Goal: Task Accomplishment & Management: Manage account settings

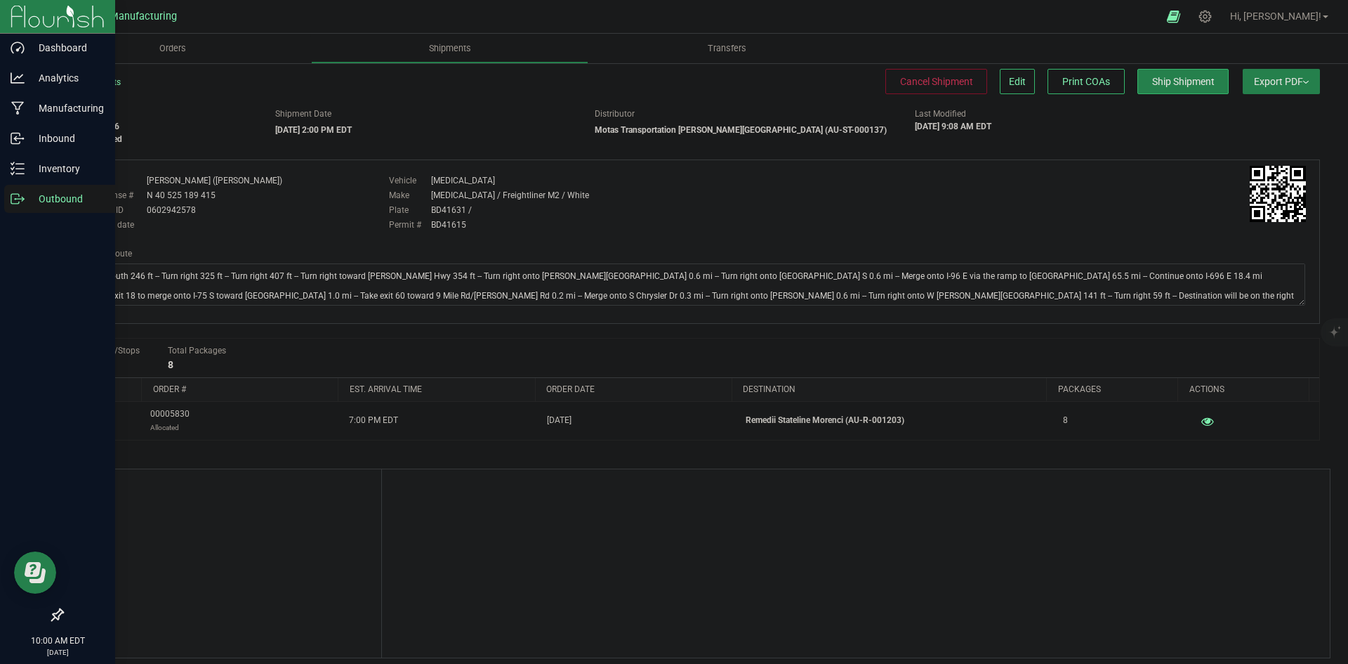
click at [22, 200] on icon at bounding box center [23, 200] width 2 height 2
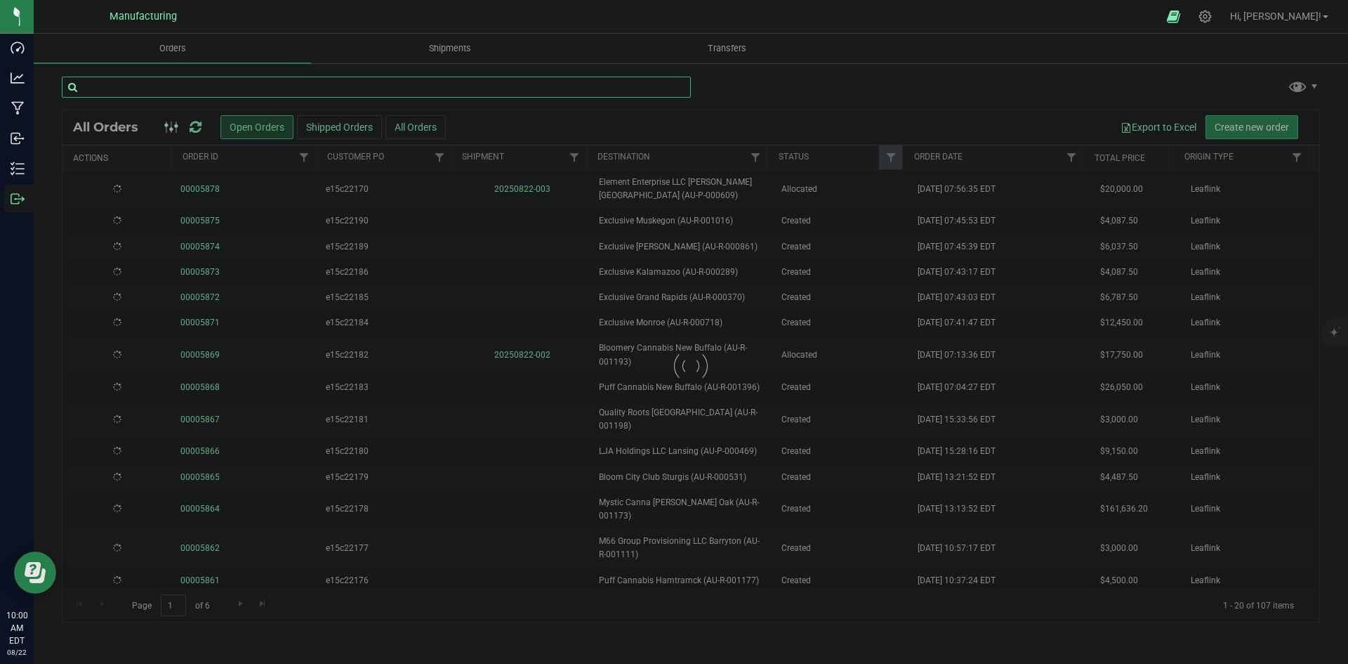
click at [225, 91] on input "text" at bounding box center [376, 87] width 629 height 21
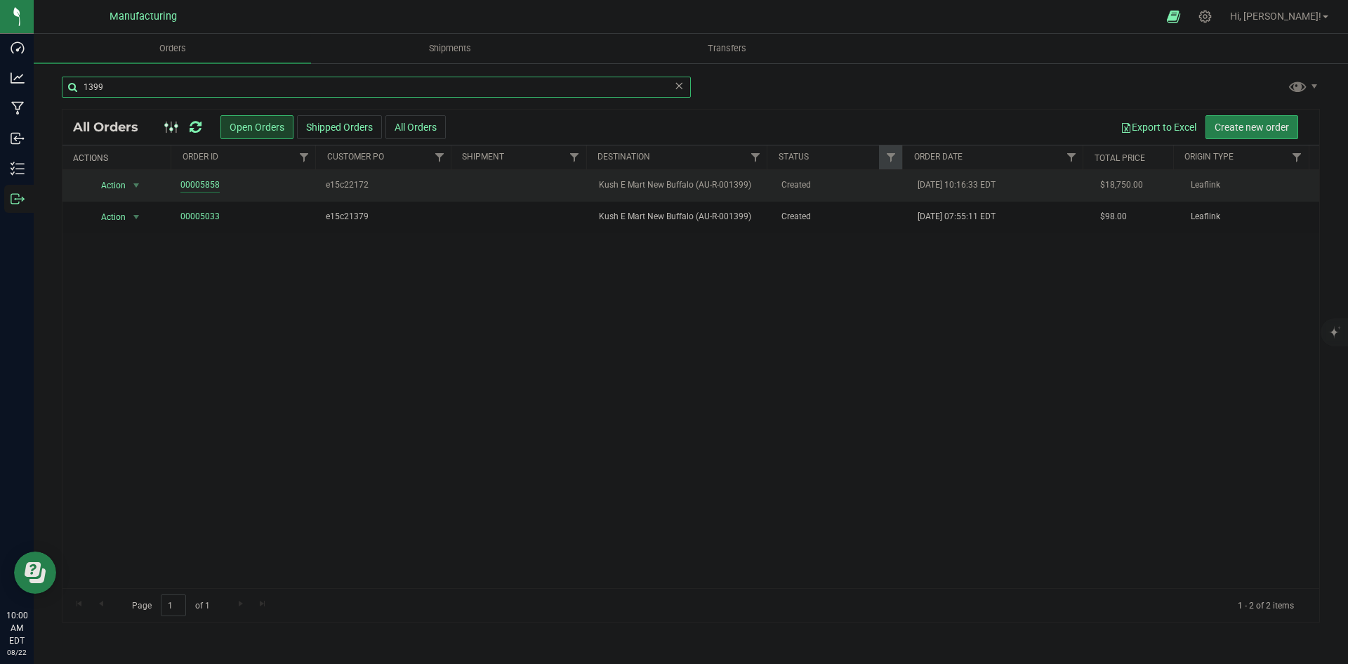
type input "1399"
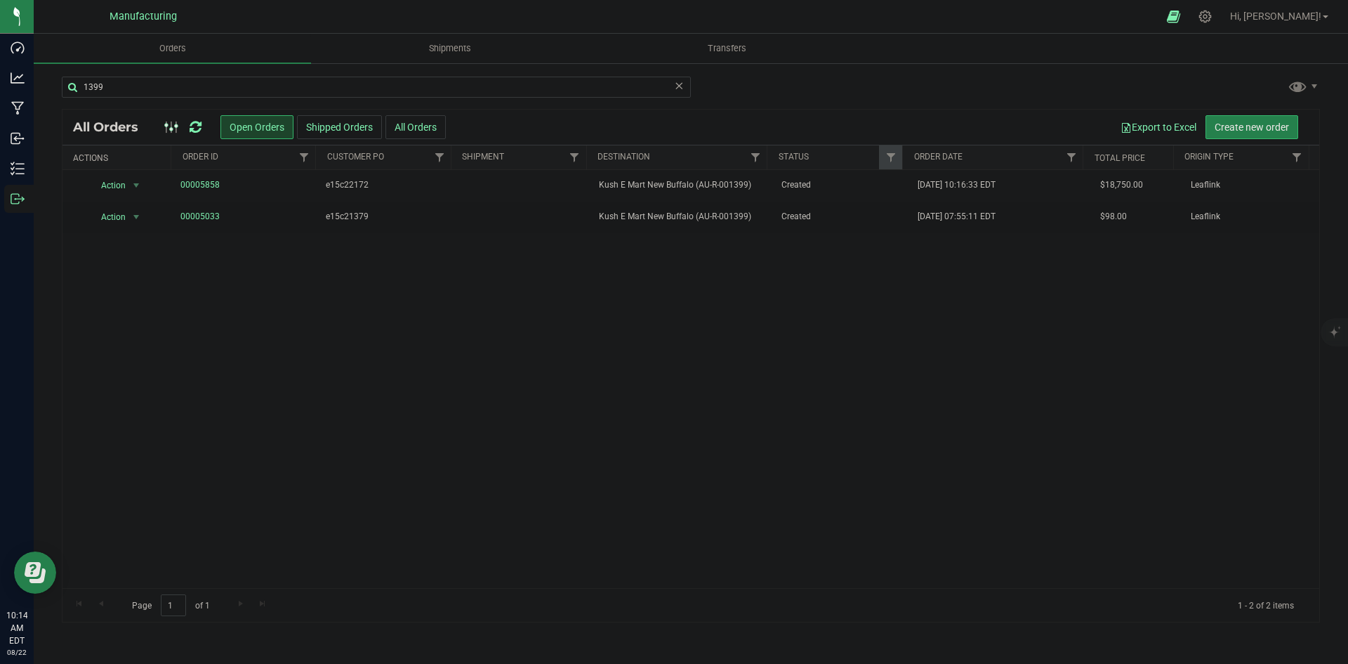
click at [198, 126] on icon at bounding box center [196, 127] width 12 height 14
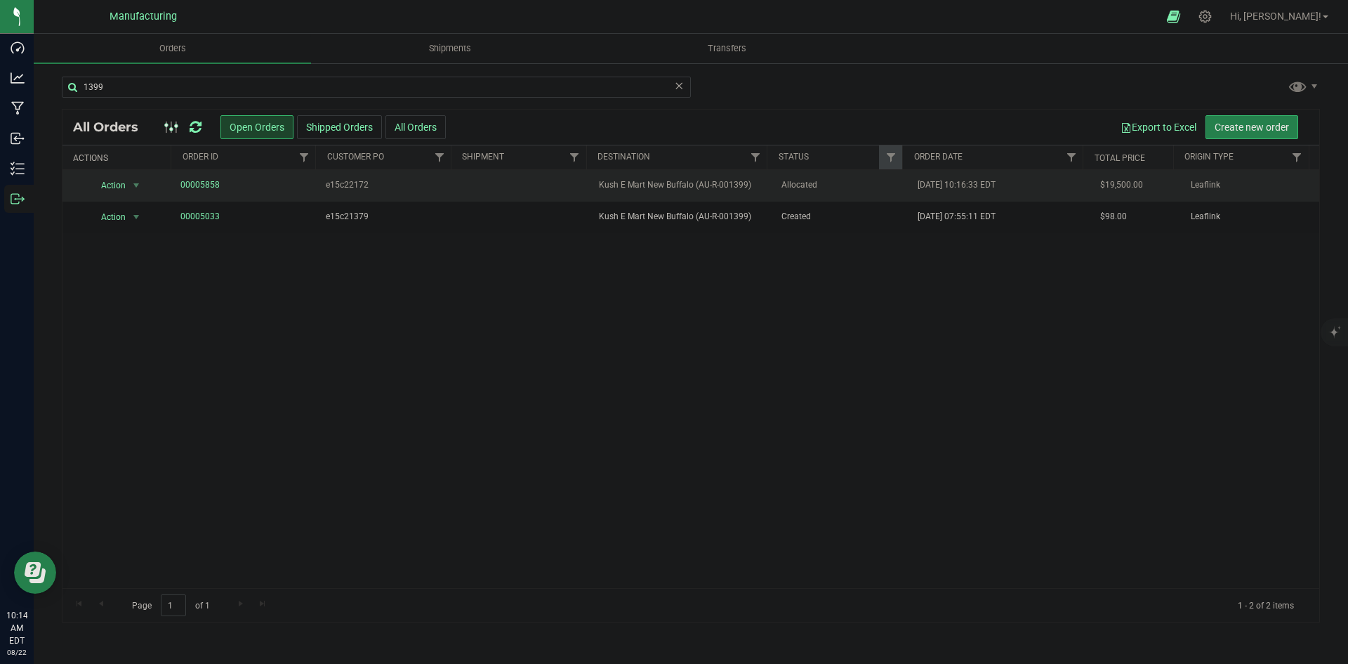
click at [673, 175] on td "Kush E Mart New Buffalo (AU-R-001399)" at bounding box center [682, 186] width 182 height 32
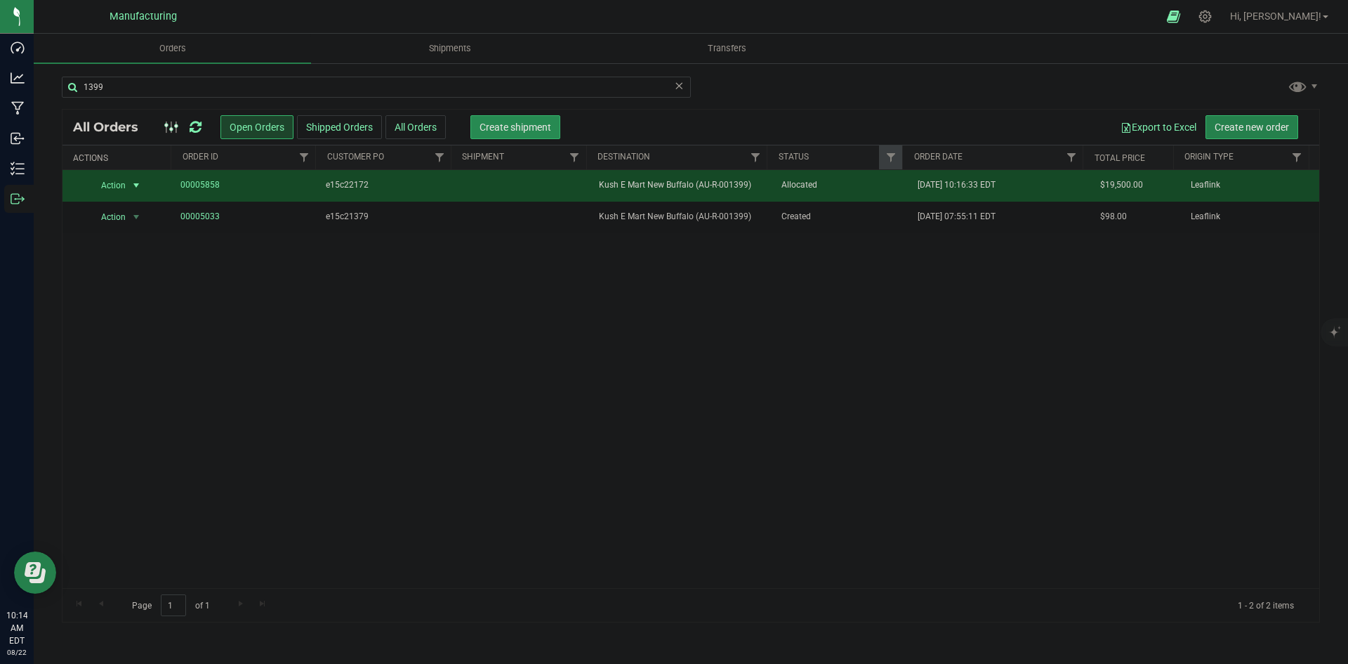
click at [521, 126] on span "Create shipment" at bounding box center [516, 126] width 72 height 11
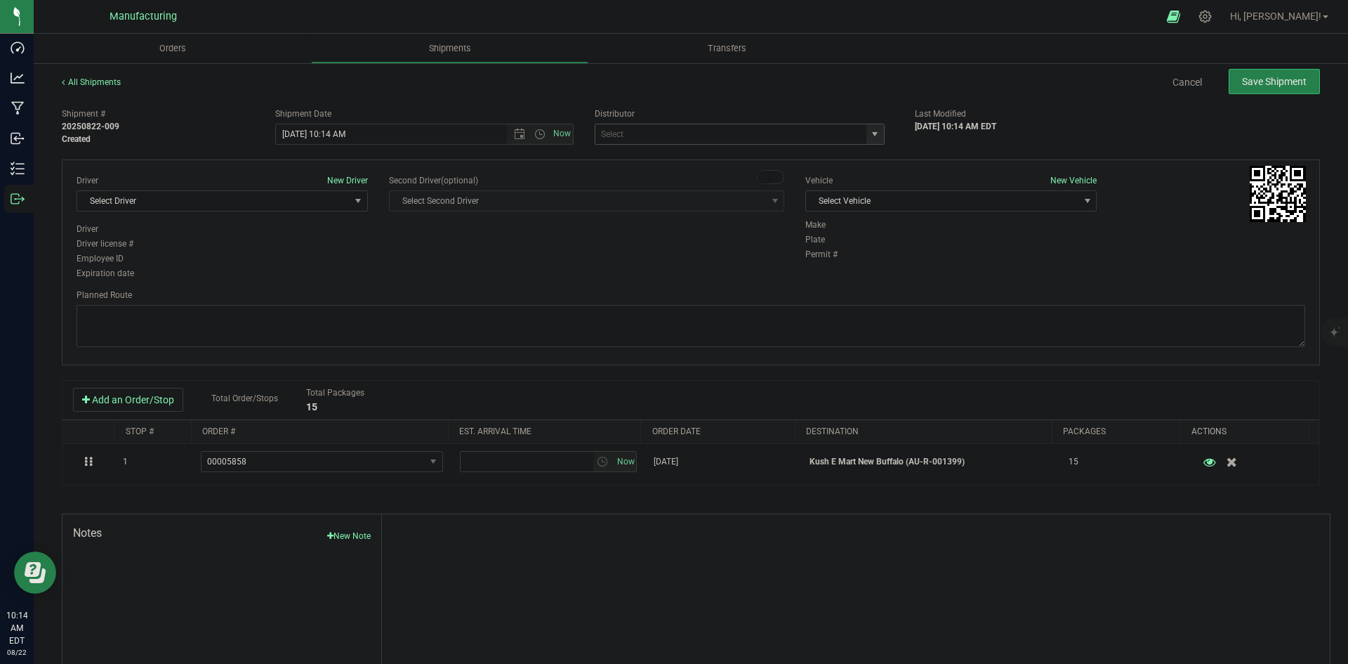
click at [869, 133] on span "select" at bounding box center [874, 133] width 11 height 11
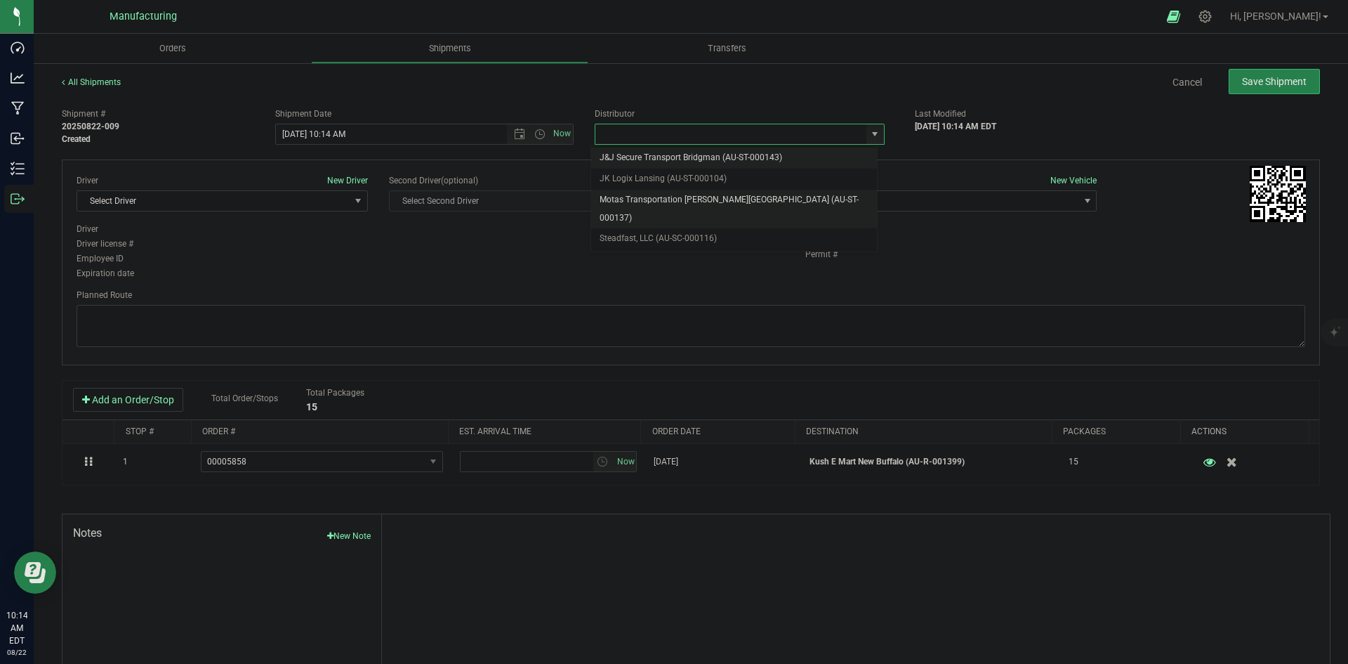
click at [704, 197] on li "Motas Transportation [PERSON_NAME][GEOGRAPHIC_DATA] (AU-ST-000137)" at bounding box center [734, 209] width 286 height 39
type input "Motas Transportation [PERSON_NAME][GEOGRAPHIC_DATA] (AU-ST-000137)"
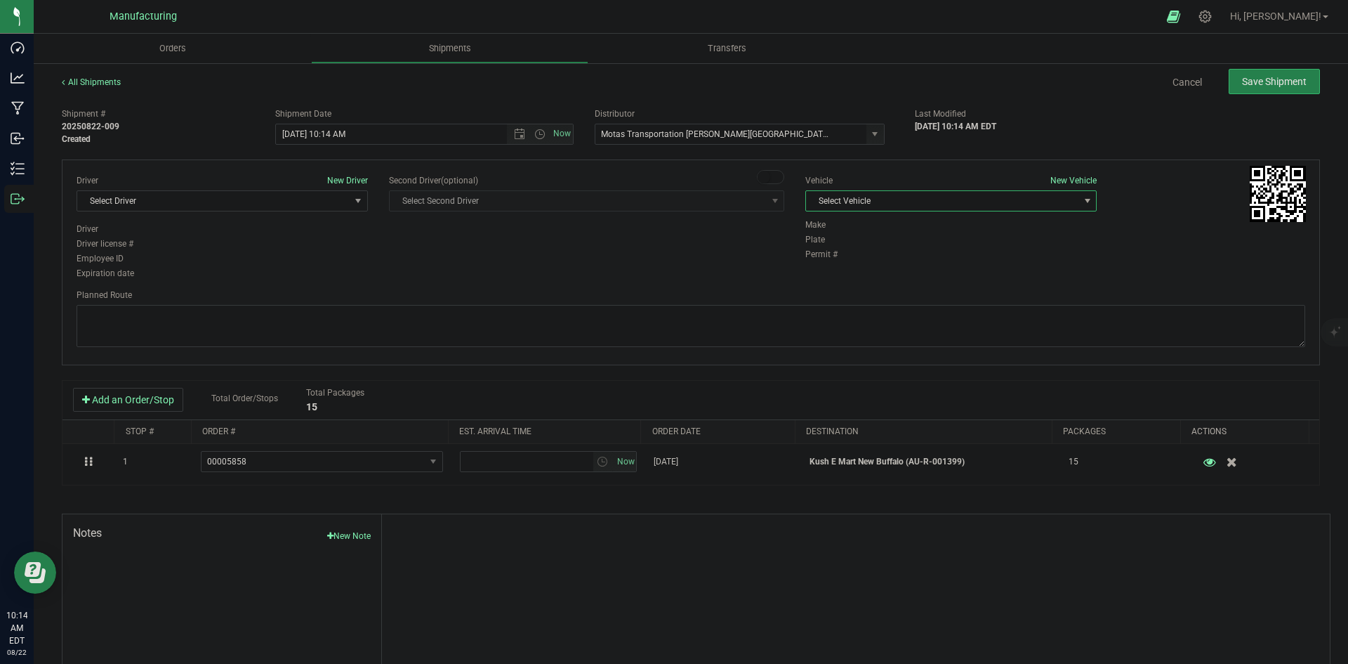
click at [926, 204] on span "Select Vehicle" at bounding box center [942, 201] width 272 height 20
click at [855, 270] on li "[MEDICAL_DATA]" at bounding box center [943, 266] width 287 height 21
click at [344, 206] on span "Select Driver" at bounding box center [213, 201] width 272 height 20
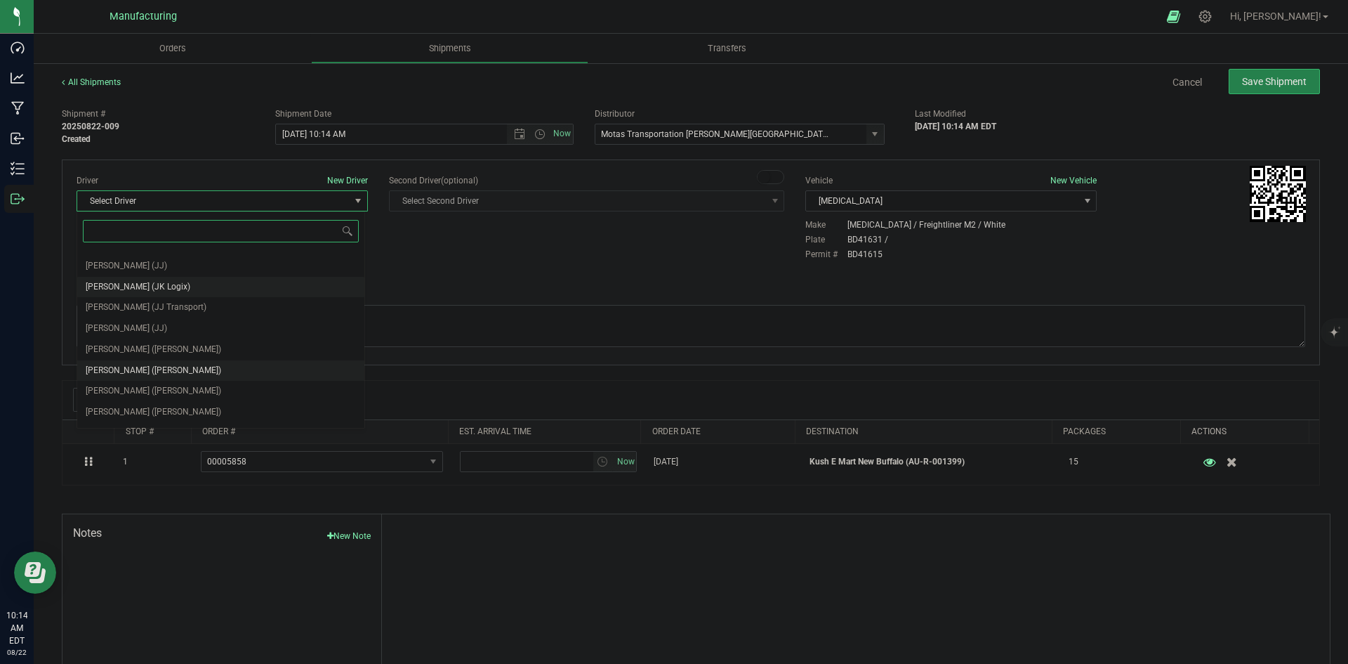
scroll to position [74, 0]
click at [183, 326] on li "[PERSON_NAME] ([PERSON_NAME])" at bounding box center [220, 332] width 287 height 21
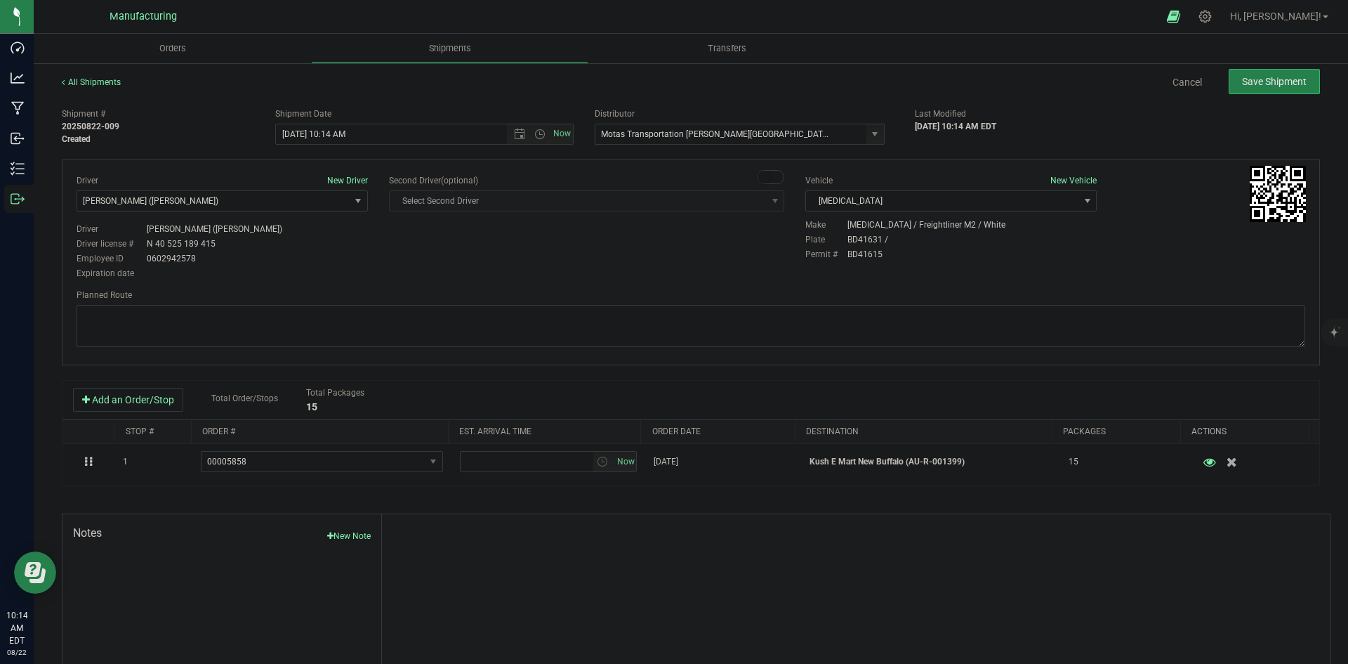
drag, startPoint x: 338, startPoint y: 284, endPoint x: 345, endPoint y: 281, distance: 7.6
click at [339, 284] on div "Driver New Driver [PERSON_NAME] ([PERSON_NAME]) Select Driver [PERSON_NAME] (JK…" at bounding box center [691, 262] width 1258 height 206
click at [534, 131] on span "Open the time view" at bounding box center [539, 133] width 11 height 11
click at [302, 238] on li "2:00 PM" at bounding box center [420, 241] width 293 height 18
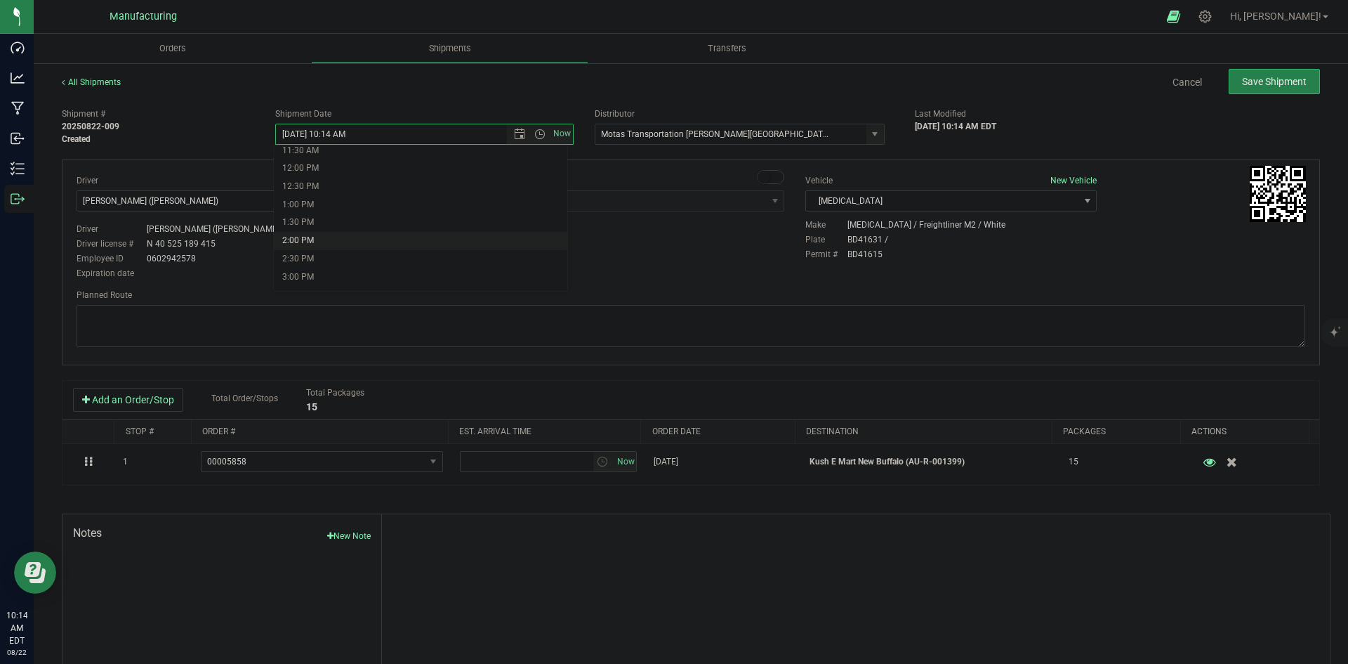
type input "[DATE] 2:00 PM"
click at [532, 257] on body "Dashboard Analytics Manufacturing Inbound Inventory Outbound 10:14 AM EDT [DATE…" at bounding box center [674, 332] width 1348 height 664
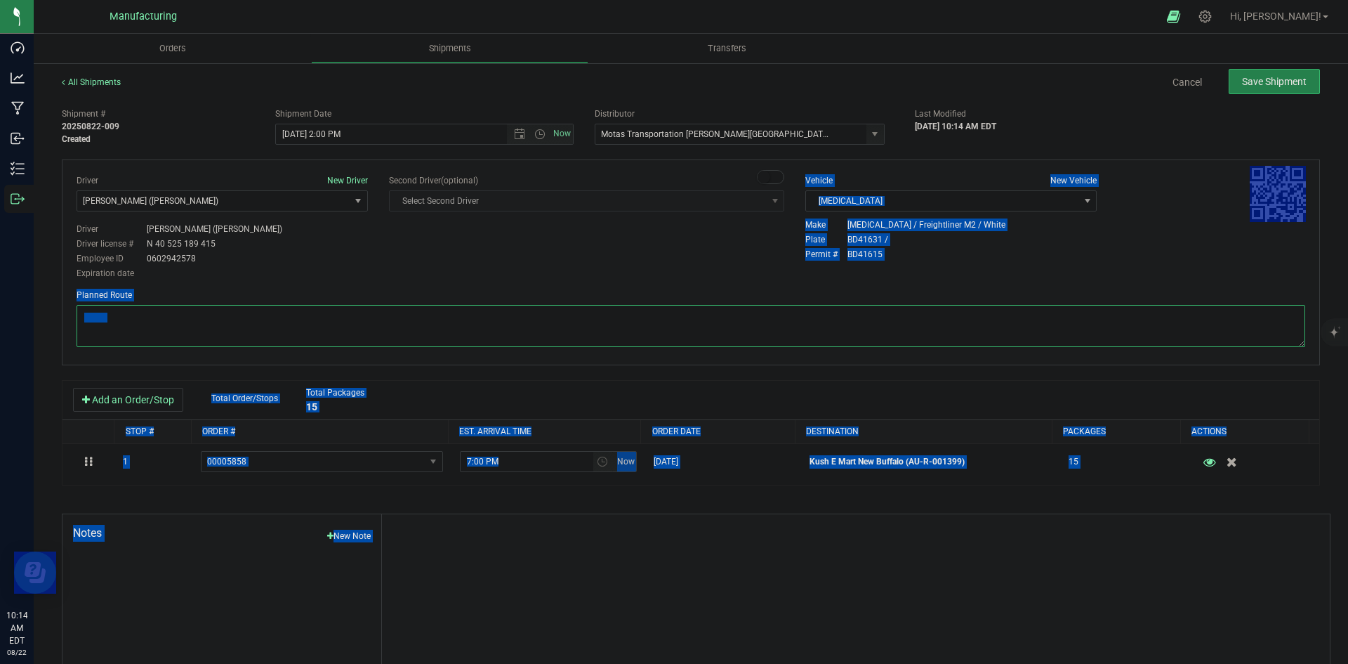
click at [968, 322] on textarea at bounding box center [691, 326] width 1229 height 42
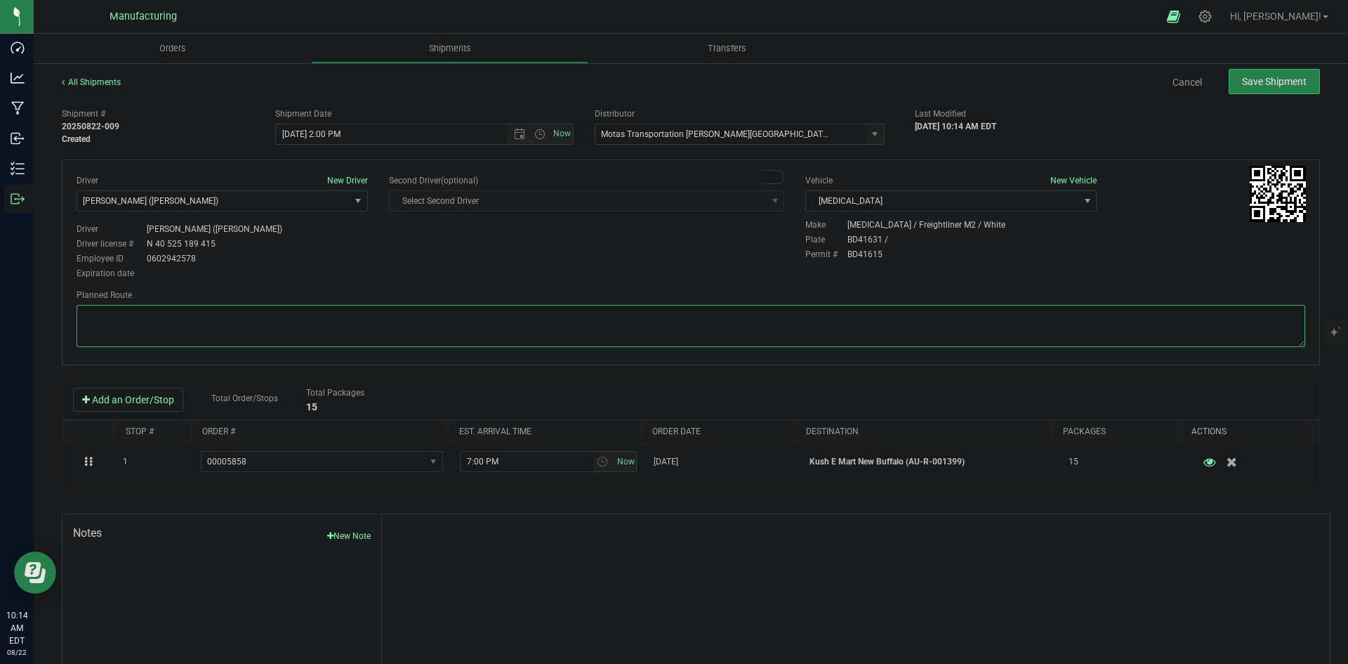
paste textarea "Head south 246 ft -- Turn right 325 ft -- Turn right 407 ft -- Turn right towar…"
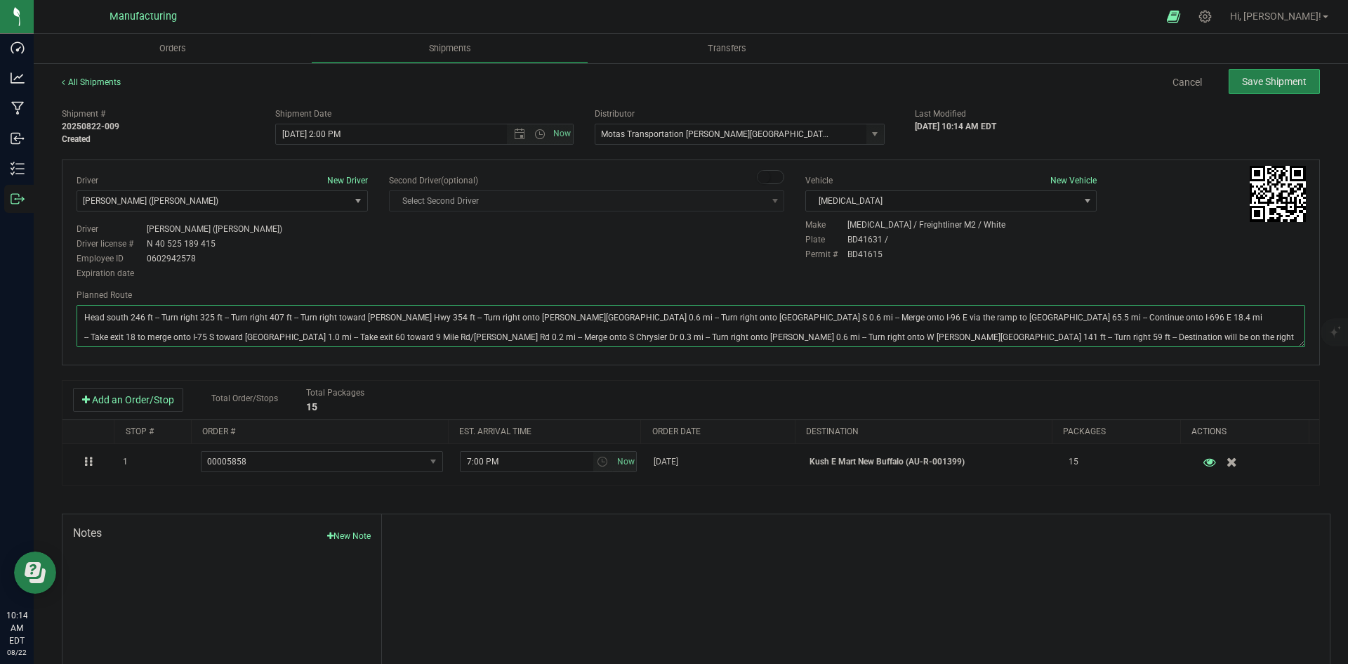
type textarea "Head south 246 ft -- Turn right 325 ft -- Turn right 407 ft -- Turn right towar…"
click at [654, 272] on div "Driver New Driver [PERSON_NAME] ([PERSON_NAME]) Select Driver [PERSON_NAME] (JK…" at bounding box center [691, 227] width 1250 height 107
click at [1270, 76] on span "Save Shipment" at bounding box center [1274, 81] width 65 height 11
type input "[DATE] 6:00 PM"
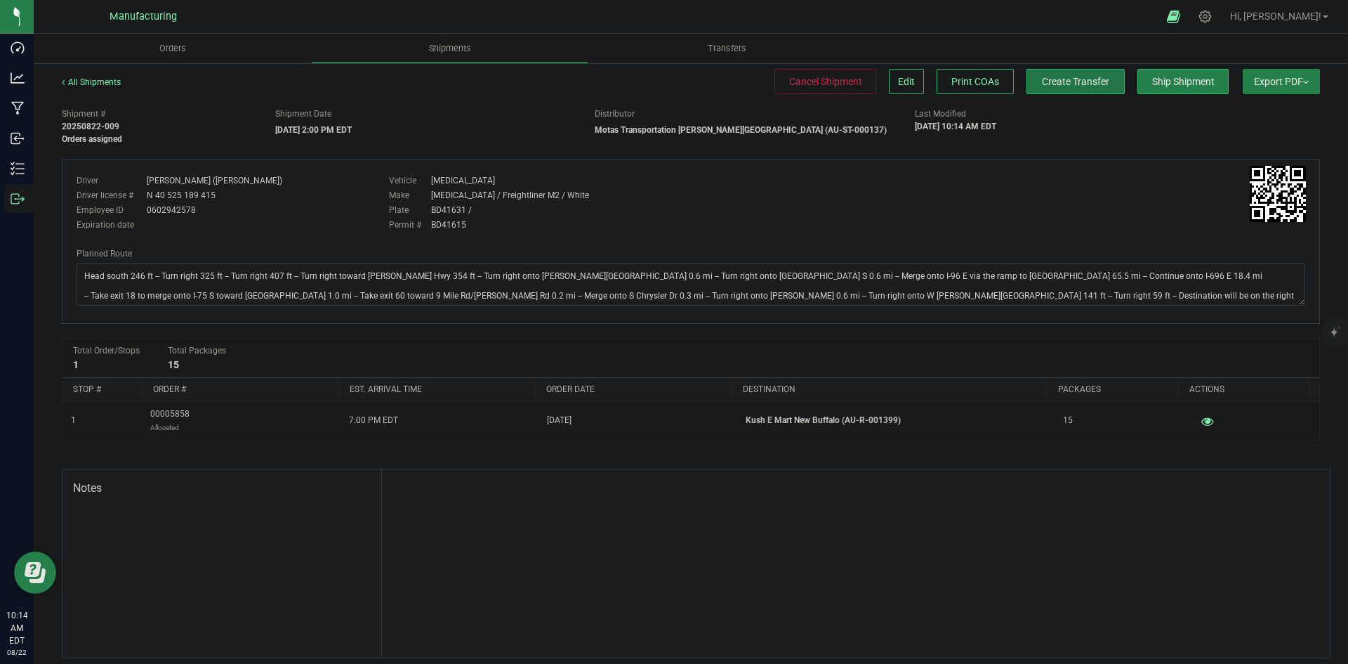
click at [1027, 80] on button "Create Transfer" at bounding box center [1076, 81] width 98 height 25
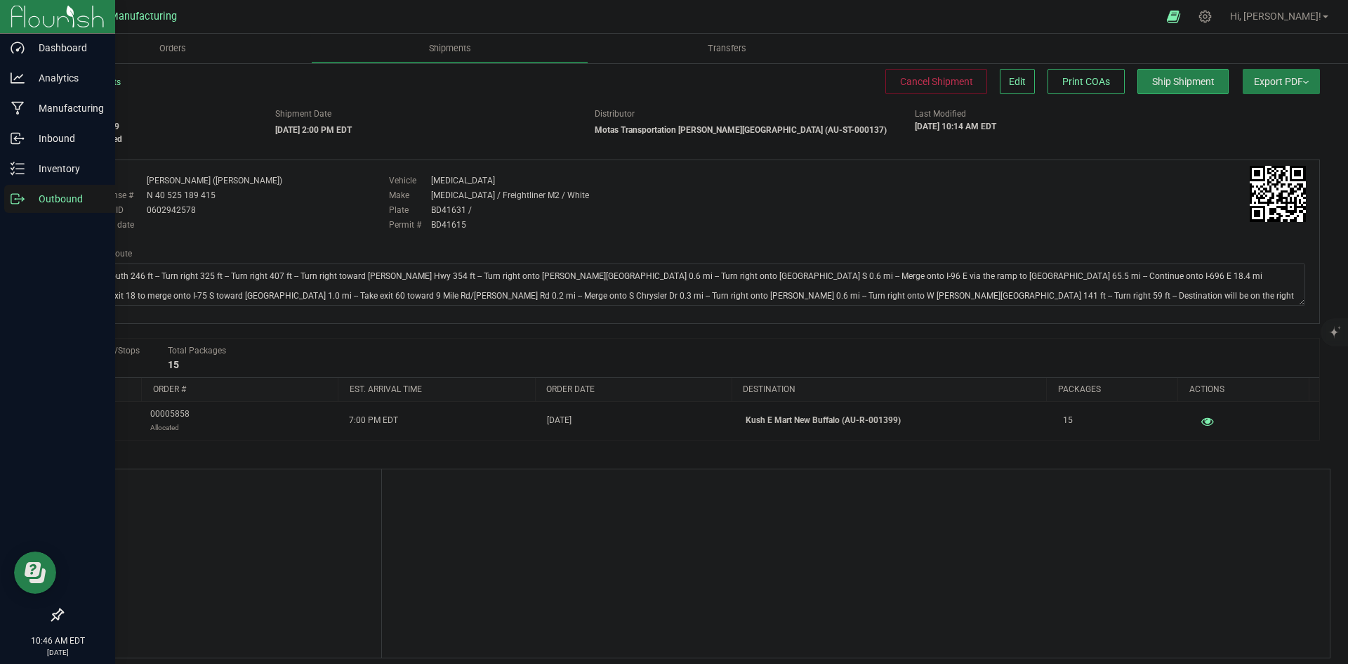
click at [20, 199] on icon at bounding box center [18, 199] width 14 height 14
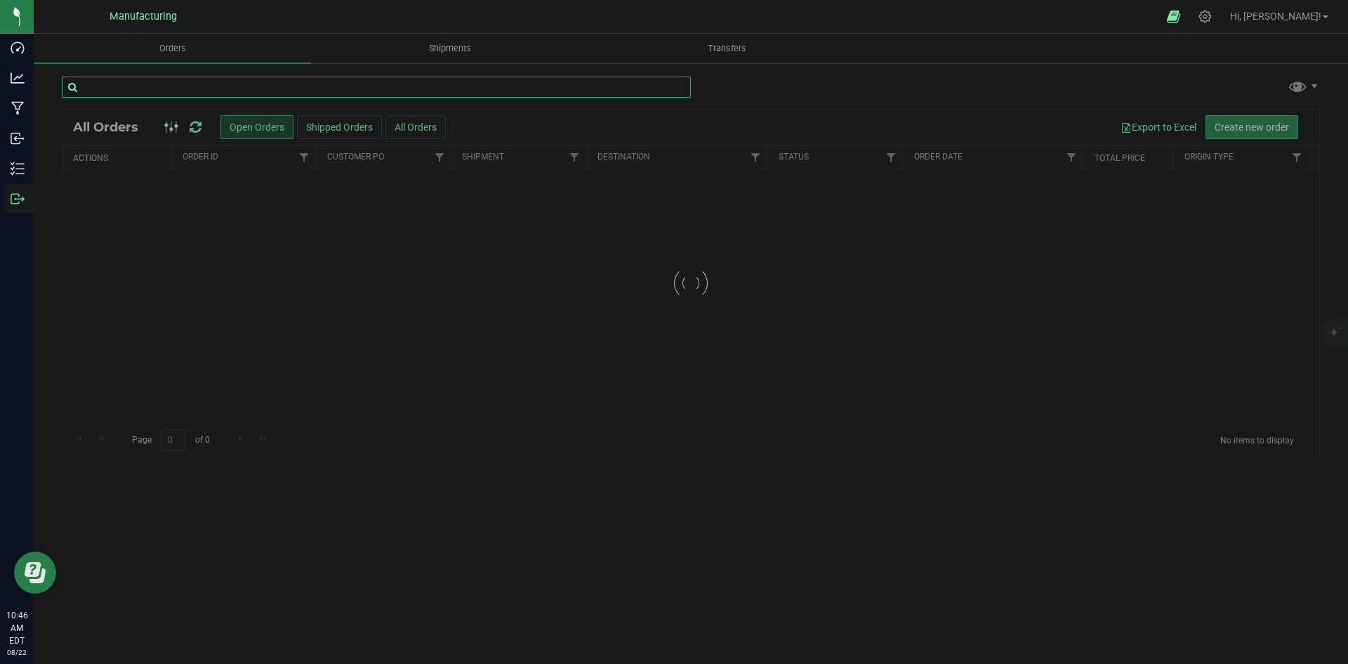
click at [210, 91] on input "text" at bounding box center [376, 87] width 629 height 21
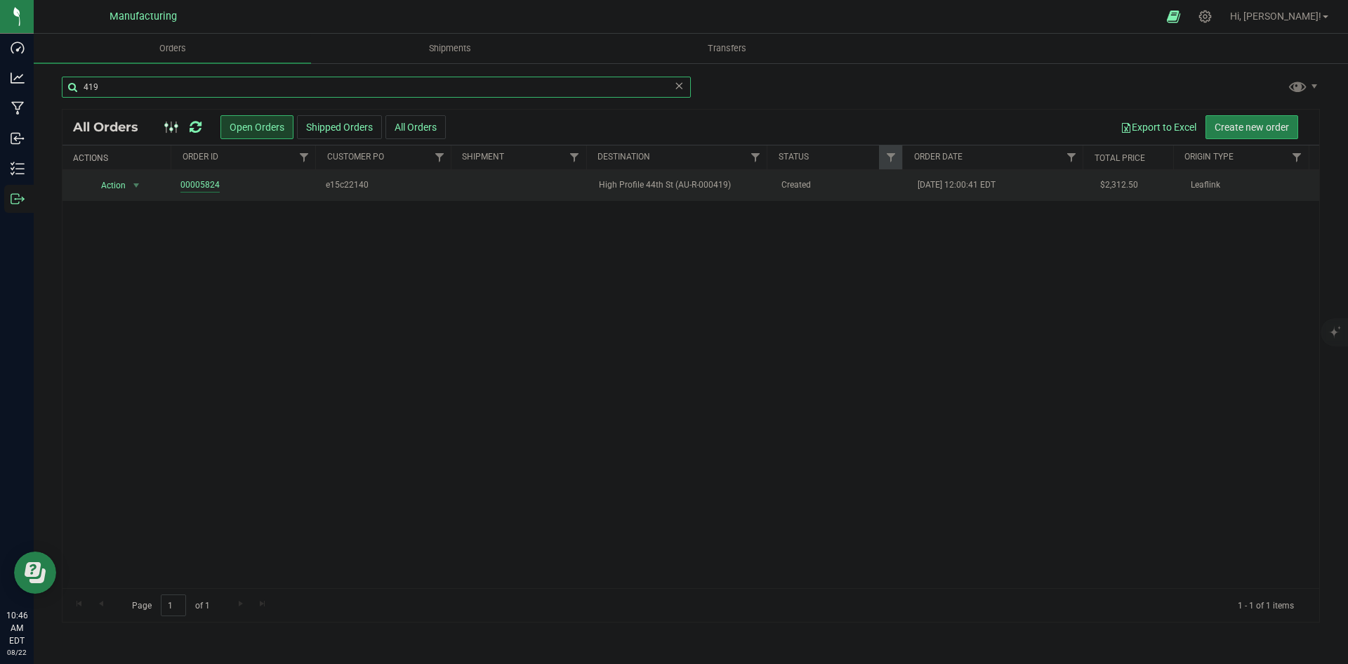
type input "419"
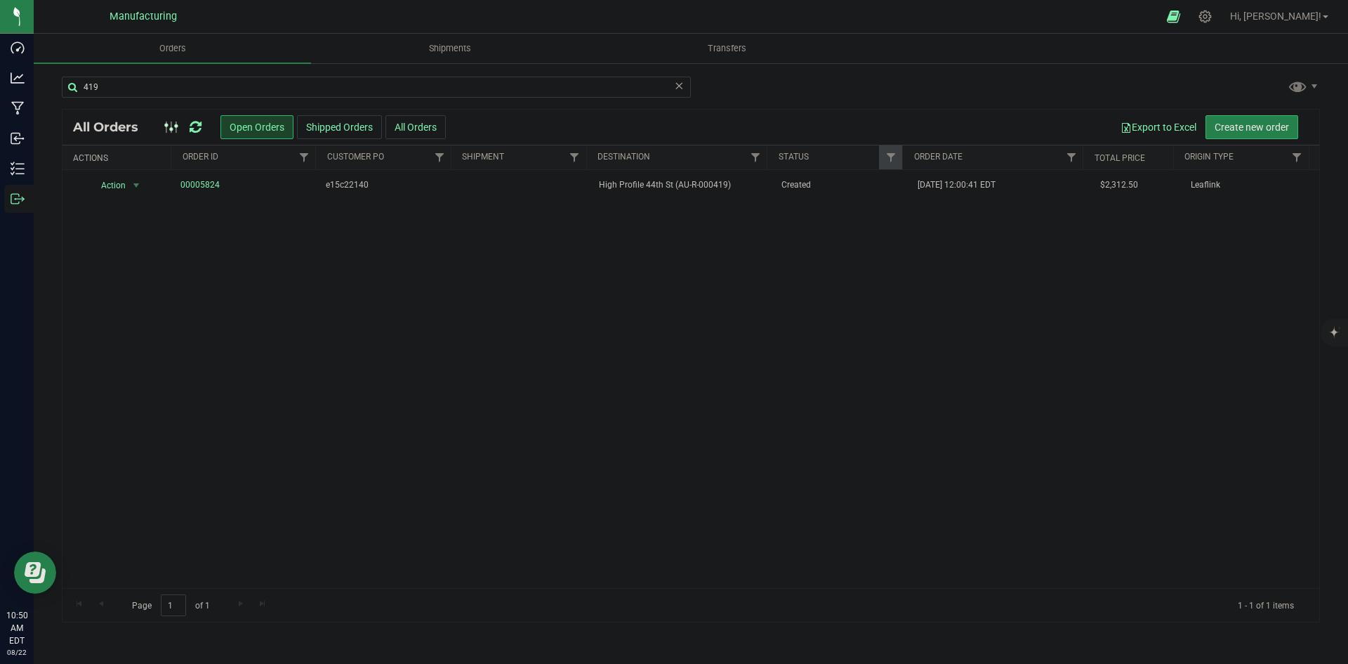
click at [192, 127] on icon at bounding box center [196, 127] width 12 height 14
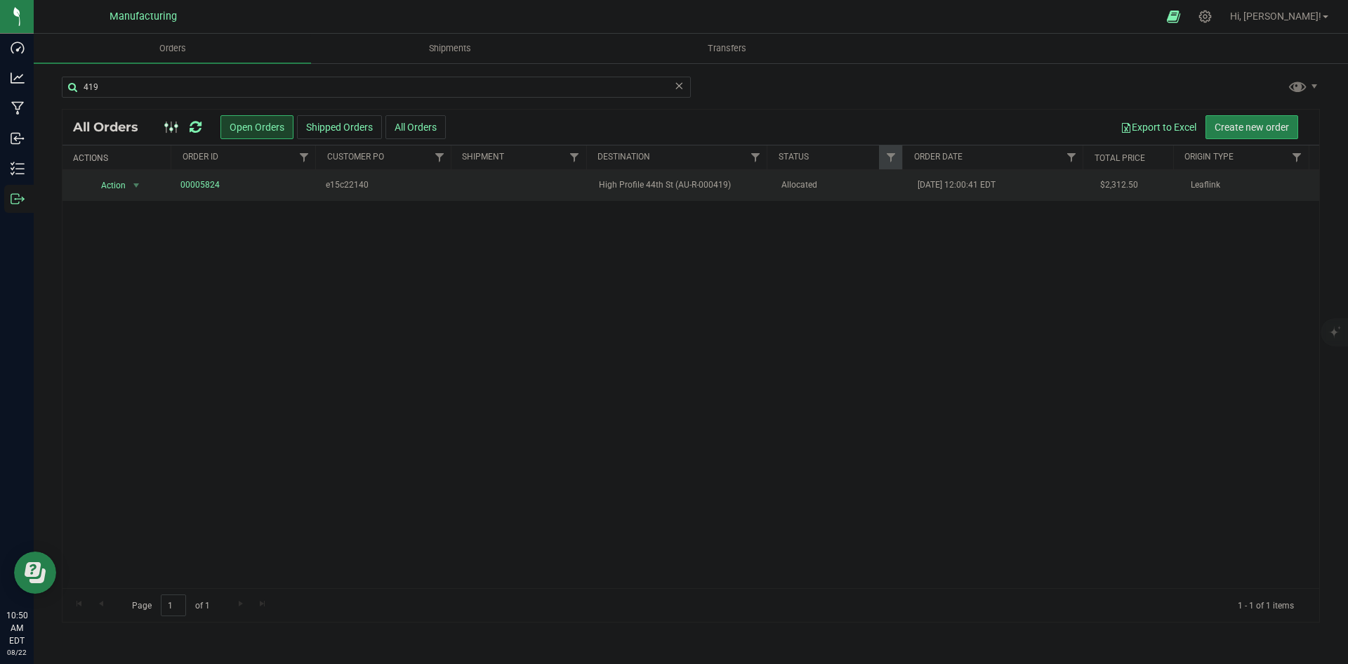
click at [706, 190] on span "High Profile 44th St (AU-R-000419)" at bounding box center [681, 184] width 165 height 13
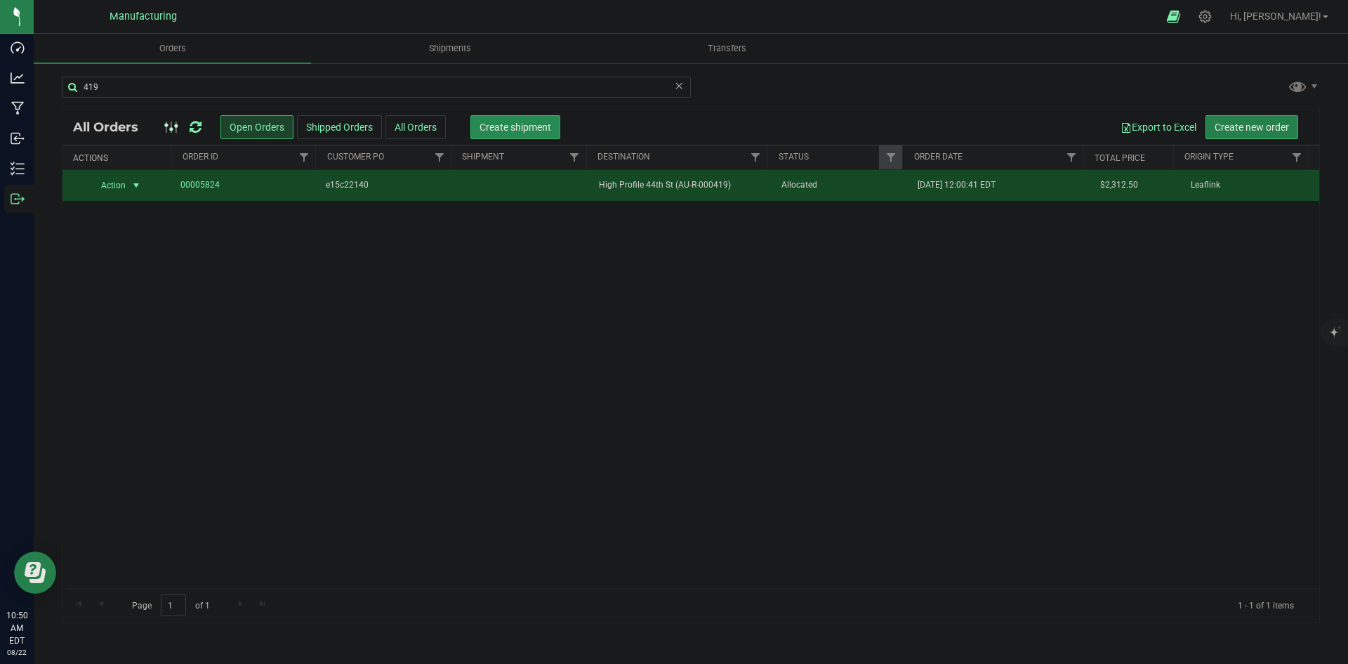
click at [525, 125] on span "Create shipment" at bounding box center [516, 126] width 72 height 11
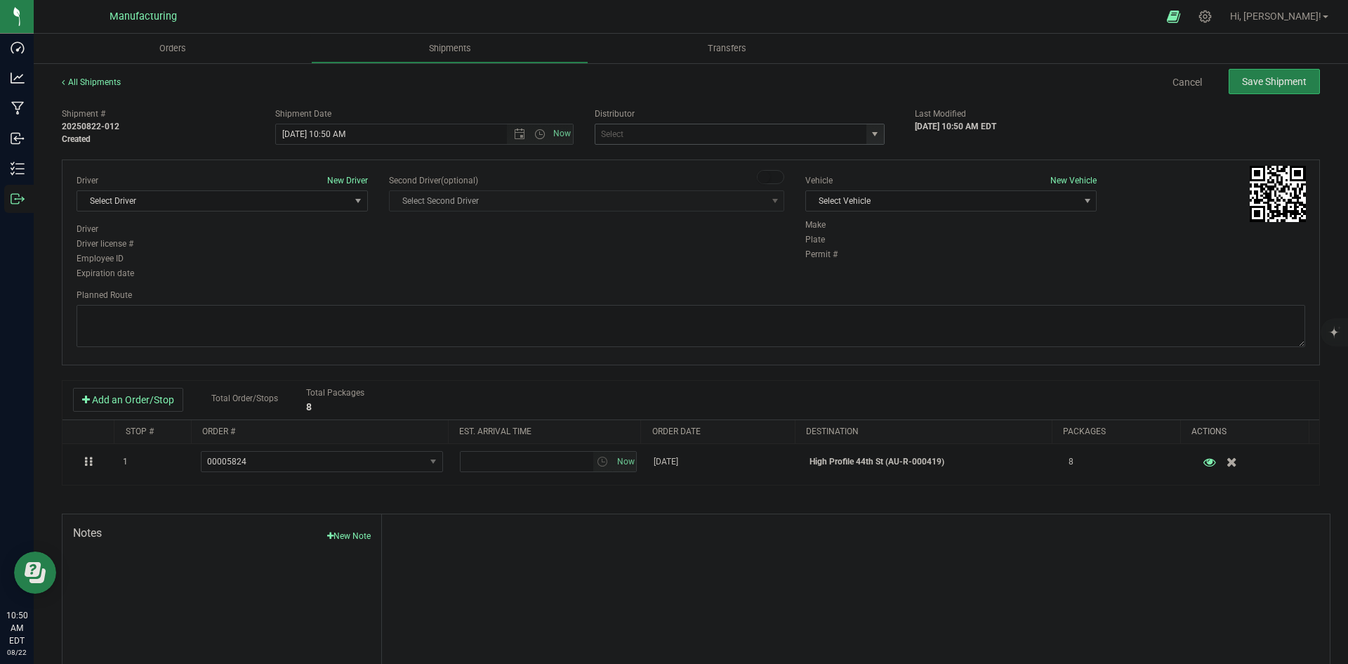
click at [869, 128] on span "select" at bounding box center [874, 133] width 11 height 11
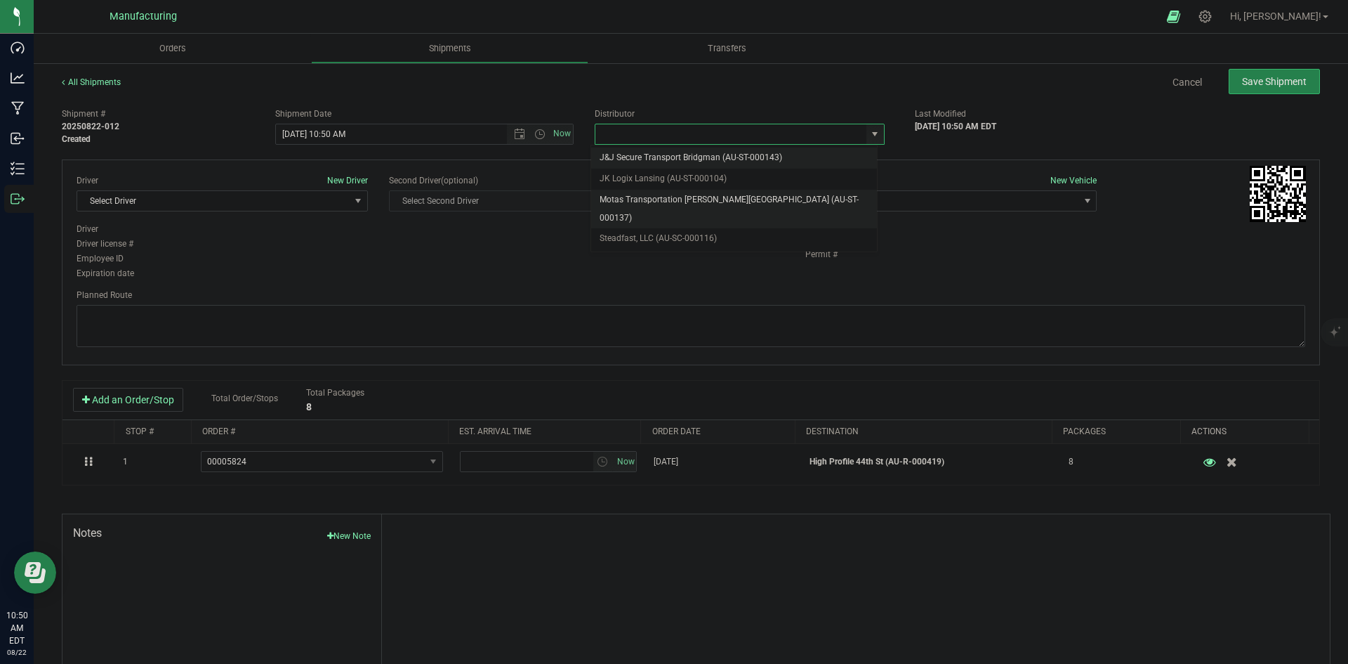
click at [700, 197] on li "Motas Transportation [PERSON_NAME][GEOGRAPHIC_DATA] (AU-ST-000137)" at bounding box center [734, 209] width 286 height 39
type input "Motas Transportation [PERSON_NAME][GEOGRAPHIC_DATA] (AU-ST-000137)"
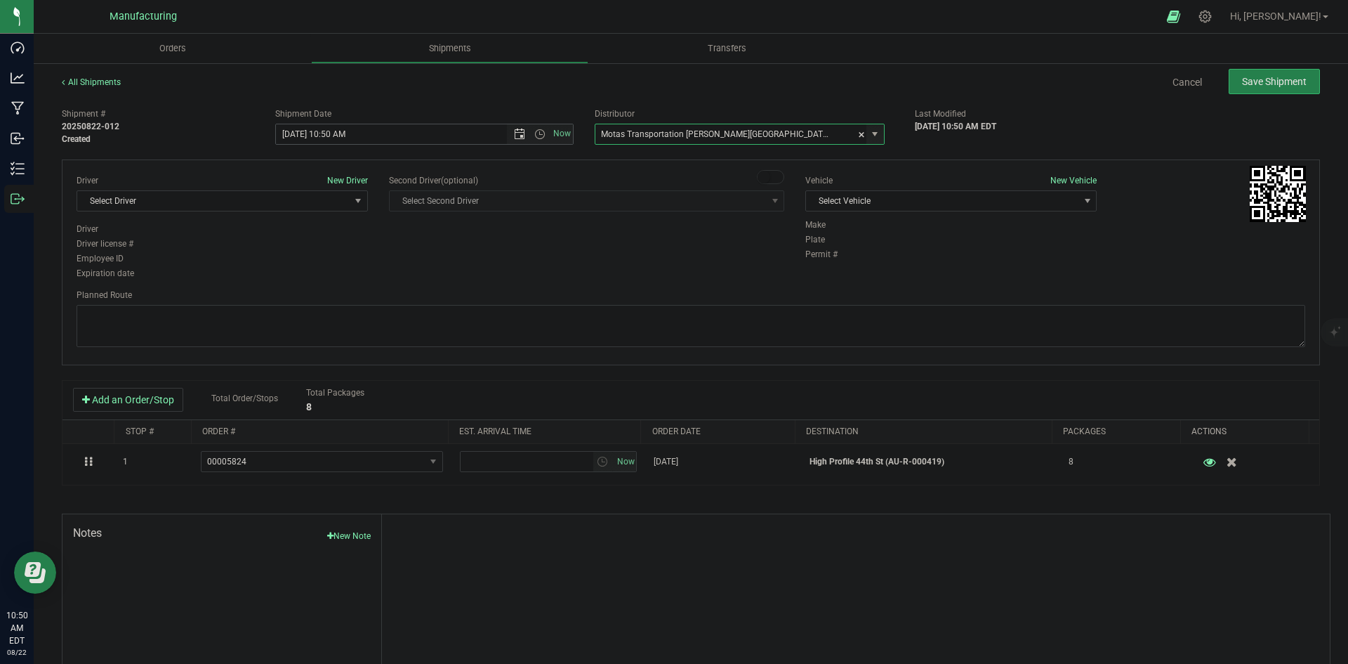
click at [515, 136] on span "Open the date view" at bounding box center [519, 133] width 11 height 11
click at [302, 292] on link "25" at bounding box center [306, 299] width 20 height 22
type input "[DATE] 10:50 AM"
click at [612, 234] on div "Driver New Driver Select Driver Select Driver [PERSON_NAME] ([PERSON_NAME]) [PE…" at bounding box center [691, 227] width 1250 height 107
click at [910, 198] on span "Select Vehicle" at bounding box center [942, 201] width 272 height 20
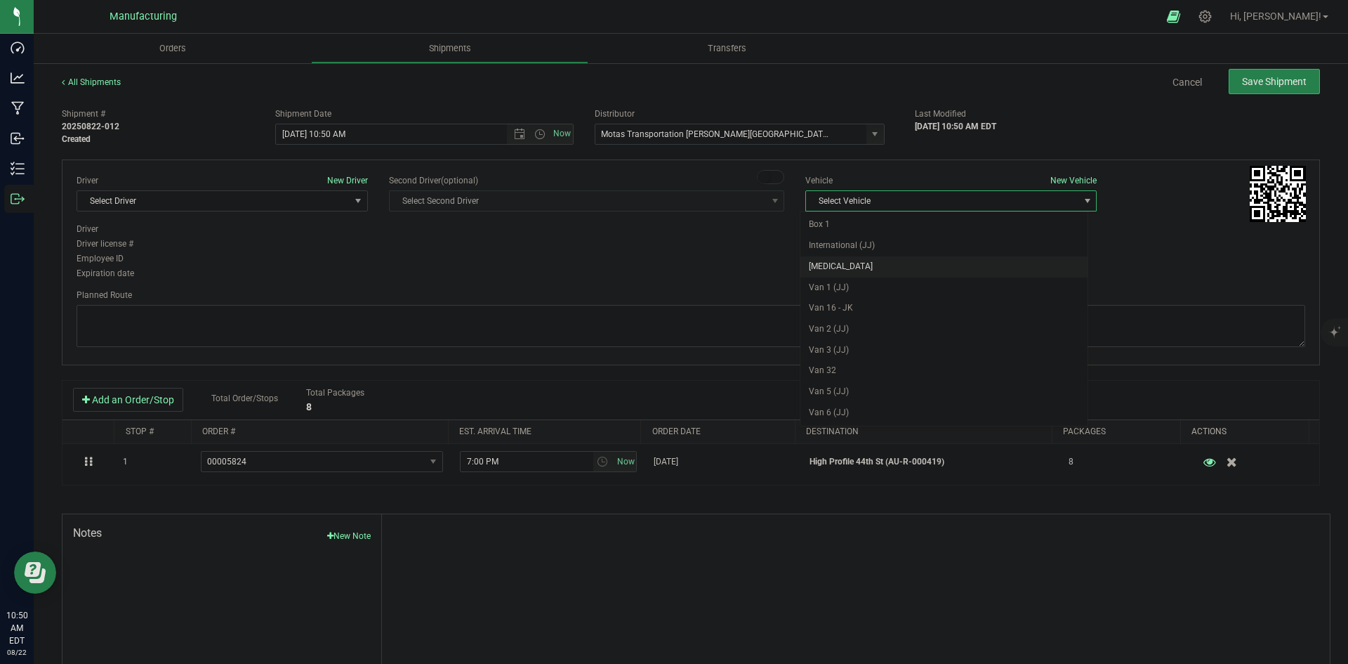
click at [850, 258] on li "[MEDICAL_DATA]" at bounding box center [943, 266] width 287 height 21
click at [252, 198] on span "Select Driver" at bounding box center [213, 201] width 272 height 20
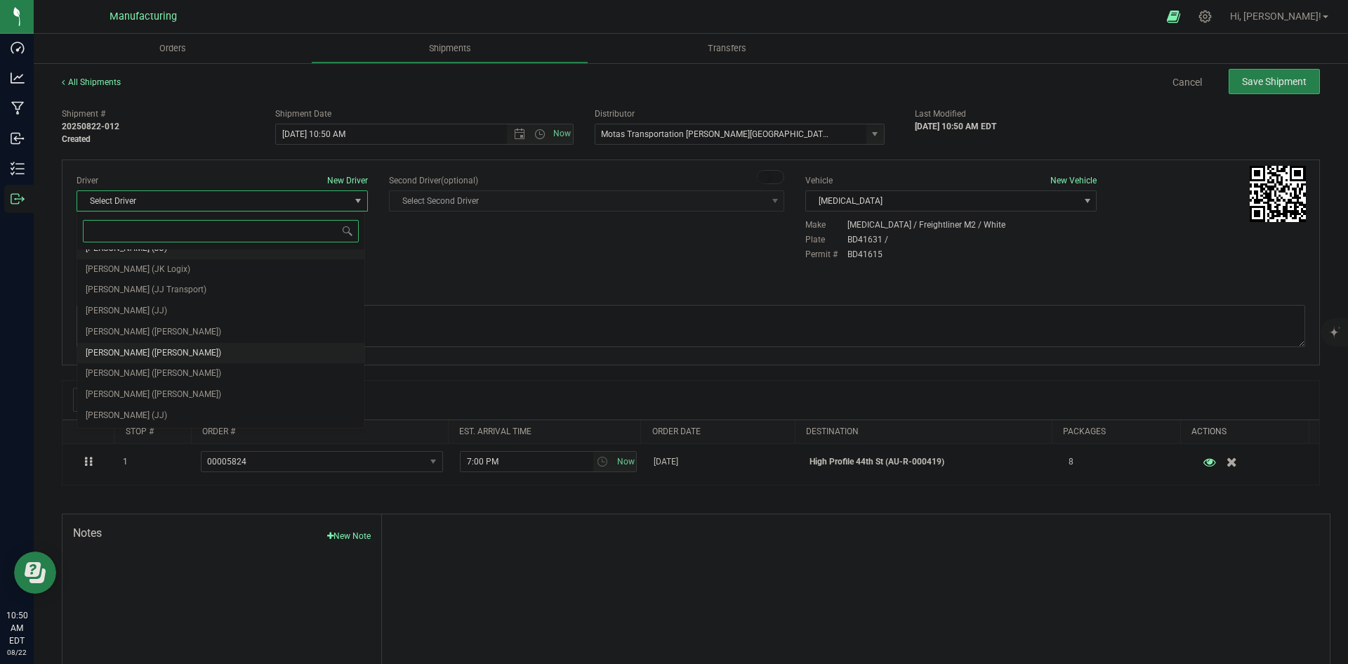
scroll to position [74, 0]
click at [149, 334] on span "[PERSON_NAME] ([PERSON_NAME])" at bounding box center [154, 332] width 136 height 18
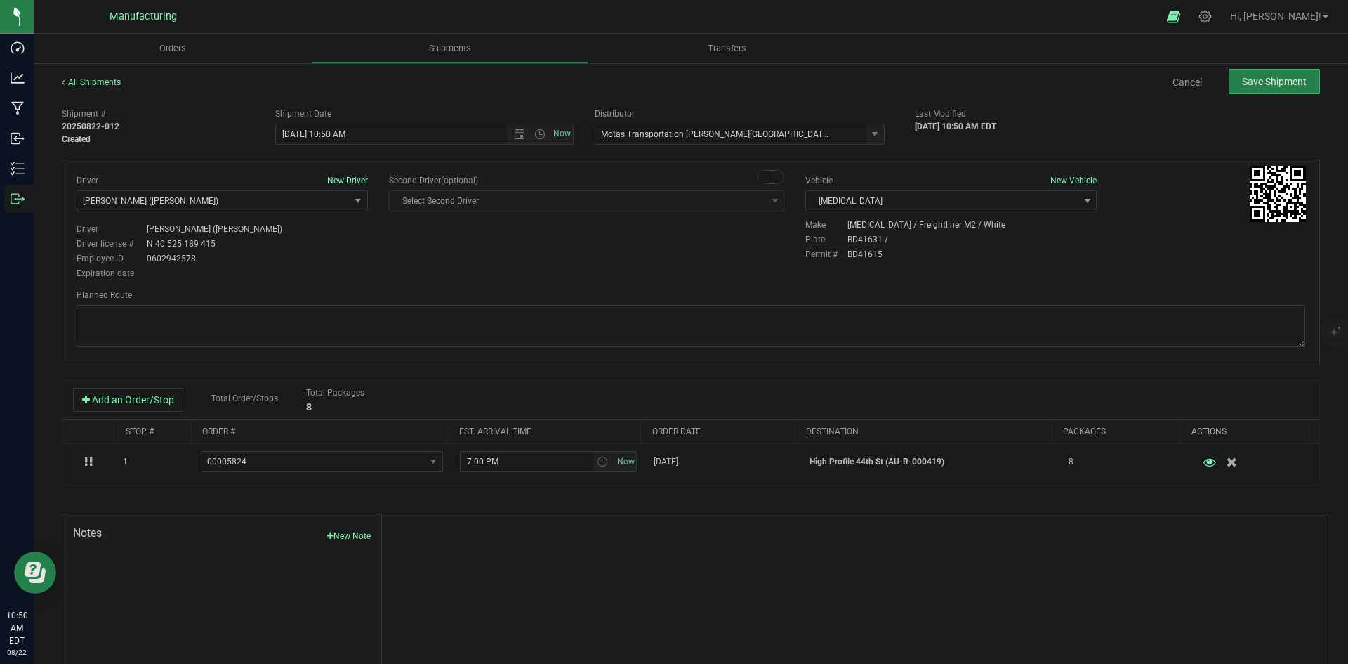
click at [515, 256] on div "Driver New Driver [PERSON_NAME] ([PERSON_NAME]) Select Driver [PERSON_NAME] (JK…" at bounding box center [691, 227] width 1250 height 107
click at [897, 343] on textarea at bounding box center [691, 326] width 1229 height 42
paste textarea "Head south 246 ft -- Turn right 325 ft -- Turn right 407 ft -- Turn right towar…"
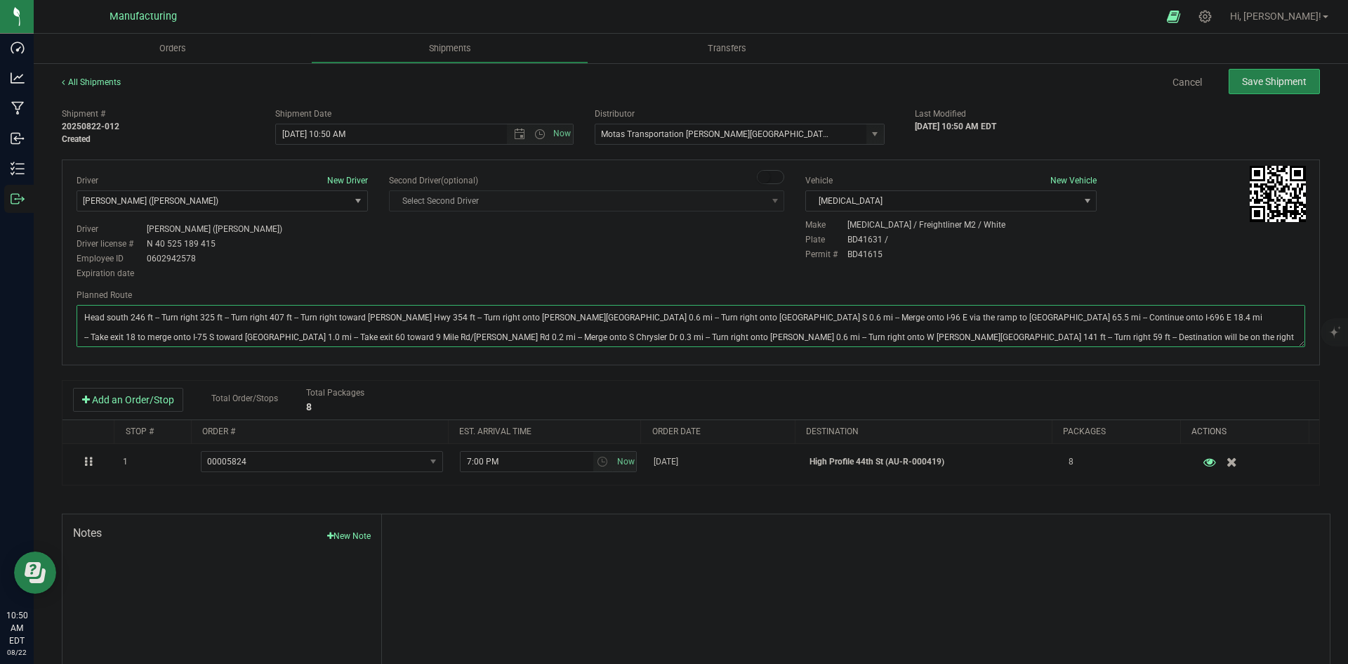
type textarea "Head south 246 ft -- Turn right 325 ft -- Turn right 407 ft -- Turn right towar…"
drag, startPoint x: 617, startPoint y: 229, endPoint x: 654, endPoint y: 228, distance: 37.2
click at [618, 229] on div "Driver New Driver [PERSON_NAME] ([PERSON_NAME]) Select Driver [PERSON_NAME] (JK…" at bounding box center [691, 227] width 1250 height 107
click at [534, 133] on span "Open the time view" at bounding box center [539, 133] width 11 height 11
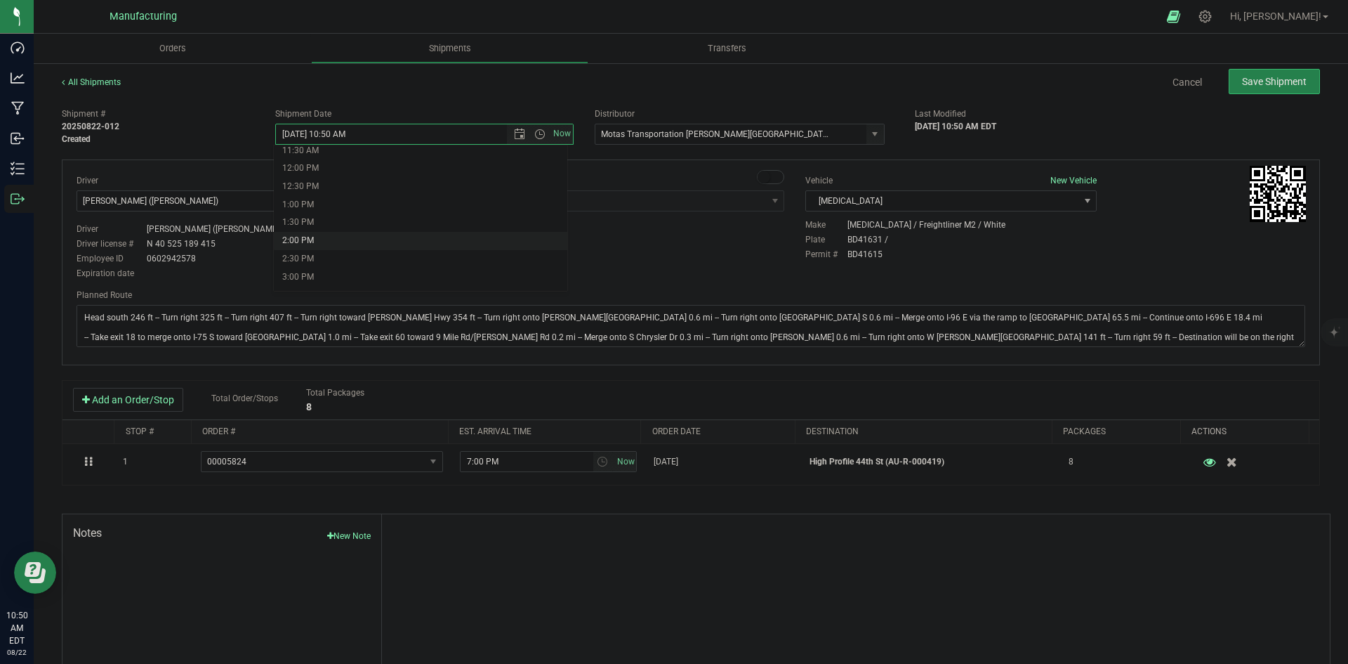
click at [319, 238] on li "2:00 PM" at bounding box center [420, 241] width 293 height 18
click at [451, 268] on div "Driver New Driver [PERSON_NAME] ([PERSON_NAME]) Select Driver [PERSON_NAME] (JK…" at bounding box center [691, 227] width 1250 height 107
click at [1265, 88] on button "Save Shipment" at bounding box center [1274, 81] width 91 height 25
type input "[DATE] 6:00 PM"
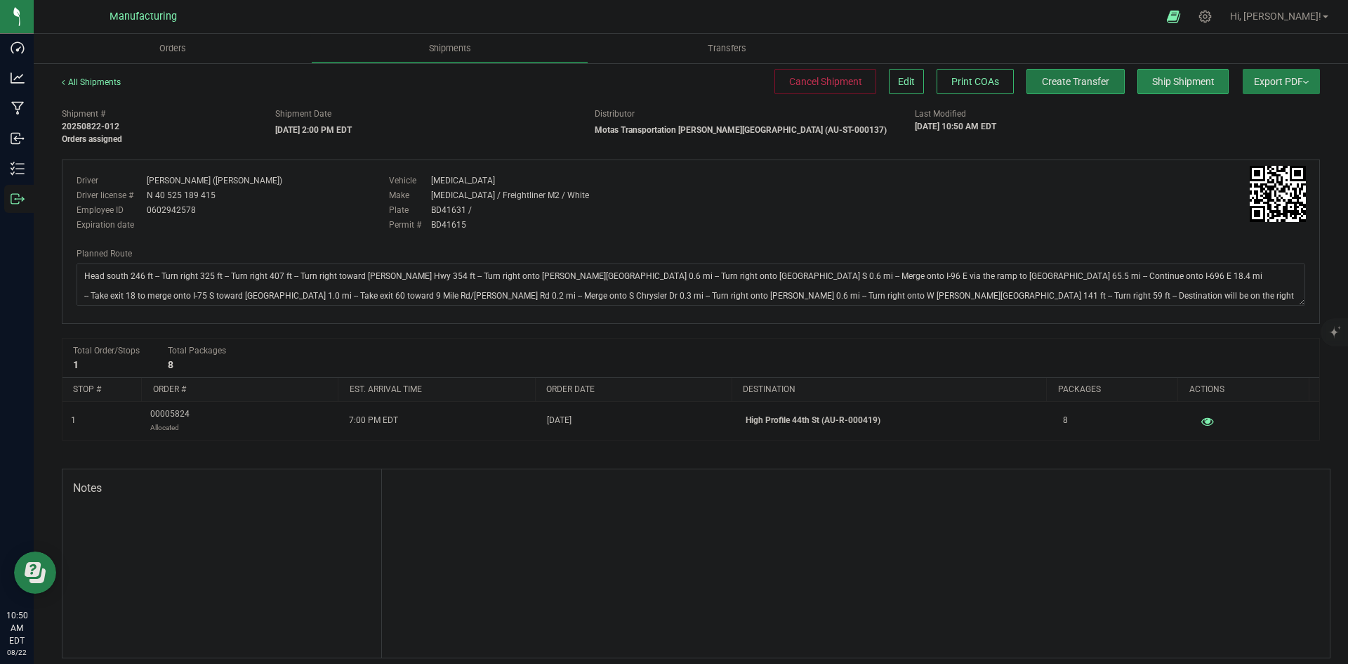
click at [1075, 81] on span "Create Transfer" at bounding box center [1075, 81] width 67 height 11
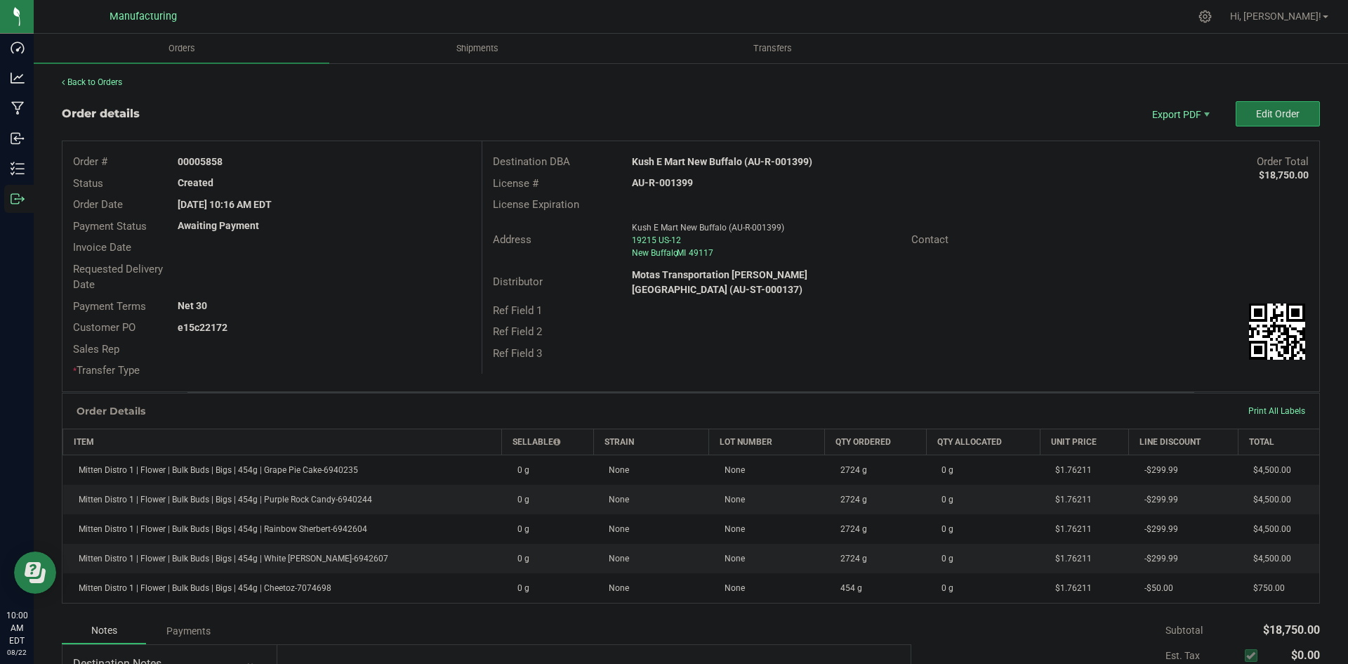
click at [1245, 117] on button "Edit Order" at bounding box center [1278, 113] width 84 height 25
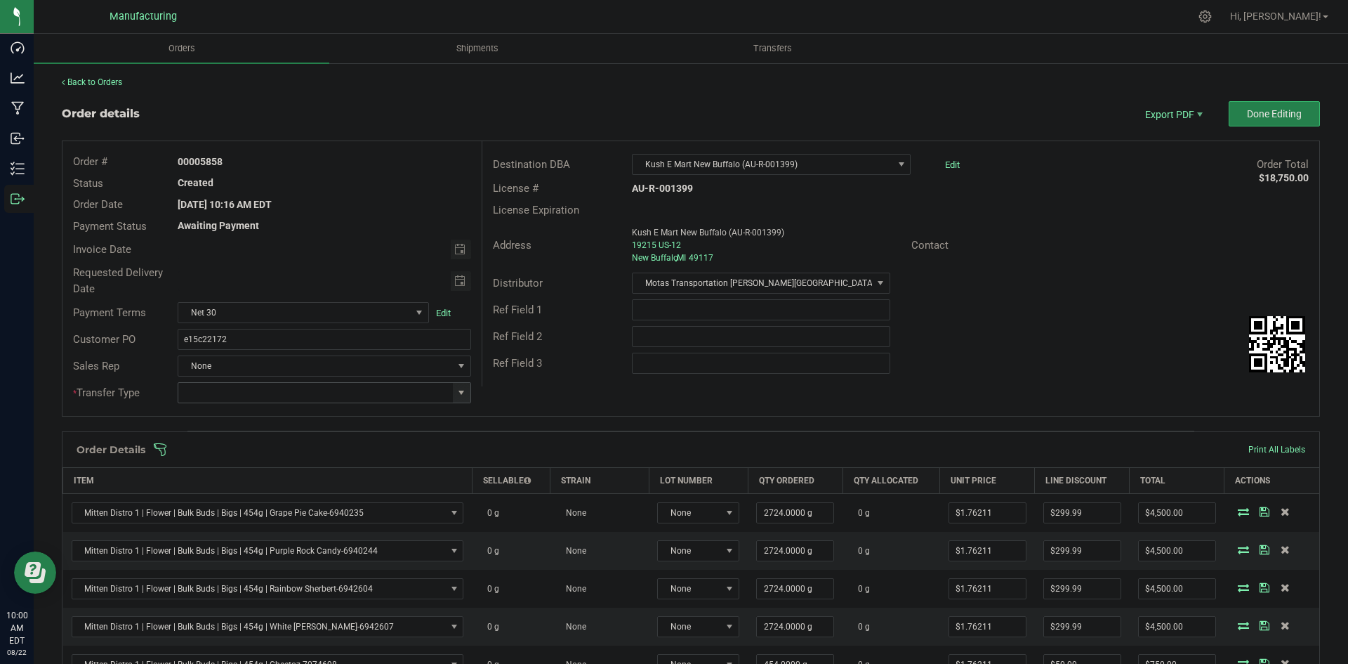
click at [459, 396] on span at bounding box center [461, 392] width 11 height 11
click at [230, 501] on li "Wholesale Transfer" at bounding box center [322, 511] width 289 height 24
type input "Wholesale Transfer"
click at [575, 389] on div "Order # 00005858 Status Created Order Date Aug 21, 2025 10:16 AM EDT Payment St…" at bounding box center [690, 278] width 1257 height 275
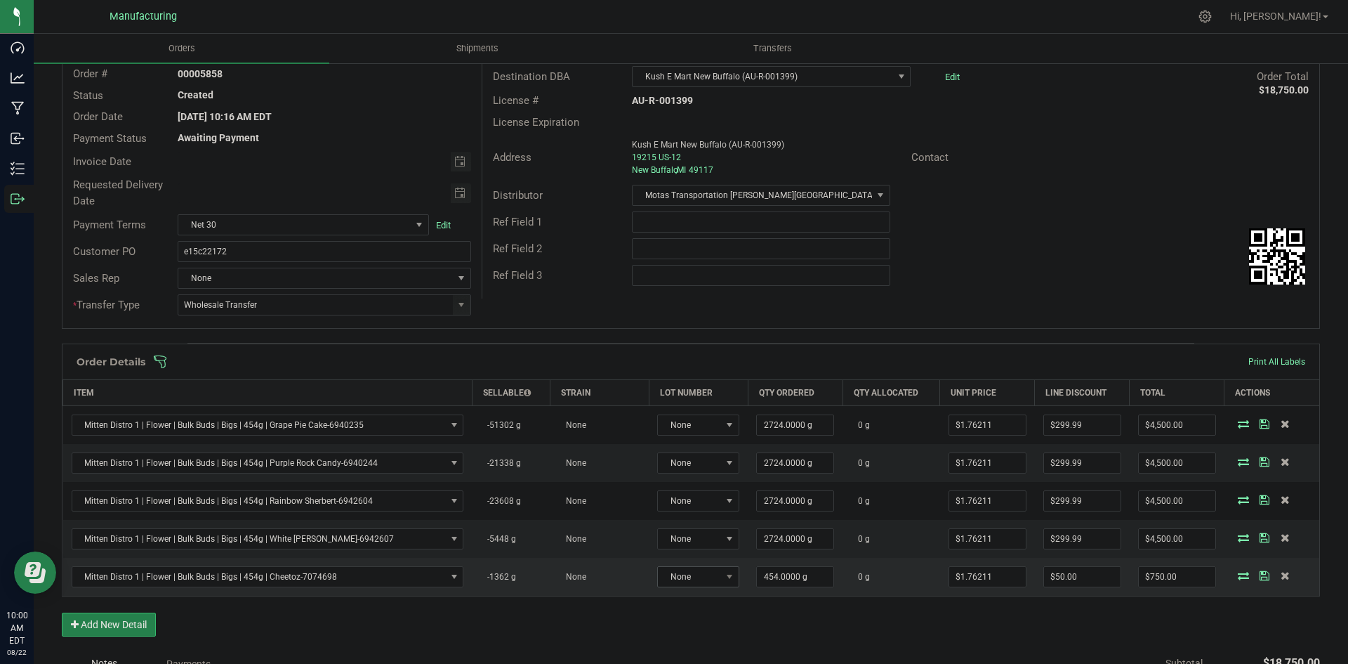
scroll to position [211, 0]
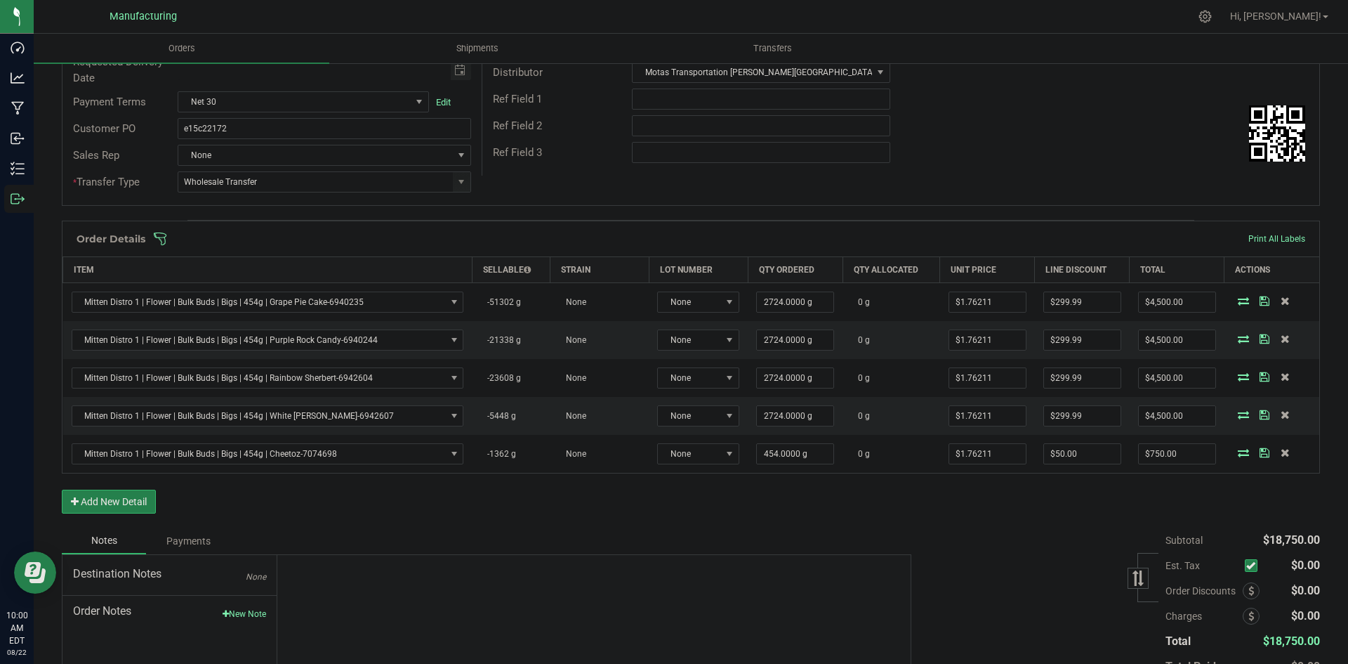
click at [844, 512] on div "Order Details Print All Labels Item Sellable Strain Lot Number Qty Ordered Qty …" at bounding box center [691, 373] width 1258 height 307
click at [1039, 199] on div "Order # 00005858 Status Created Order Date Aug 21, 2025 10:16 AM EDT Payment St…" at bounding box center [690, 67] width 1257 height 275
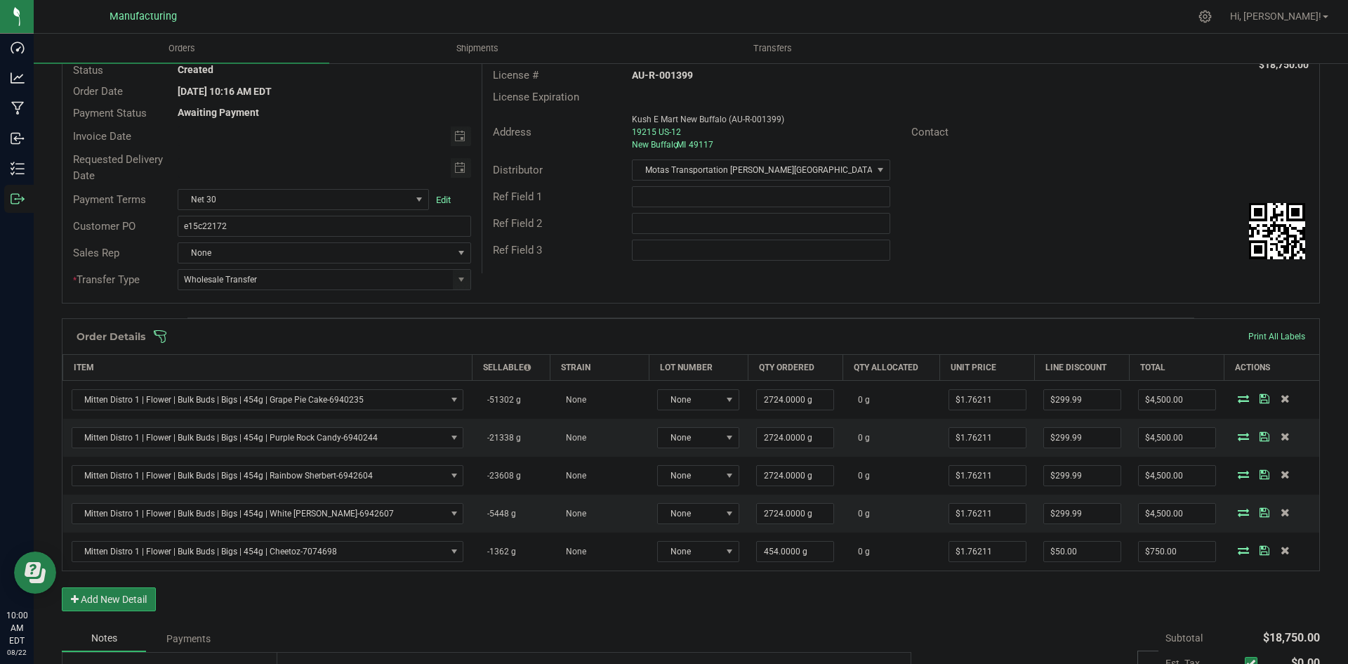
scroll to position [0, 0]
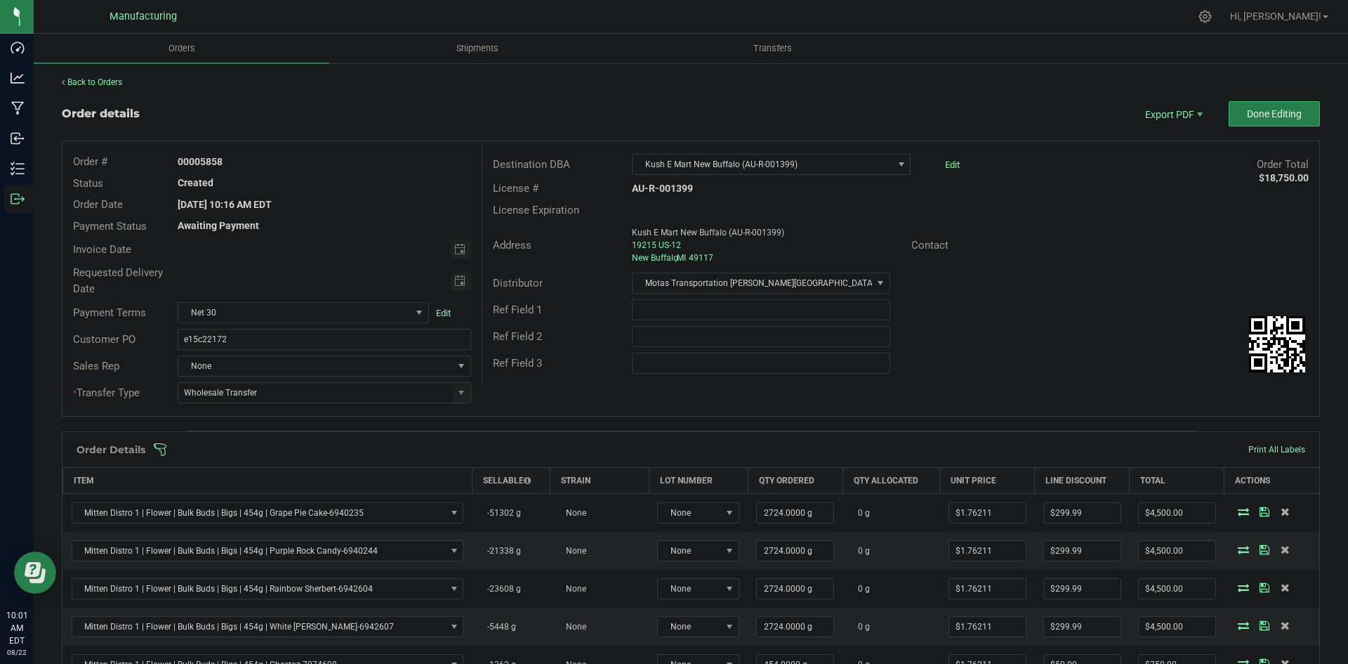
click at [1167, 276] on div "Distributor Motas Transportation Hazel Park (AU-ST-000137)" at bounding box center [900, 283] width 837 height 27
click at [1046, 364] on div "Ref Field 3" at bounding box center [900, 363] width 837 height 27
click at [1259, 114] on span "Done Editing" at bounding box center [1274, 113] width 55 height 11
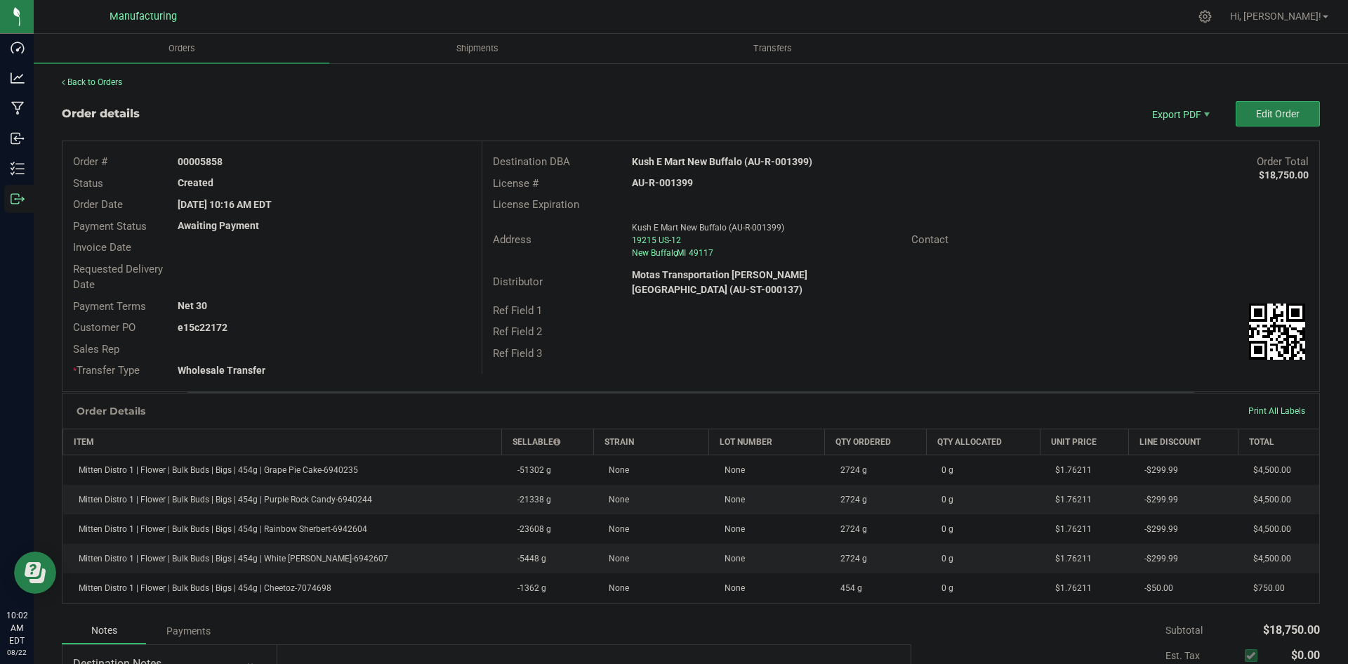
click at [1060, 357] on div "Destination DBA Kush E Mart New Buffalo (AU-R-001399) Order Total $18,750.00 Li…" at bounding box center [901, 257] width 838 height 232
click at [1236, 121] on button "Edit Order" at bounding box center [1278, 113] width 84 height 25
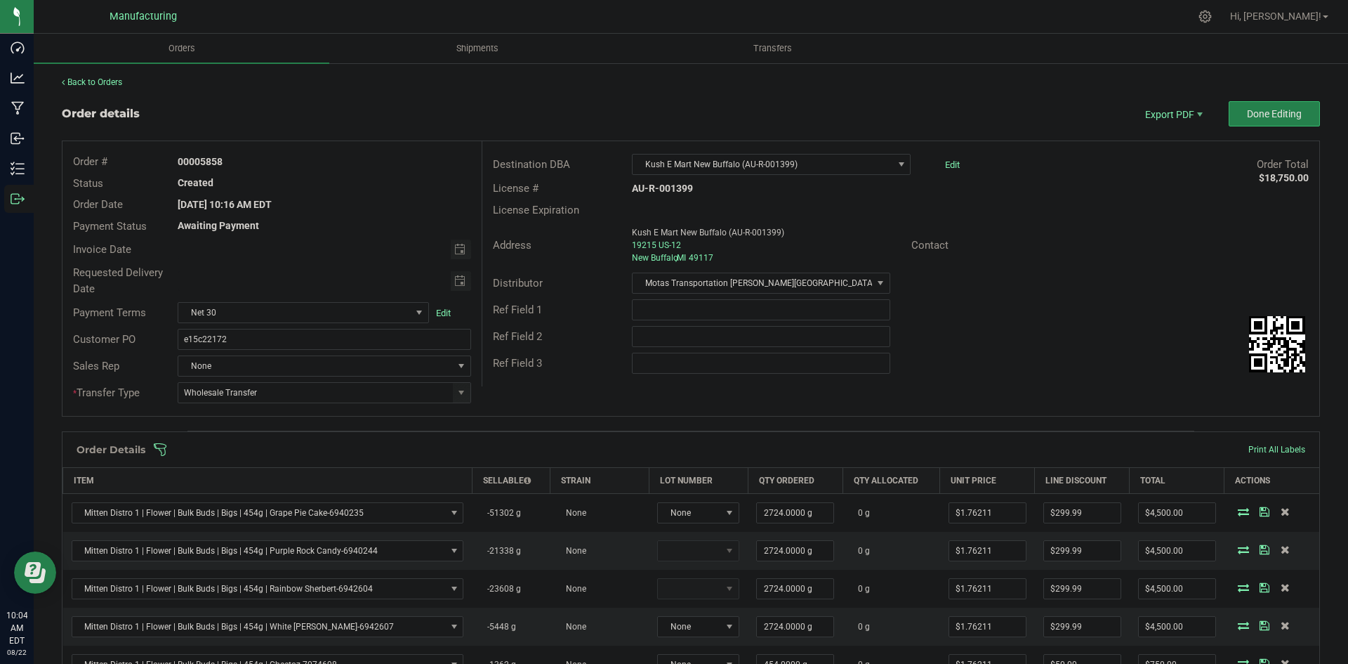
click at [558, 448] on span at bounding box center [782, 449] width 1258 height 14
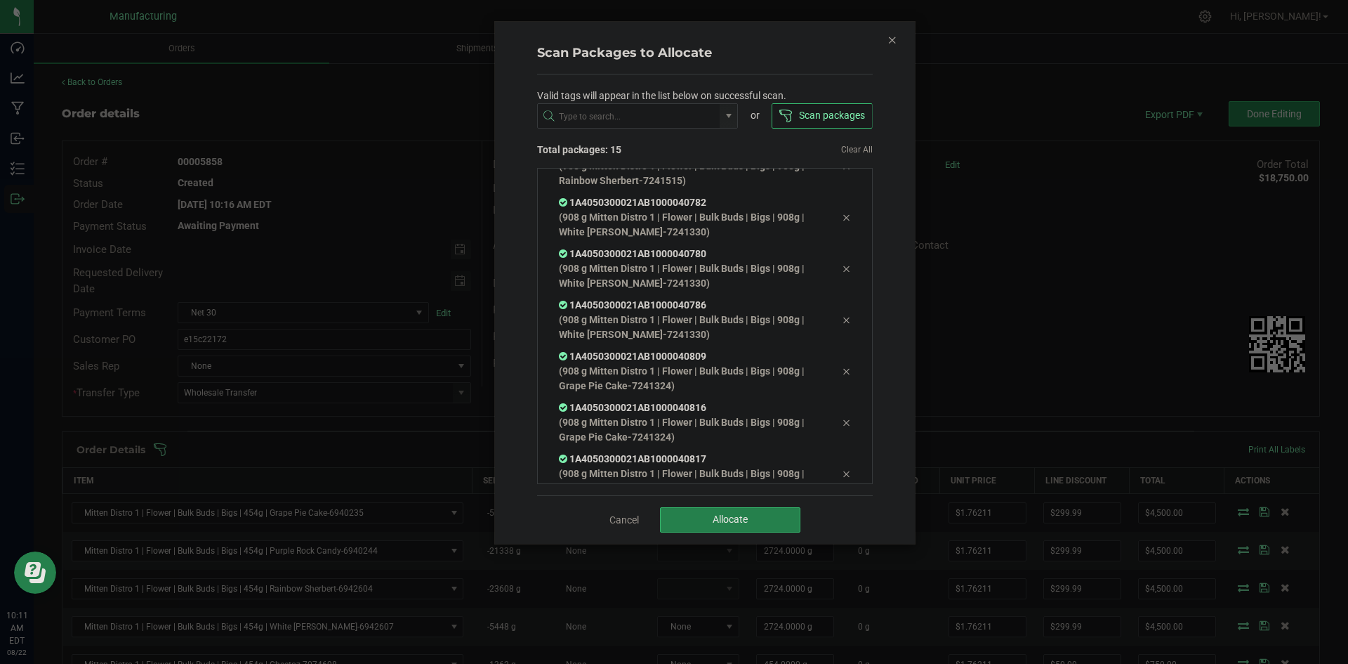
scroll to position [438, 0]
click at [748, 525] on button "Allocate" at bounding box center [730, 519] width 140 height 25
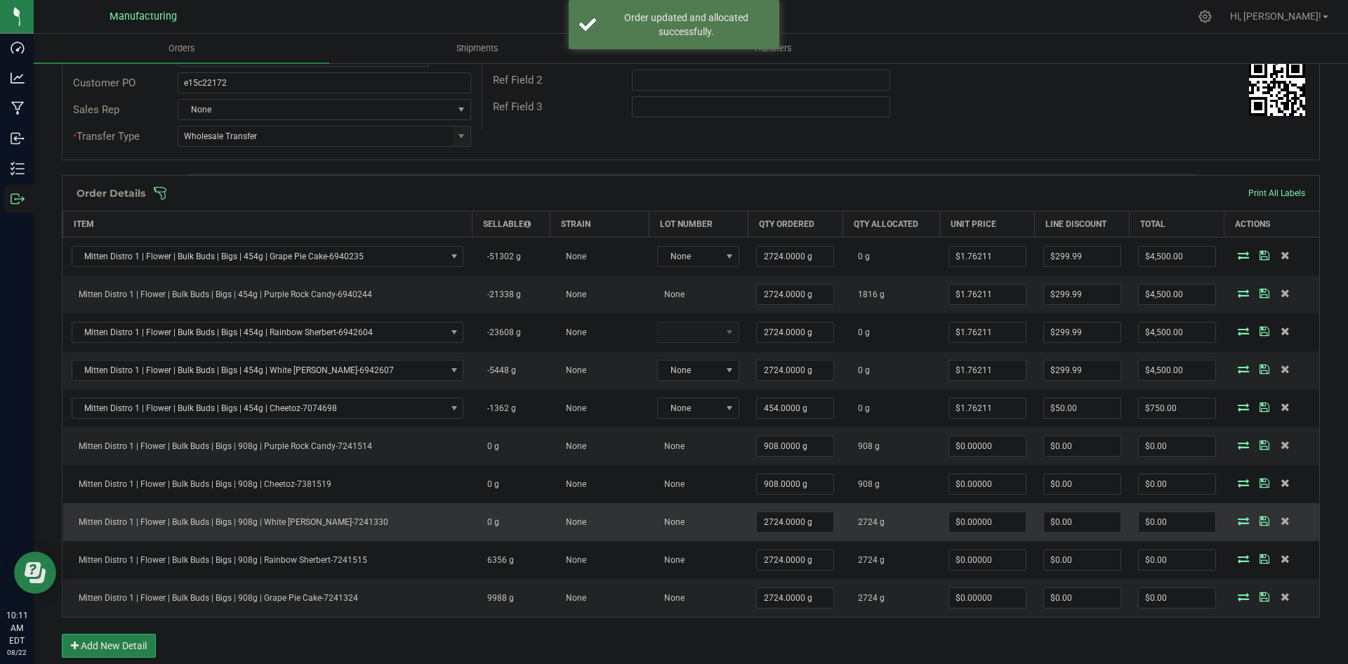
scroll to position [281, 0]
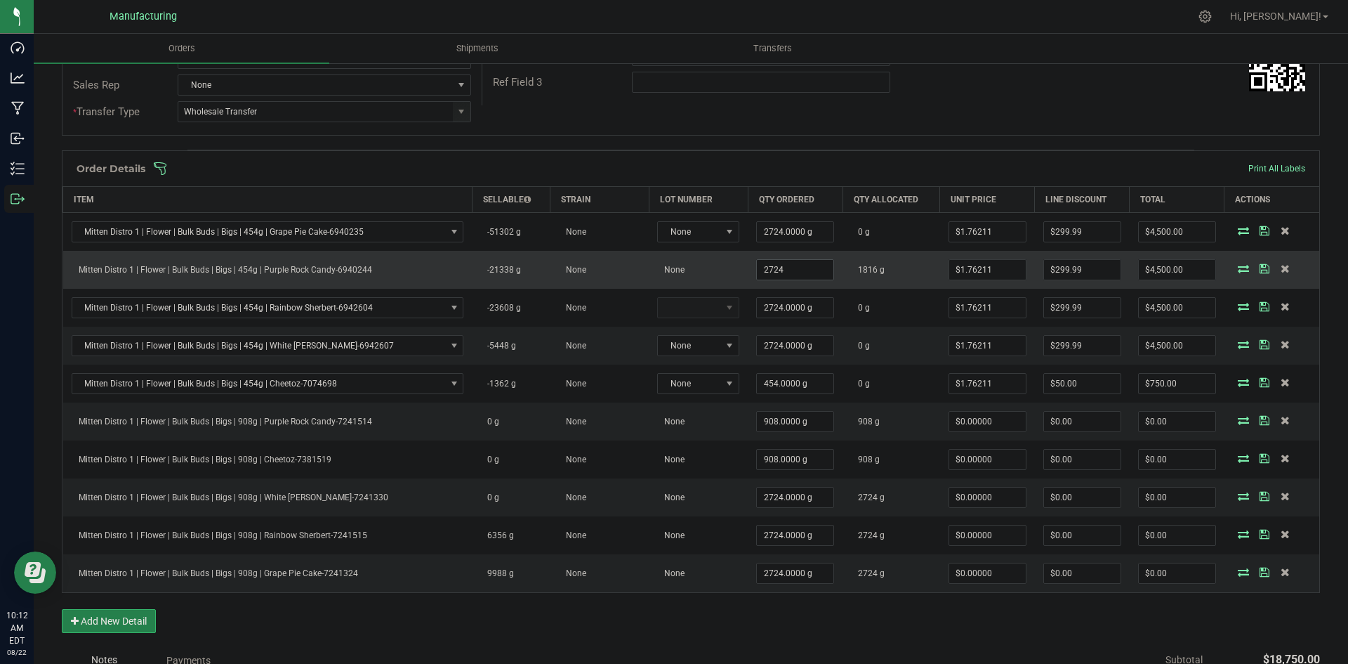
click at [794, 267] on input "2724" at bounding box center [795, 270] width 77 height 20
type input "1816.0000 g"
type input "$2,900.00"
click at [880, 272] on td "1816 g" at bounding box center [891, 270] width 97 height 38
click at [1142, 278] on input "2900.00176" at bounding box center [1177, 270] width 77 height 20
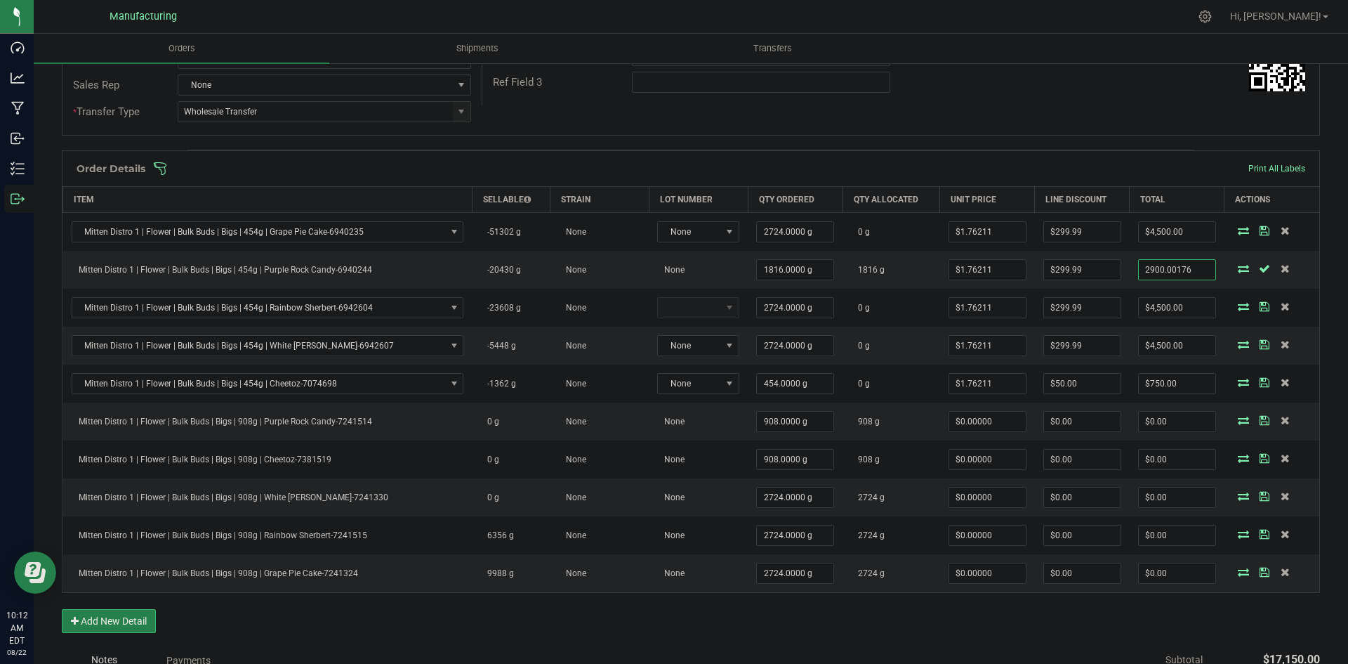
type input "$2,900.00"
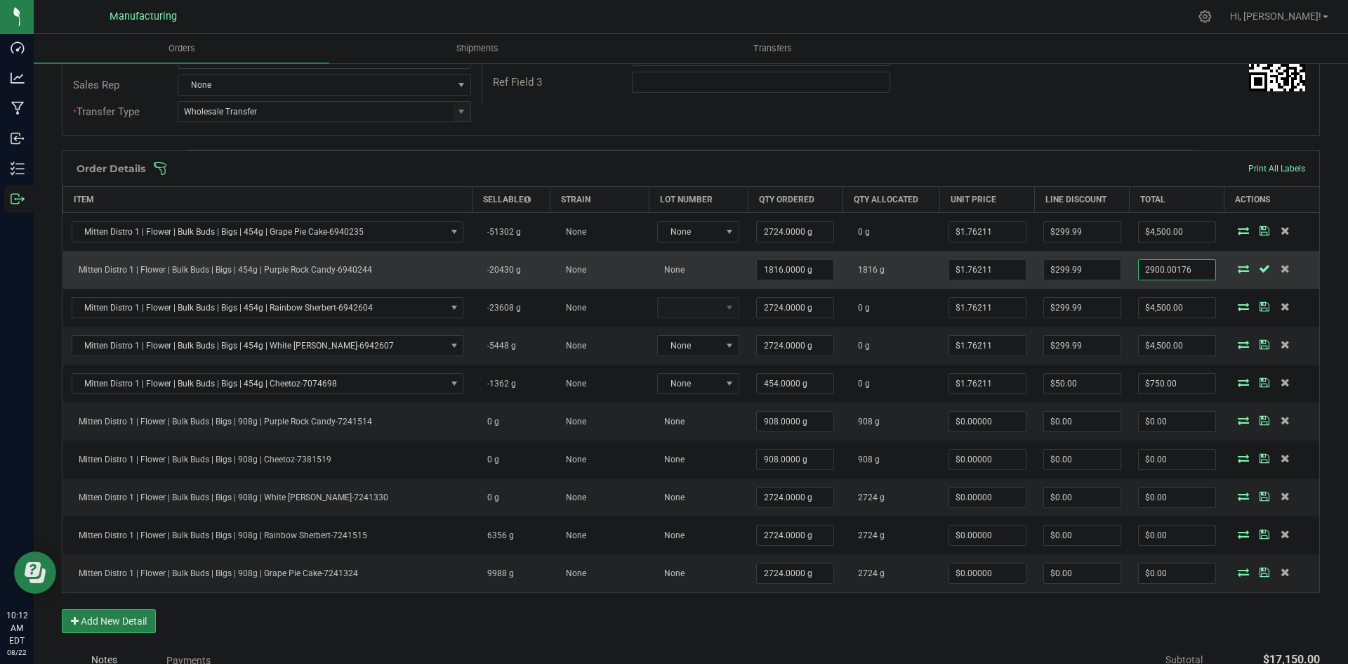
click at [1157, 270] on input "2900.00176" at bounding box center [1177, 270] width 77 height 20
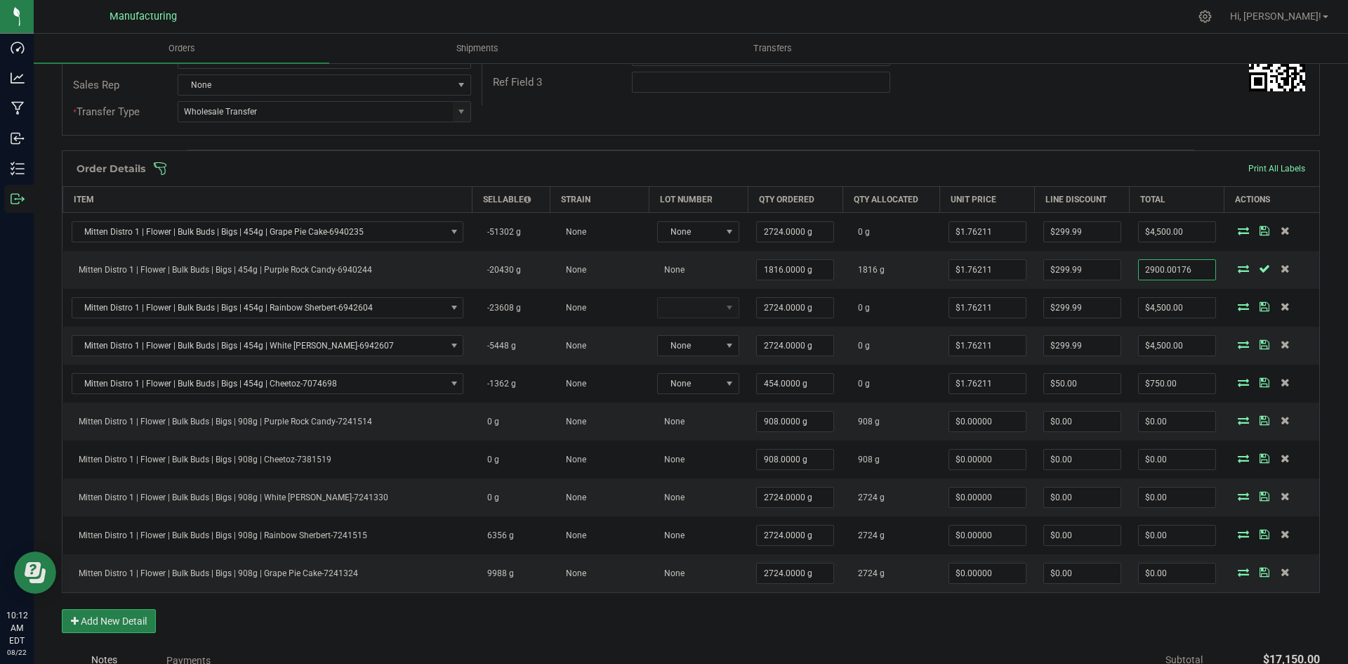
type input "$2,900.00"
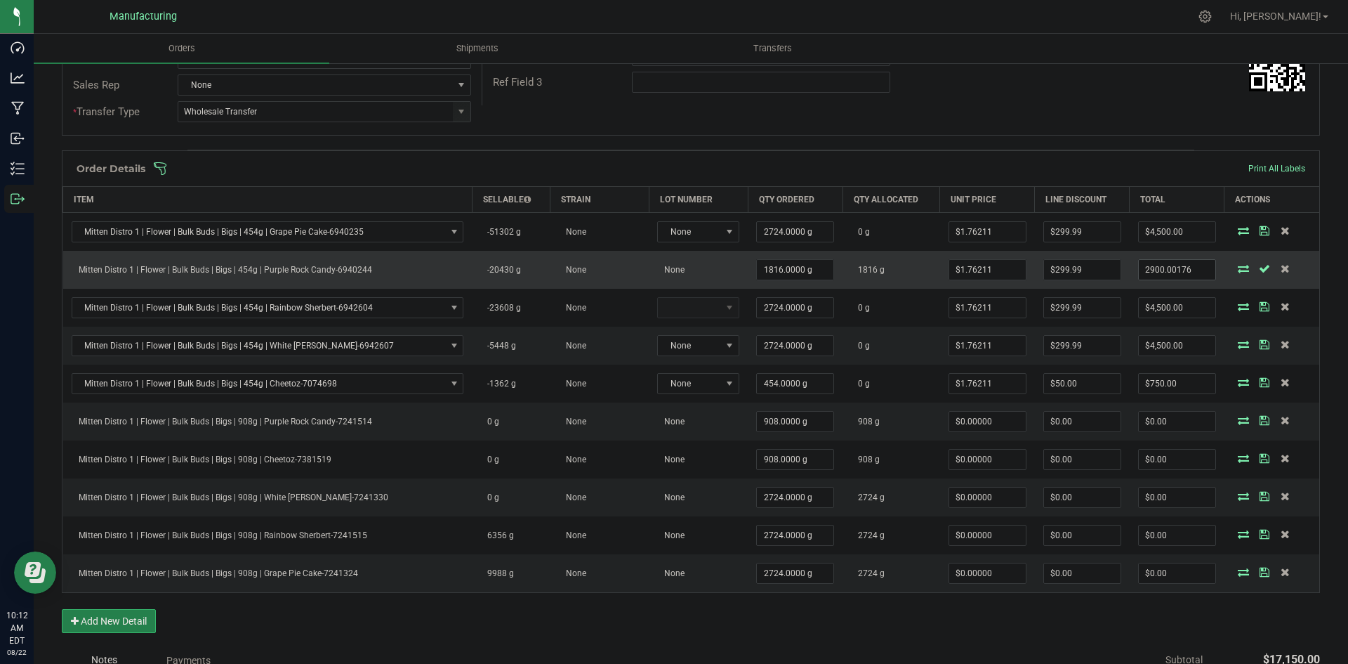
click at [1175, 270] on input "2900.00176" at bounding box center [1177, 270] width 77 height 20
type input "300"
type input "$2,899.99"
type input "$300.00"
click at [898, 270] on td "1816 g" at bounding box center [891, 270] width 97 height 38
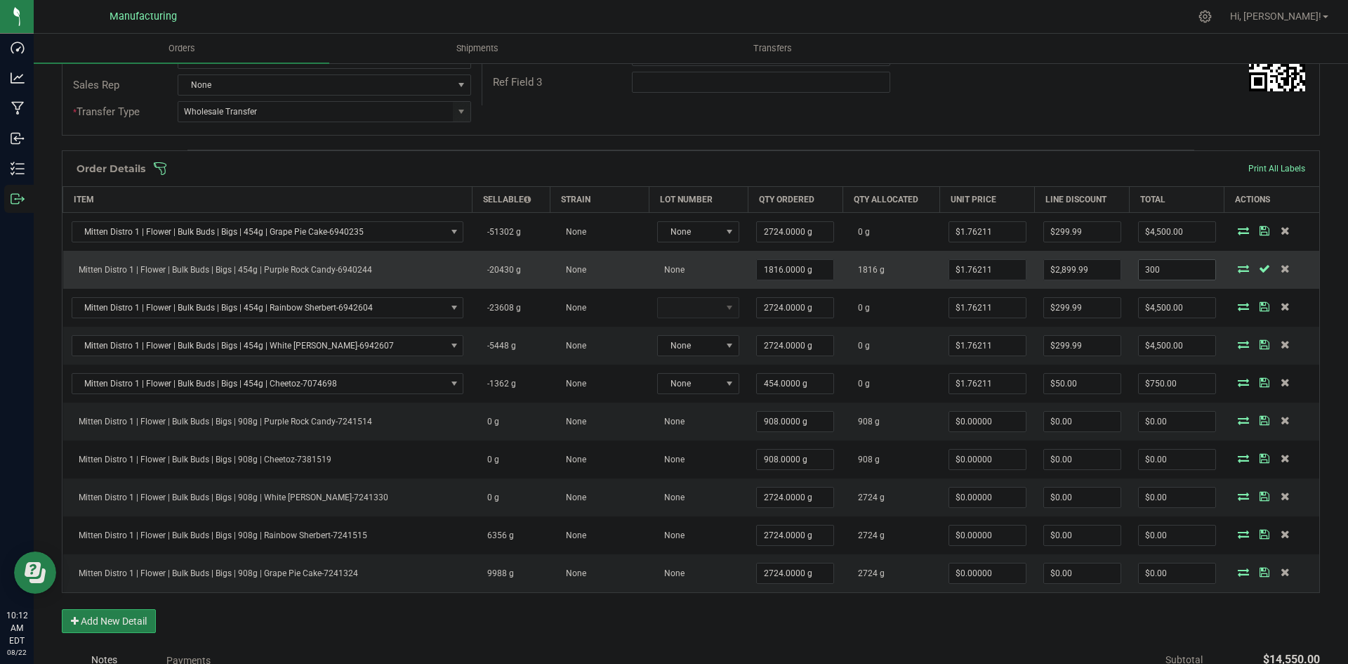
click at [1175, 268] on input "300" at bounding box center [1177, 270] width 77 height 20
type input "3000"
type input "$199.99"
type input "$3,000.00"
click at [889, 261] on td "1816 g" at bounding box center [891, 270] width 97 height 38
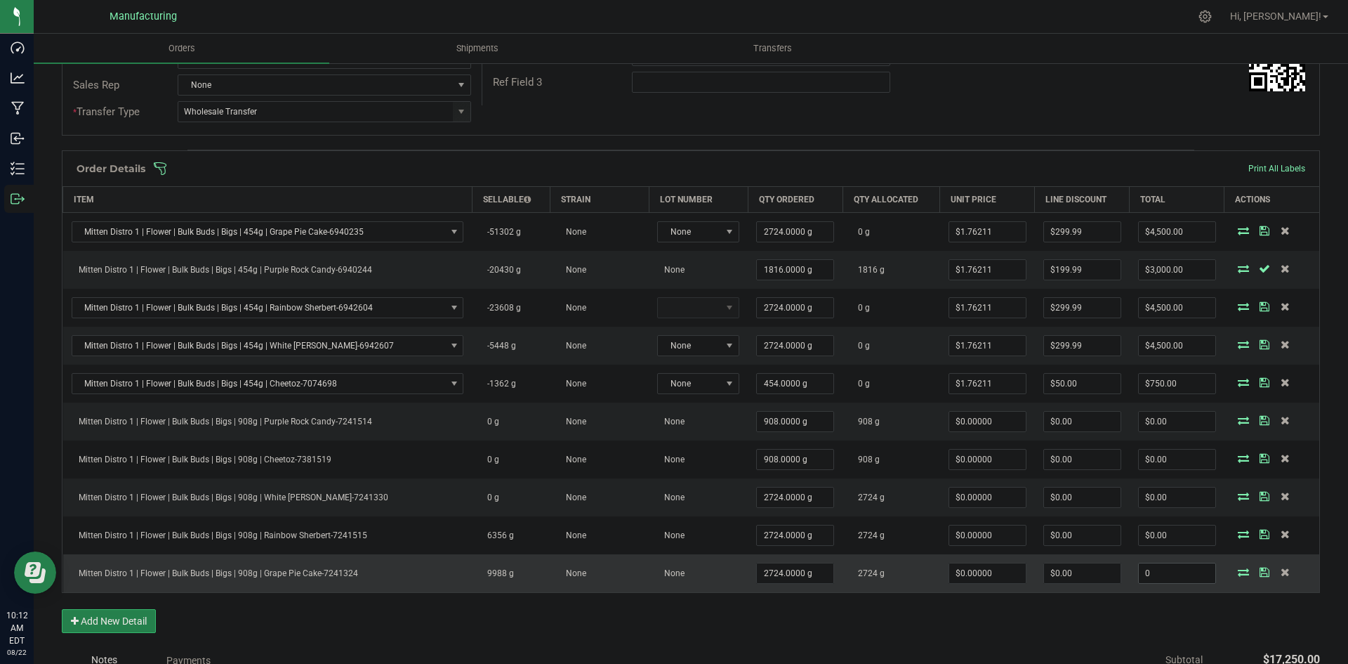
click at [1154, 569] on input "0" at bounding box center [1177, 573] width 77 height 20
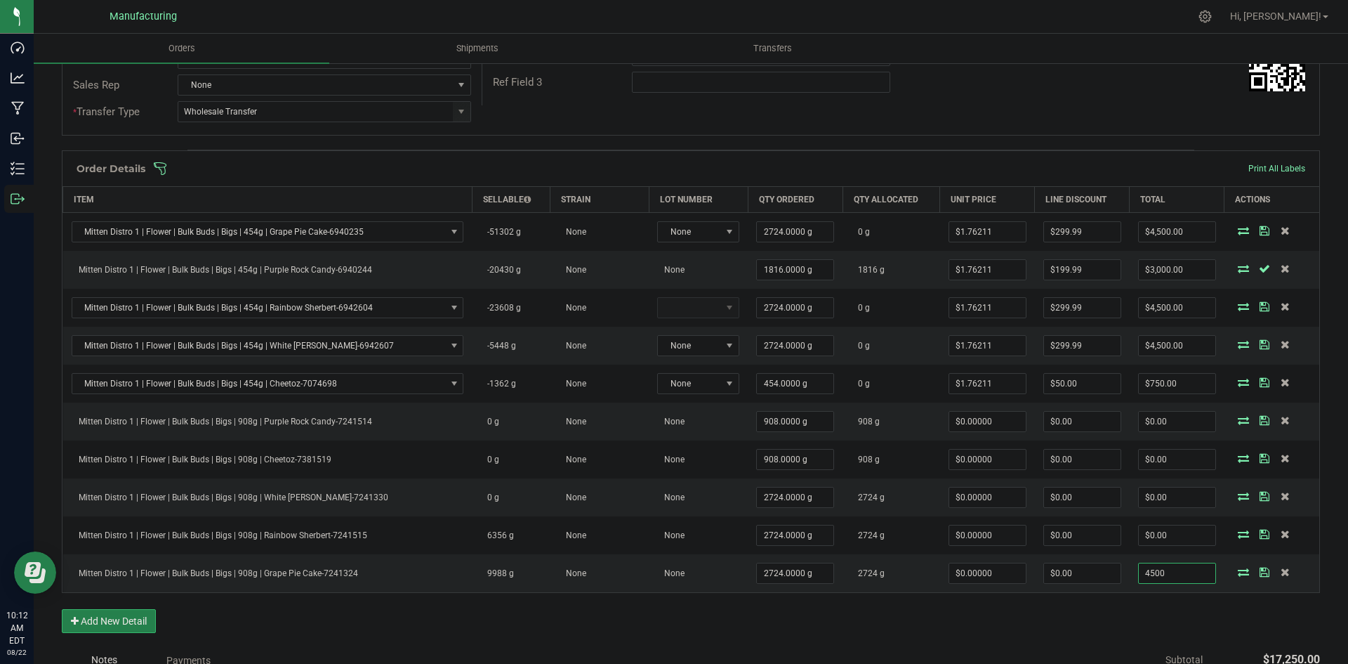
type input "4500"
type input "$1.65198"
type input "$4,500.00"
drag, startPoint x: 1103, startPoint y: 609, endPoint x: 1111, endPoint y: 601, distance: 11.4
click at [1104, 609] on div "Order Details Print All Labels Item Sellable Strain Lot Number Qty Ordered Qty …" at bounding box center [691, 398] width 1258 height 496
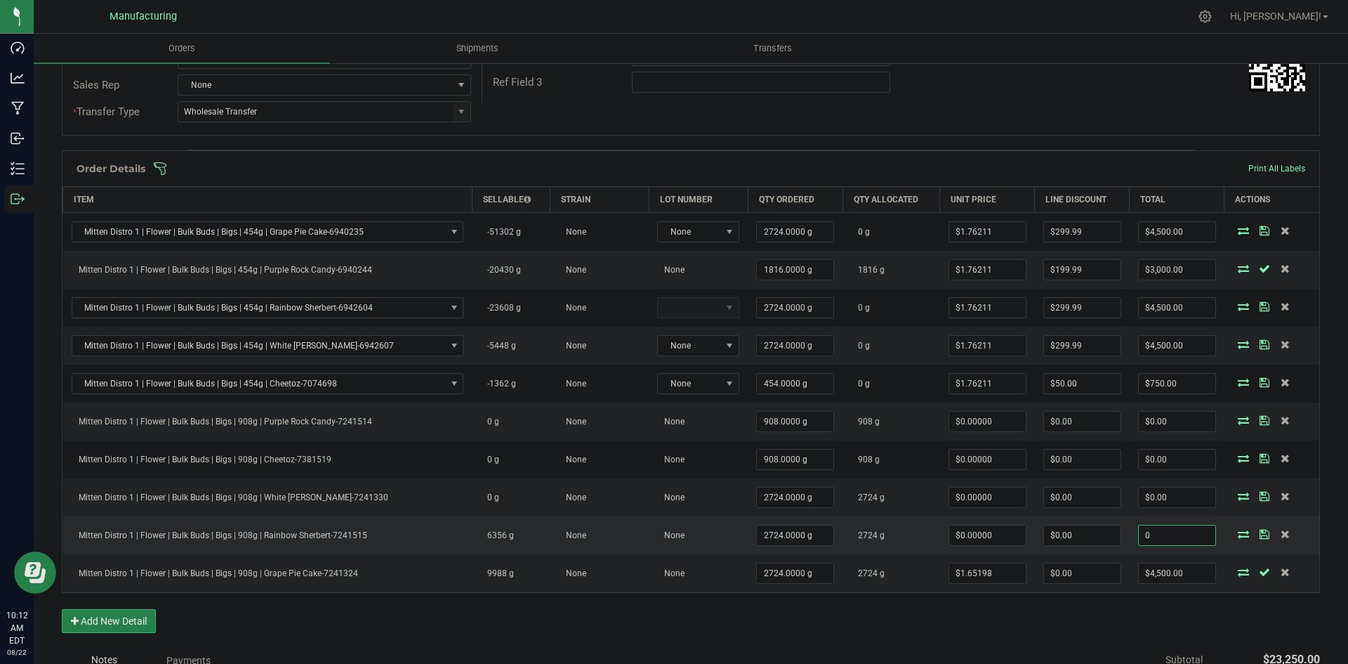
click at [1163, 529] on input "0" at bounding box center [1177, 535] width 77 height 20
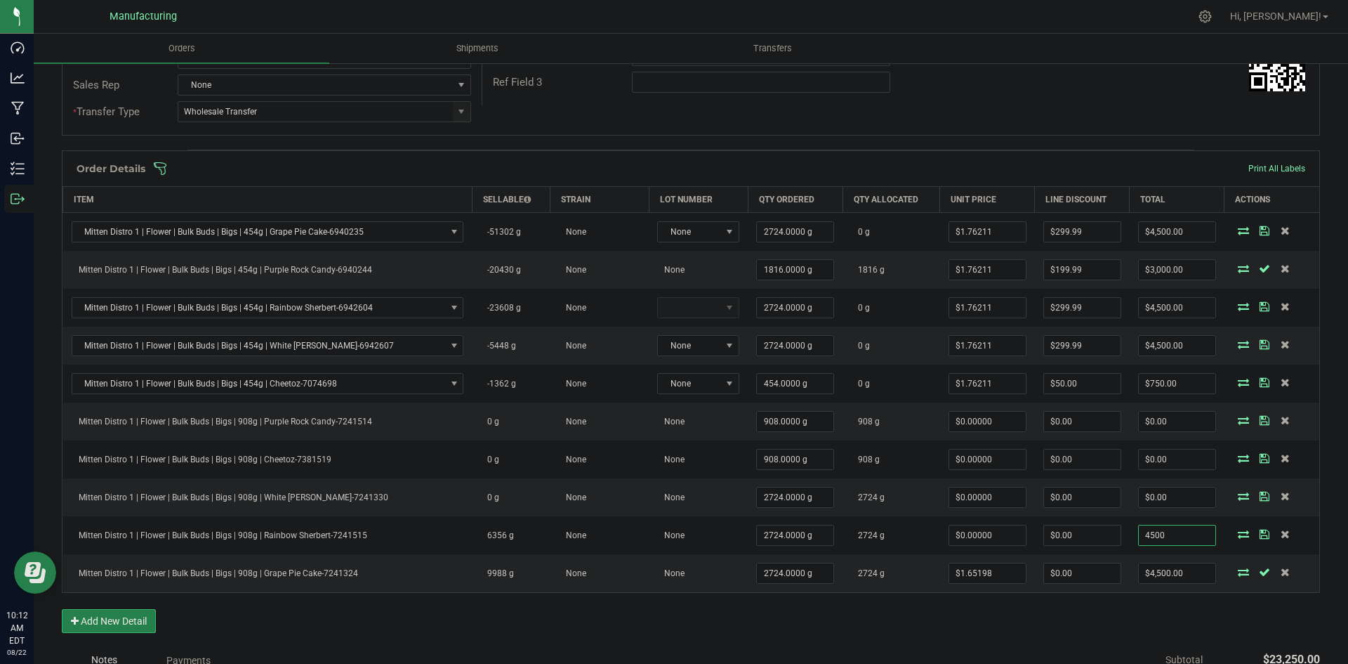
type input "4500"
type input "$1.65198"
type input "$4,500.00"
drag, startPoint x: 1105, startPoint y: 634, endPoint x: 1123, endPoint y: 606, distance: 33.5
click at [1107, 633] on div "Order Details Print All Labels Item Sellable Strain Lot Number Qty Ordered Qty …" at bounding box center [691, 398] width 1258 height 496
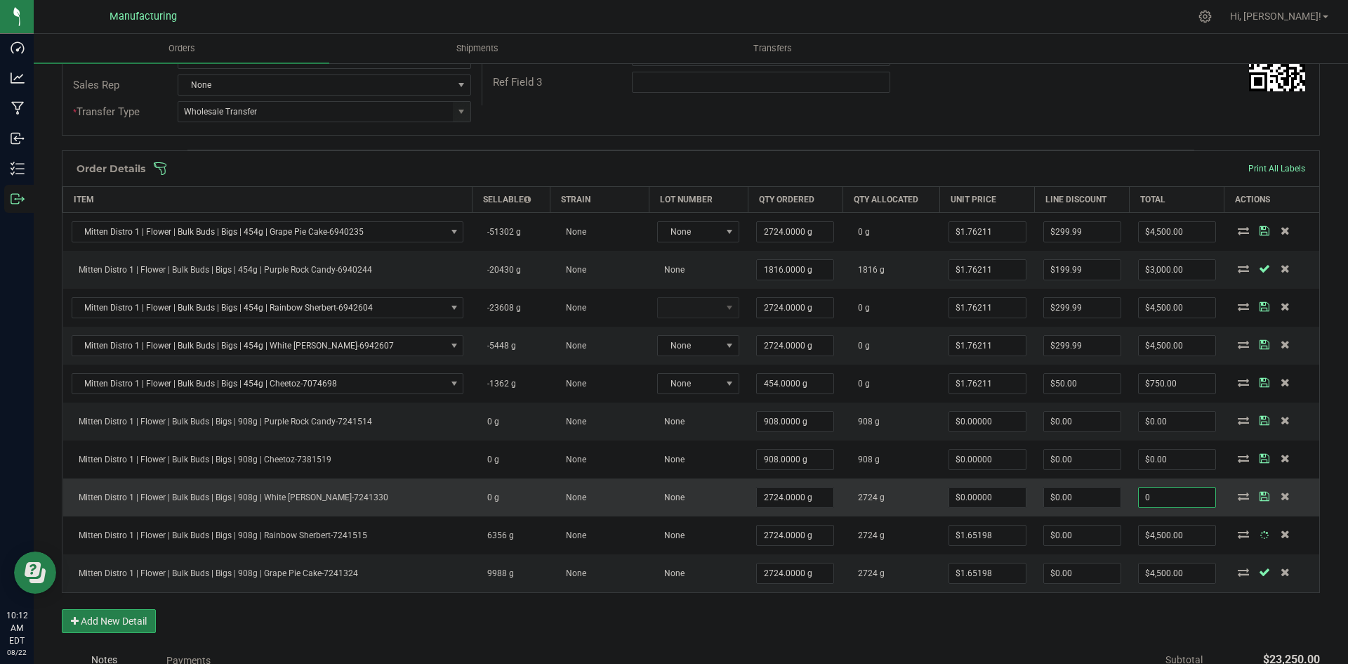
click at [1165, 501] on input "0" at bounding box center [1177, 497] width 77 height 20
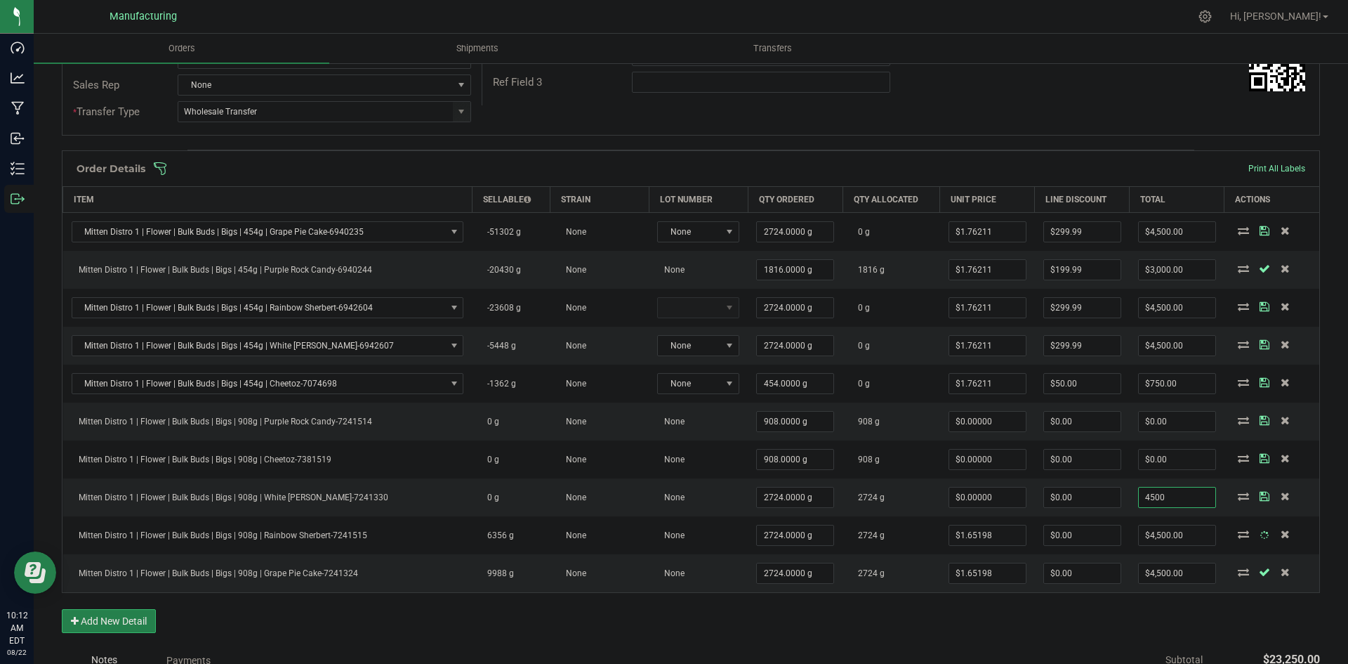
type input "4500"
type input "$1.65198"
type input "$4,500.00"
click at [1097, 615] on div "Order Details Print All Labels Item Sellable Strain Lot Number Qty Ordered Qty …" at bounding box center [691, 398] width 1258 height 496
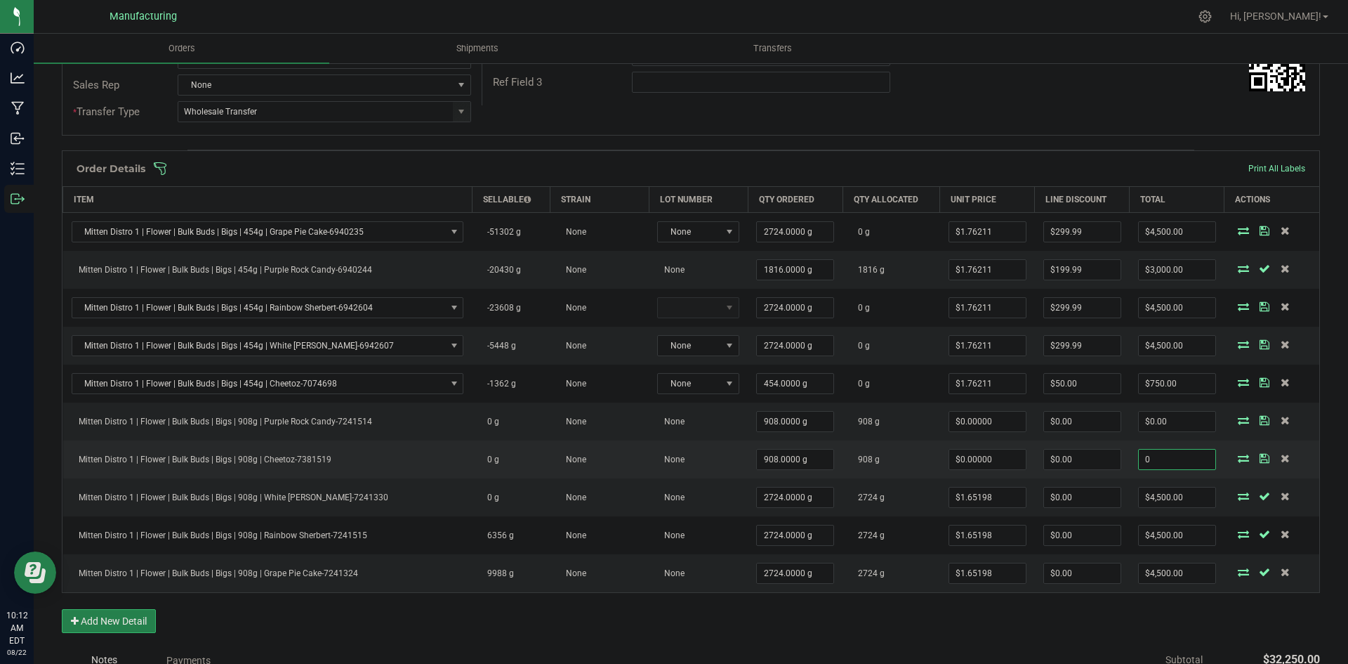
click at [1139, 461] on input "0" at bounding box center [1177, 459] width 77 height 20
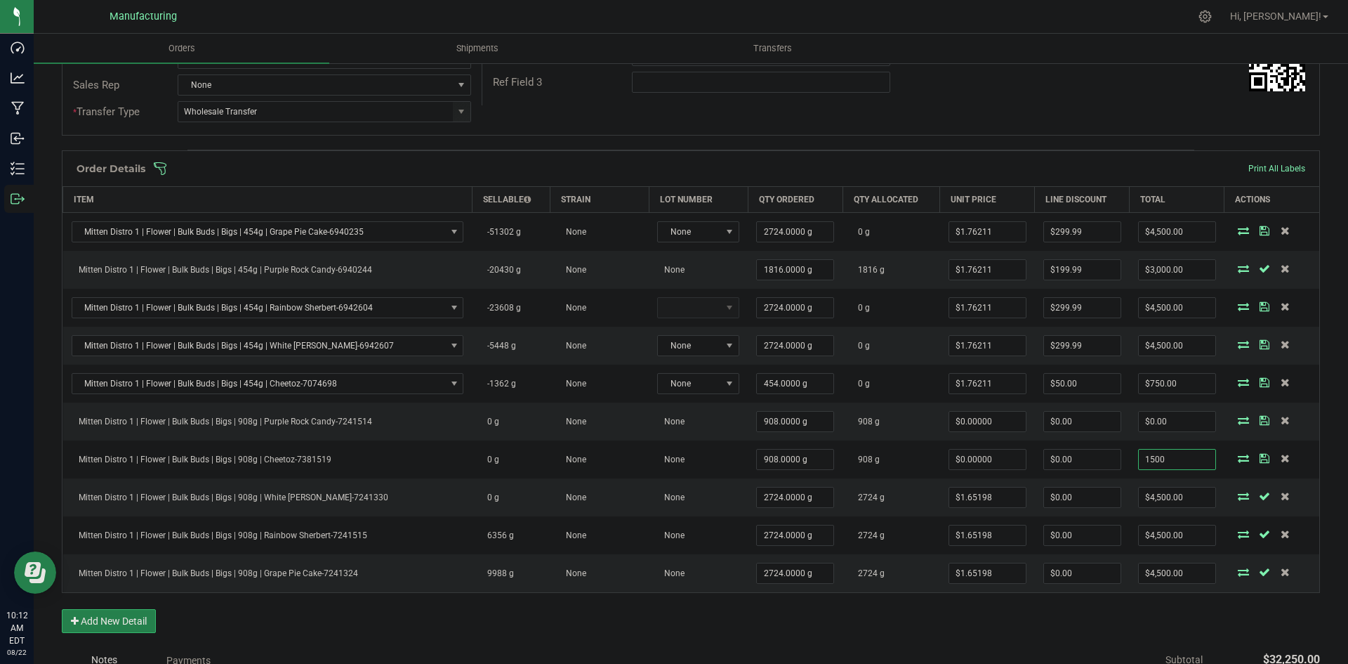
type input "1500"
type input "$1.65198"
type input "$1,500.00"
click at [1096, 637] on div "Order Details Print All Labels Item Sellable Strain Lot Number Qty Ordered Qty …" at bounding box center [691, 398] width 1258 height 496
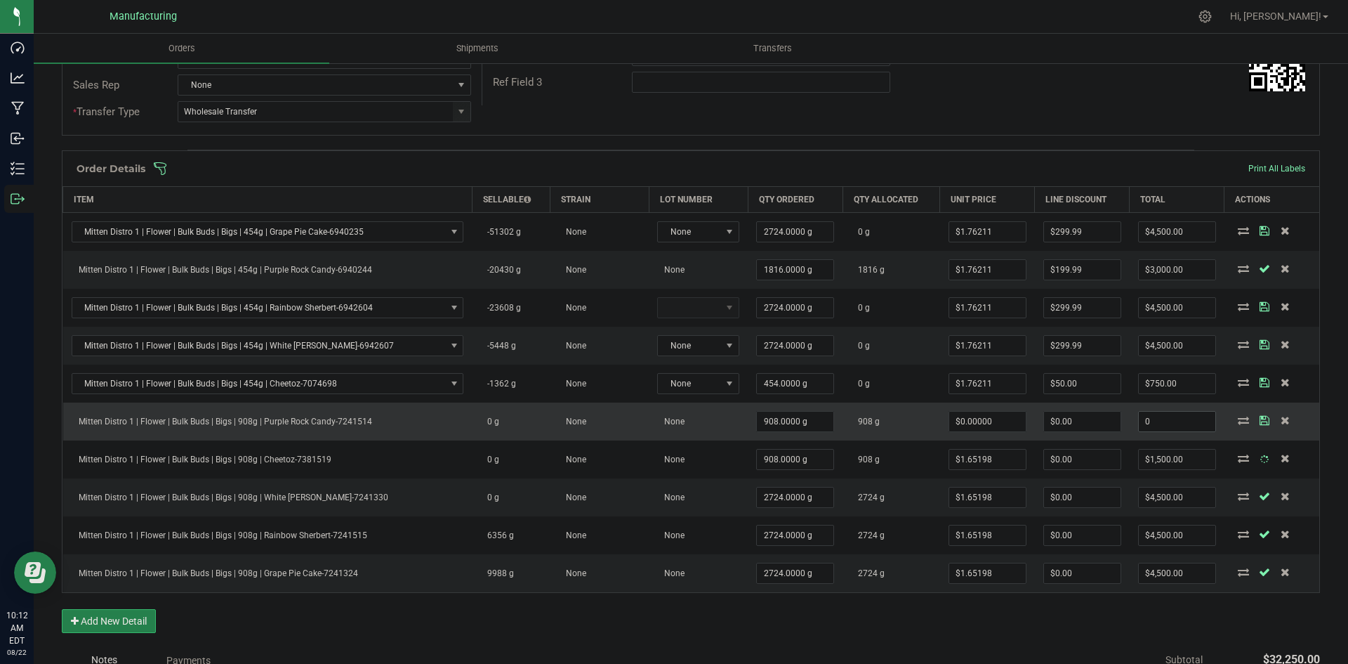
click at [1148, 428] on input "0" at bounding box center [1177, 421] width 77 height 20
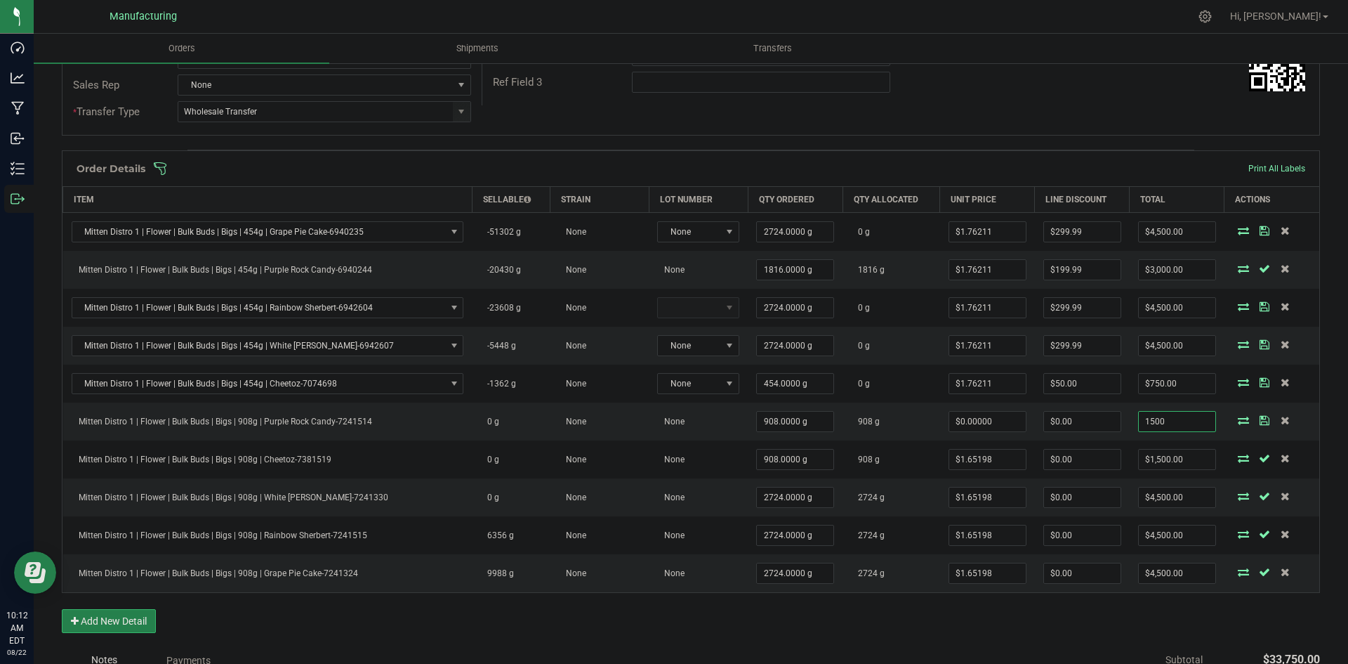
type input "1500"
type input "$1.65198"
type input "$1,500.00"
click at [1091, 615] on div "Order Details Print All Labels Item Sellable Strain Lot Number Qty Ordered Qty …" at bounding box center [691, 398] width 1258 height 496
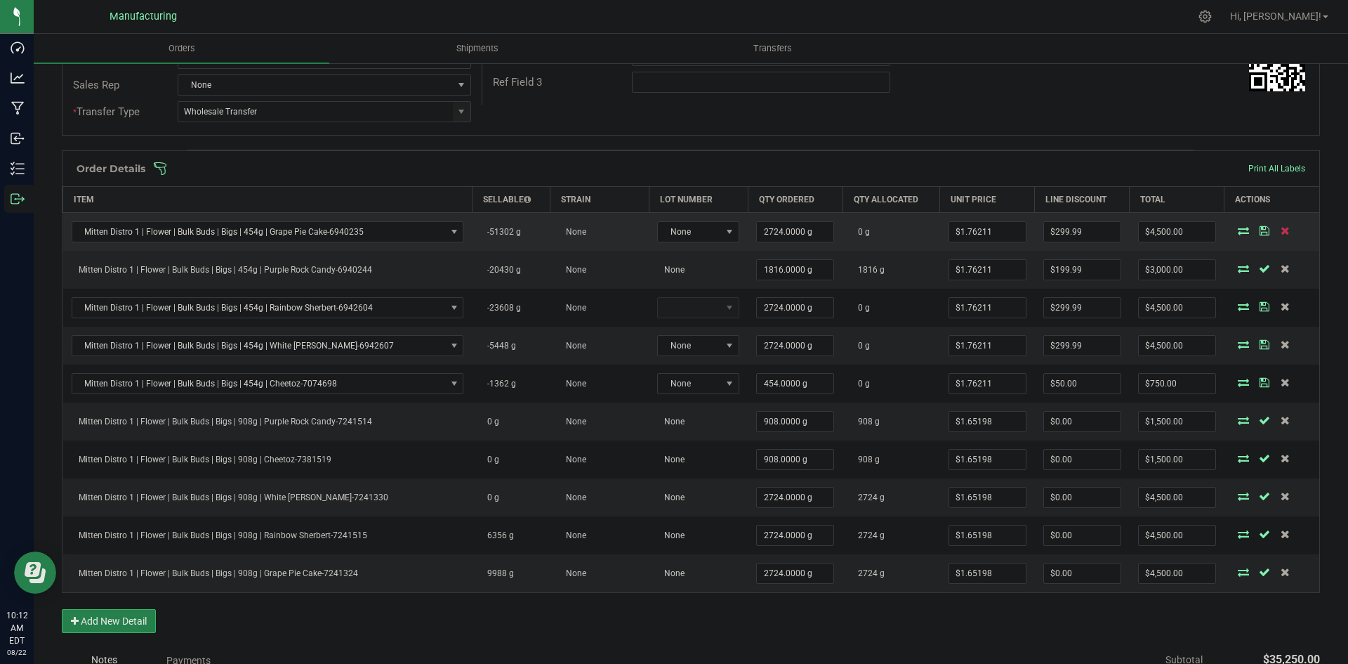
click at [1281, 230] on icon at bounding box center [1285, 230] width 9 height 8
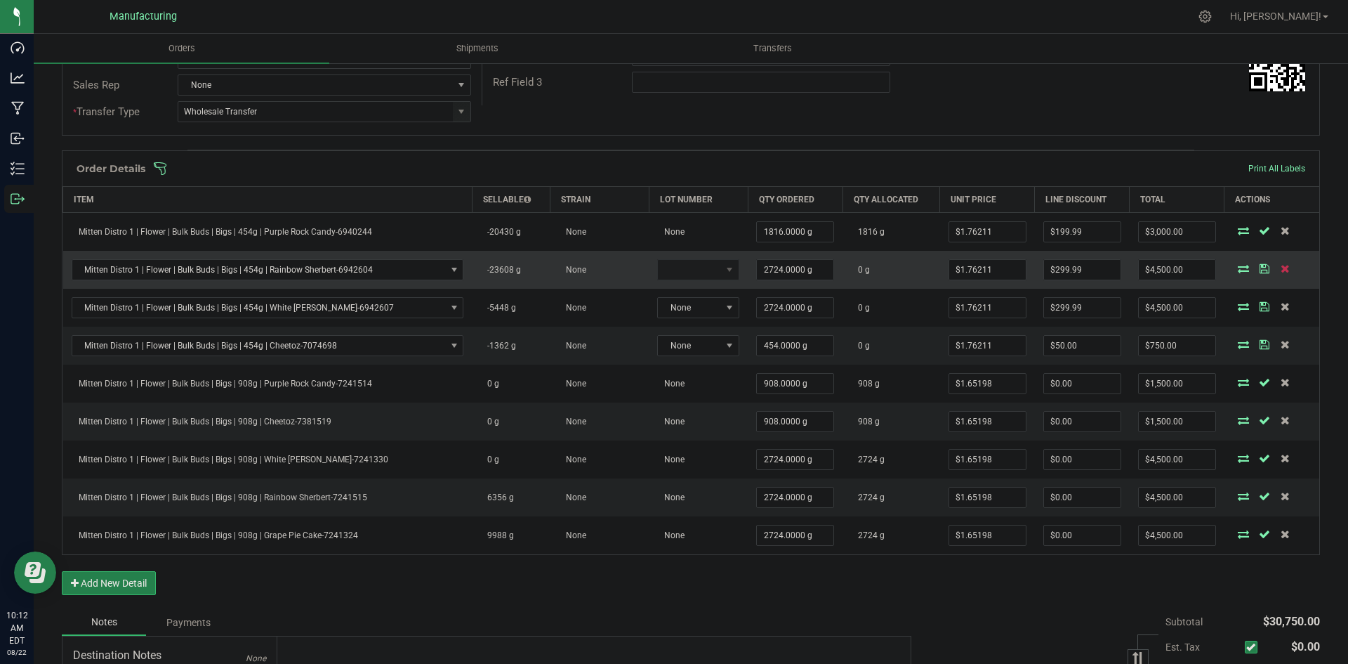
click at [1281, 269] on icon at bounding box center [1285, 268] width 9 height 8
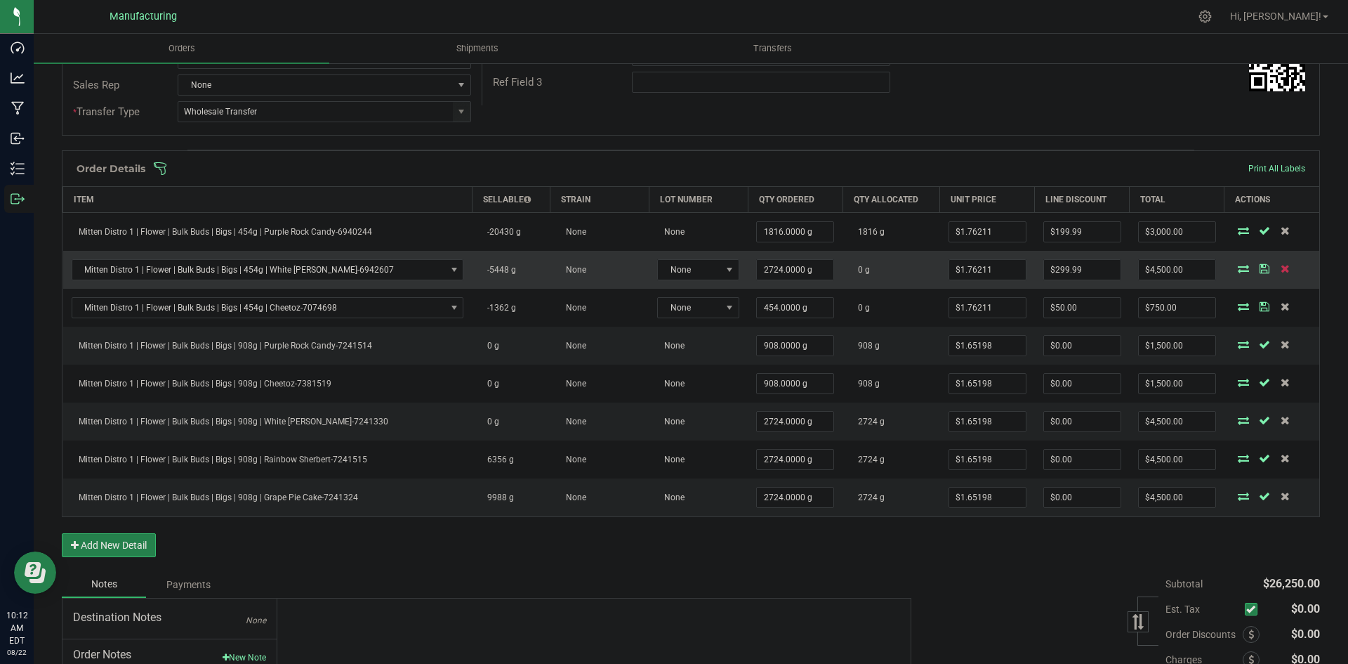
click at [1281, 270] on icon at bounding box center [1285, 268] width 9 height 8
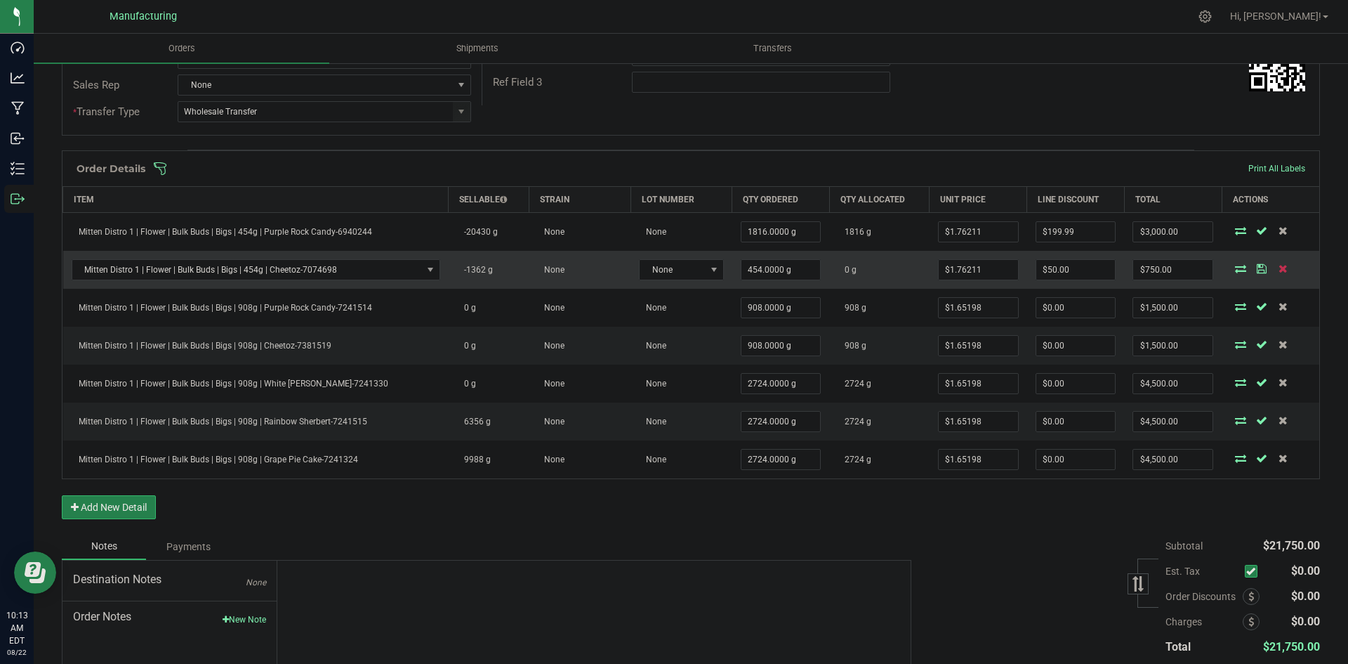
click at [1279, 269] on icon at bounding box center [1283, 268] width 9 height 8
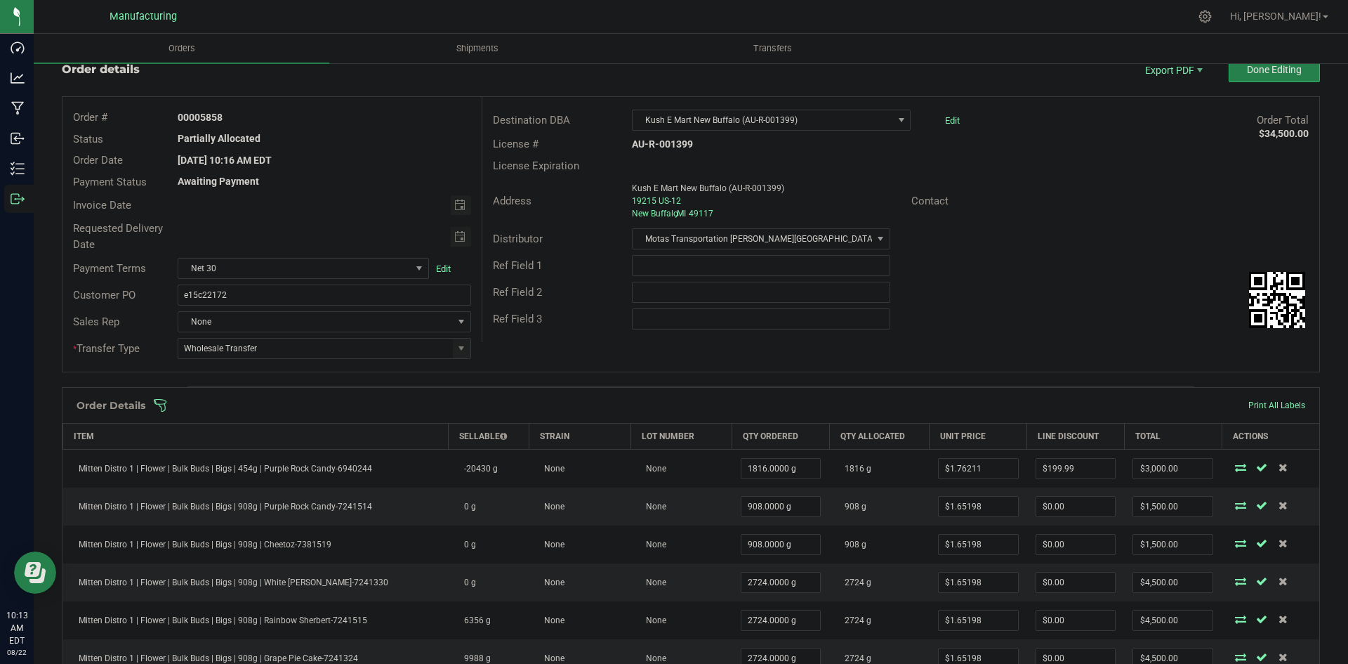
scroll to position [0, 0]
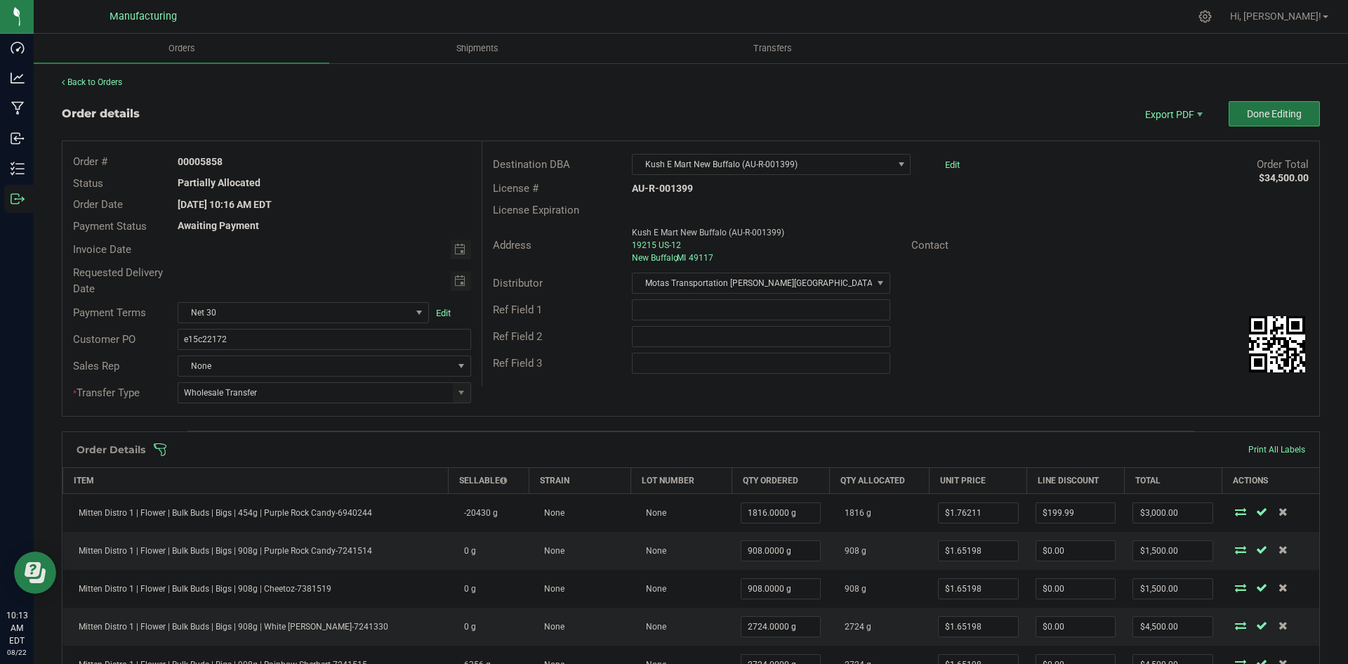
click at [1247, 115] on span "Done Editing" at bounding box center [1274, 113] width 55 height 11
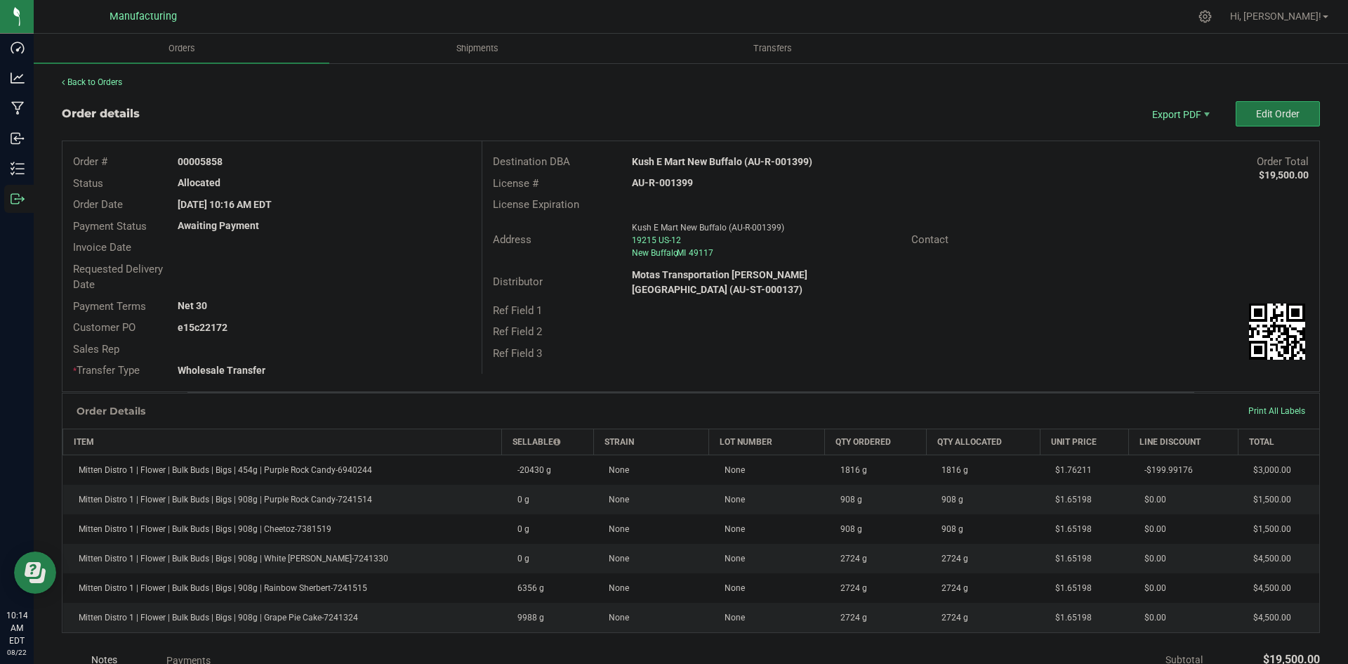
click at [1256, 119] on span "Edit Order" at bounding box center [1278, 113] width 44 height 11
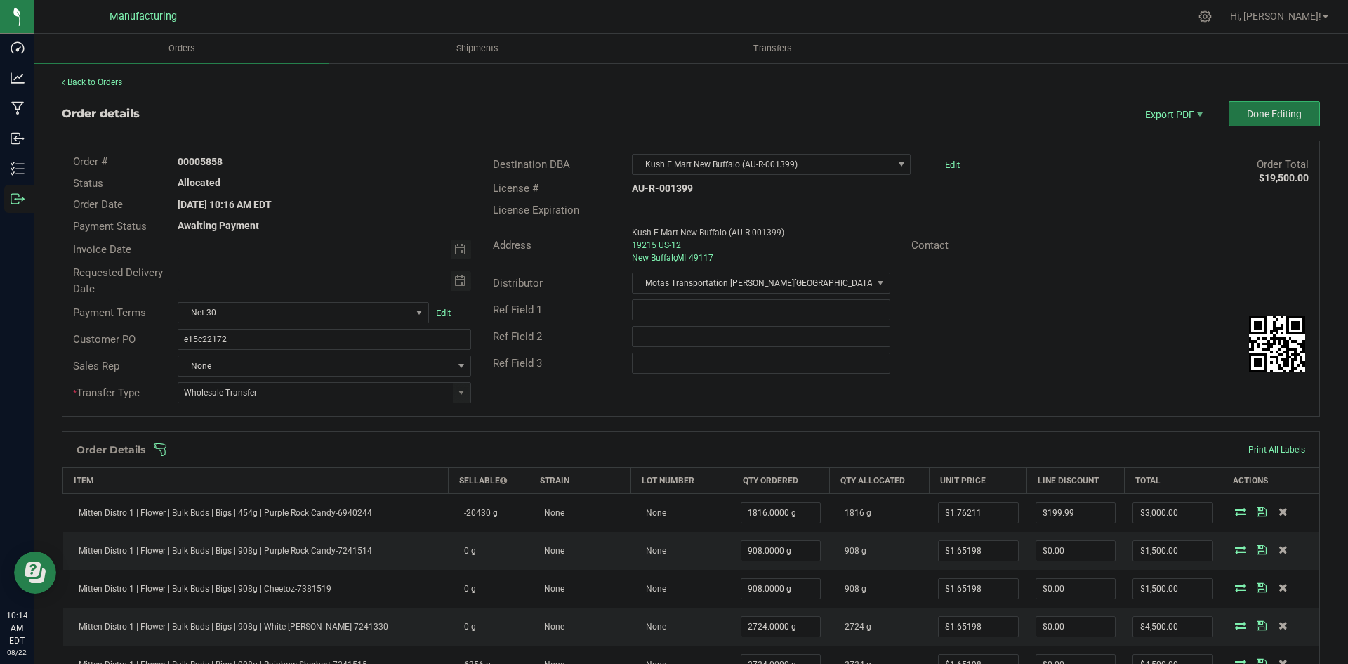
click at [1256, 114] on span "Done Editing" at bounding box center [1274, 113] width 55 height 11
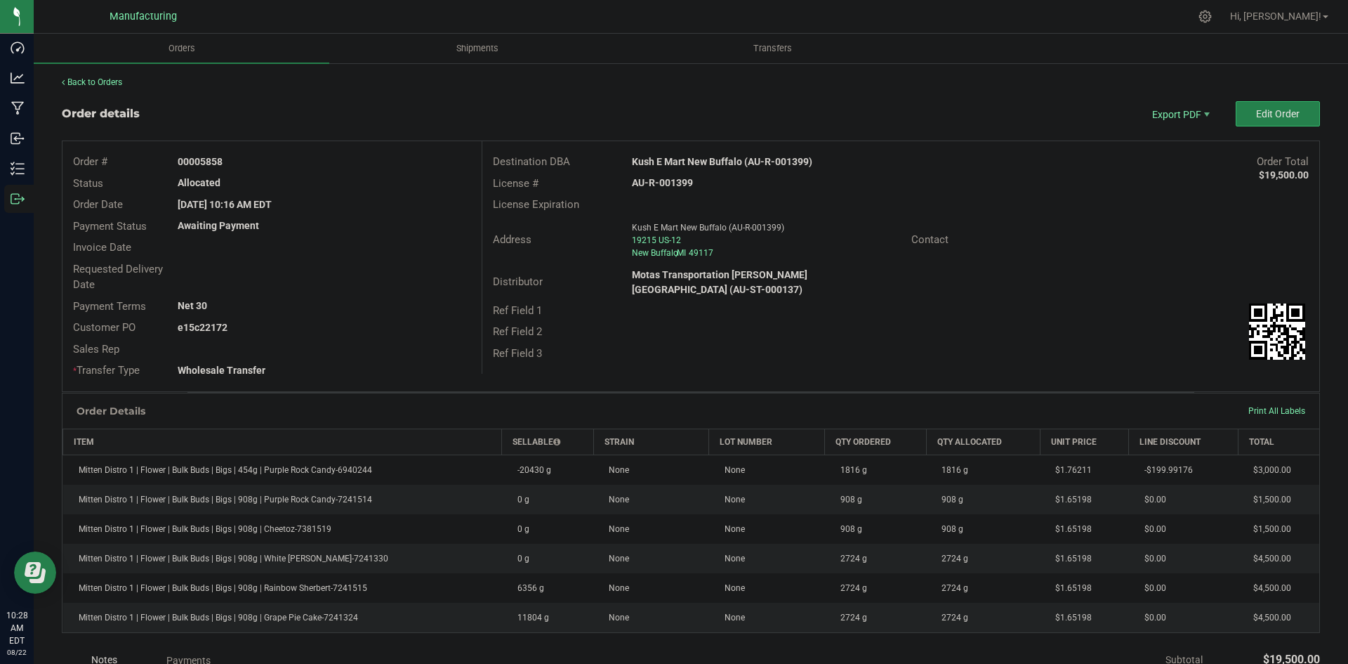
click at [730, 159] on strong "Kush E Mart New Buffalo (AU-R-001399)" at bounding box center [722, 161] width 180 height 11
click at [730, 160] on strong "Kush E Mart New Buffalo (AU-R-001399)" at bounding box center [722, 161] width 180 height 11
copy strong "Kush E Mart New Buffalo (AU-R-001399)"
click at [670, 180] on strong "AU-R-001399" at bounding box center [662, 182] width 61 height 11
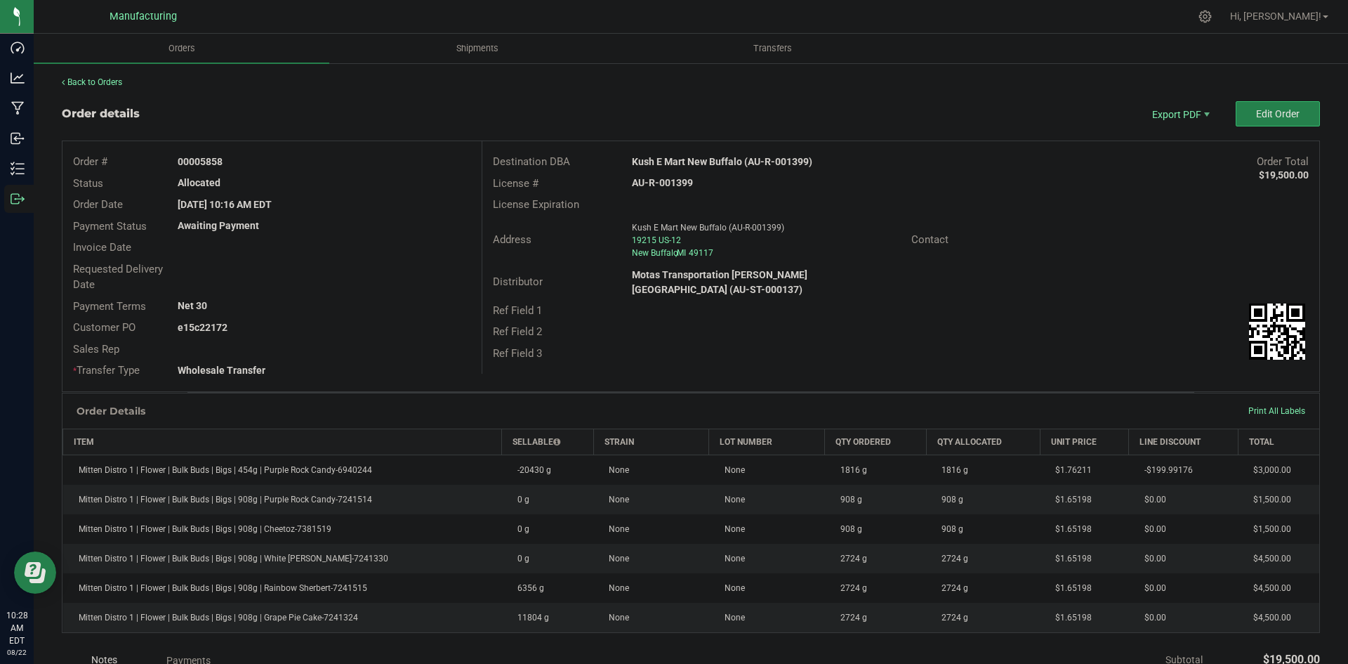
click at [670, 180] on strong "AU-R-001399" at bounding box center [662, 182] width 61 height 11
copy strong "AU-R-001399"
drag, startPoint x: 202, startPoint y: 161, endPoint x: 330, endPoint y: 152, distance: 128.1
click at [327, 152] on div "Order # 00005858" at bounding box center [271, 162] width 419 height 22
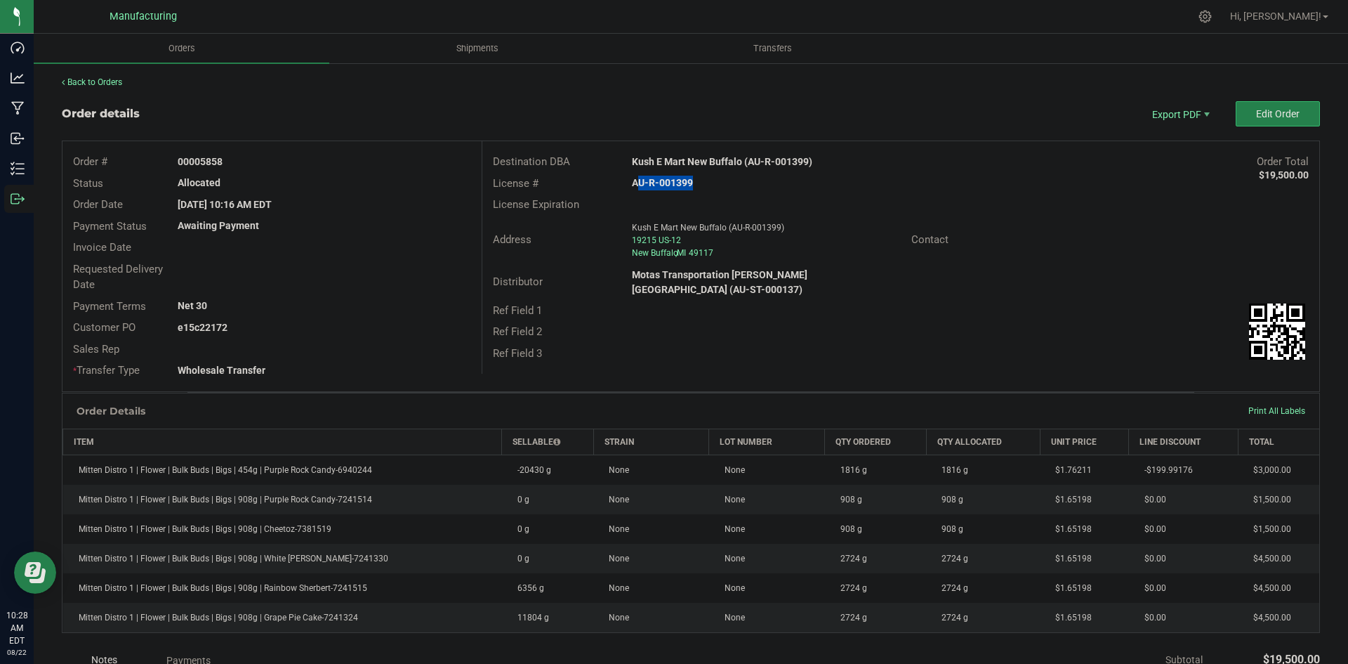
copy strong "5858"
drag, startPoint x: 197, startPoint y: 324, endPoint x: 453, endPoint y: 318, distance: 255.7
click at [437, 318] on div "Customer PO e15c22172" at bounding box center [271, 328] width 419 height 22
copy strong "22172"
click at [1179, 136] on span "Packing List PDF" at bounding box center [1171, 137] width 87 height 20
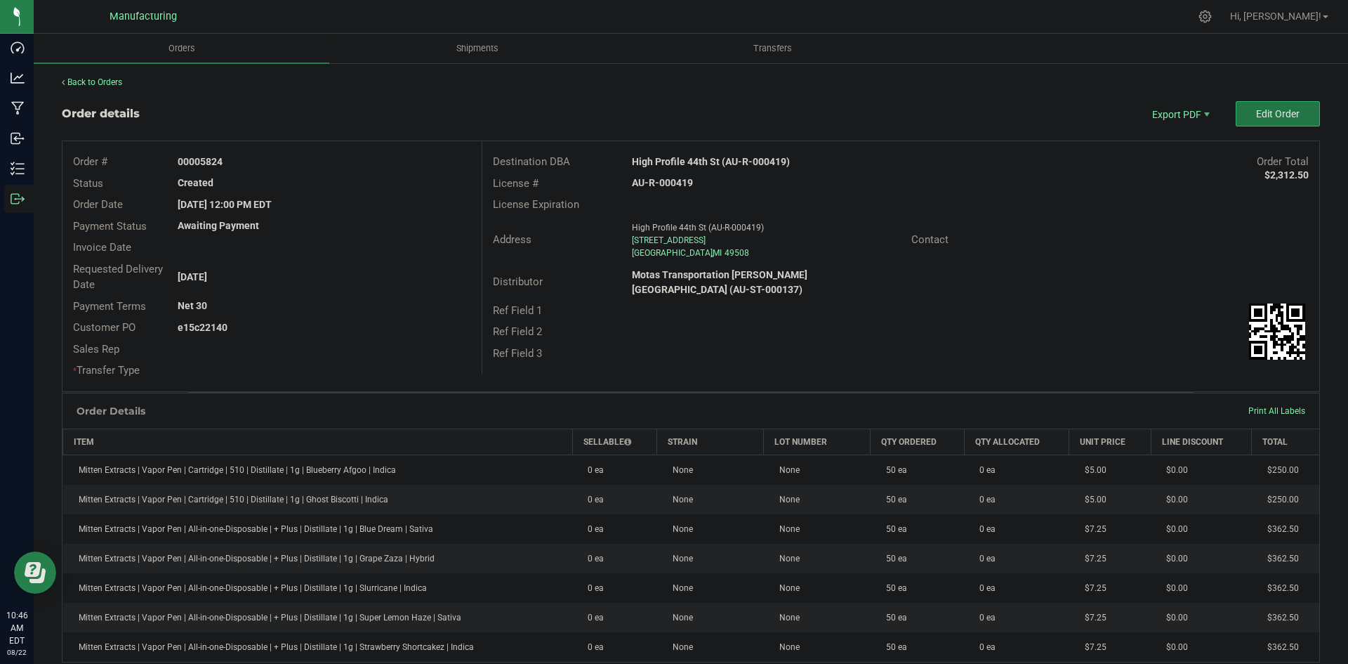
click at [1255, 120] on button "Edit Order" at bounding box center [1278, 113] width 84 height 25
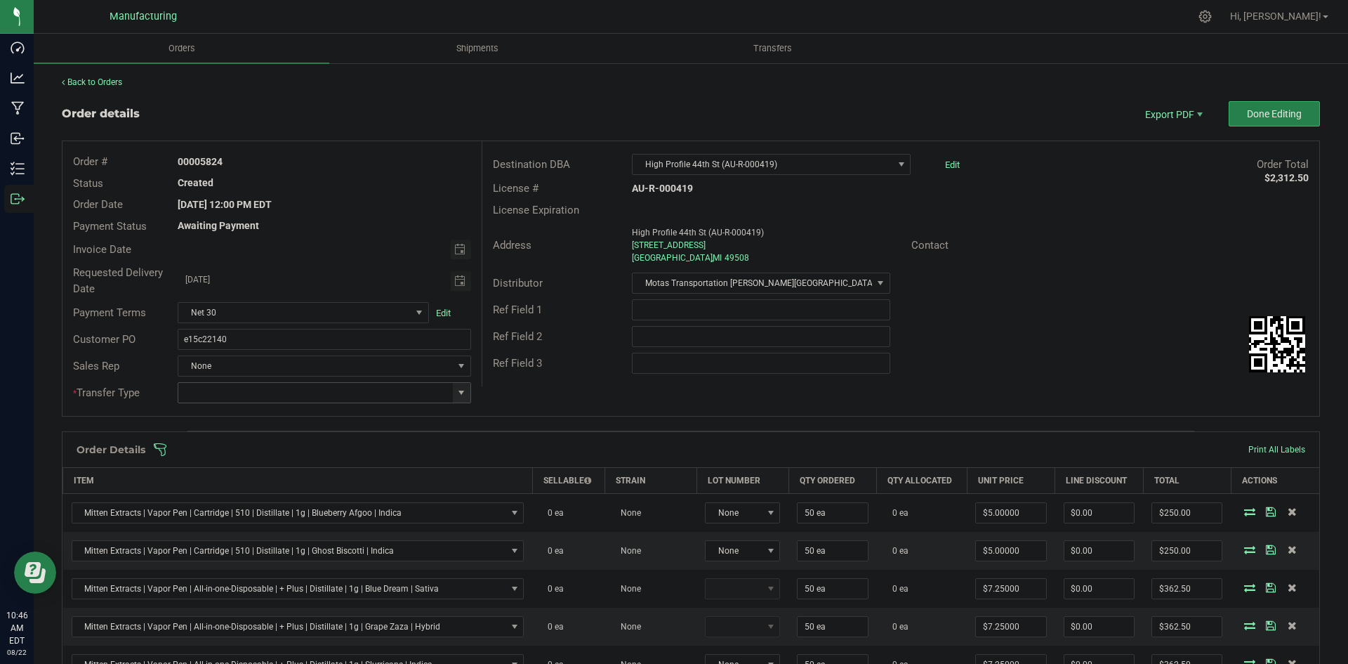
click at [458, 392] on span at bounding box center [461, 392] width 11 height 11
click at [241, 500] on li "Wholesale Transfer" at bounding box center [322, 511] width 289 height 24
type input "Wholesale Transfer"
click at [549, 381] on div "Destination DBA High Profile 44th St (AU-R-000419) Edit Order Total $2,312.50 L…" at bounding box center [901, 263] width 838 height 245
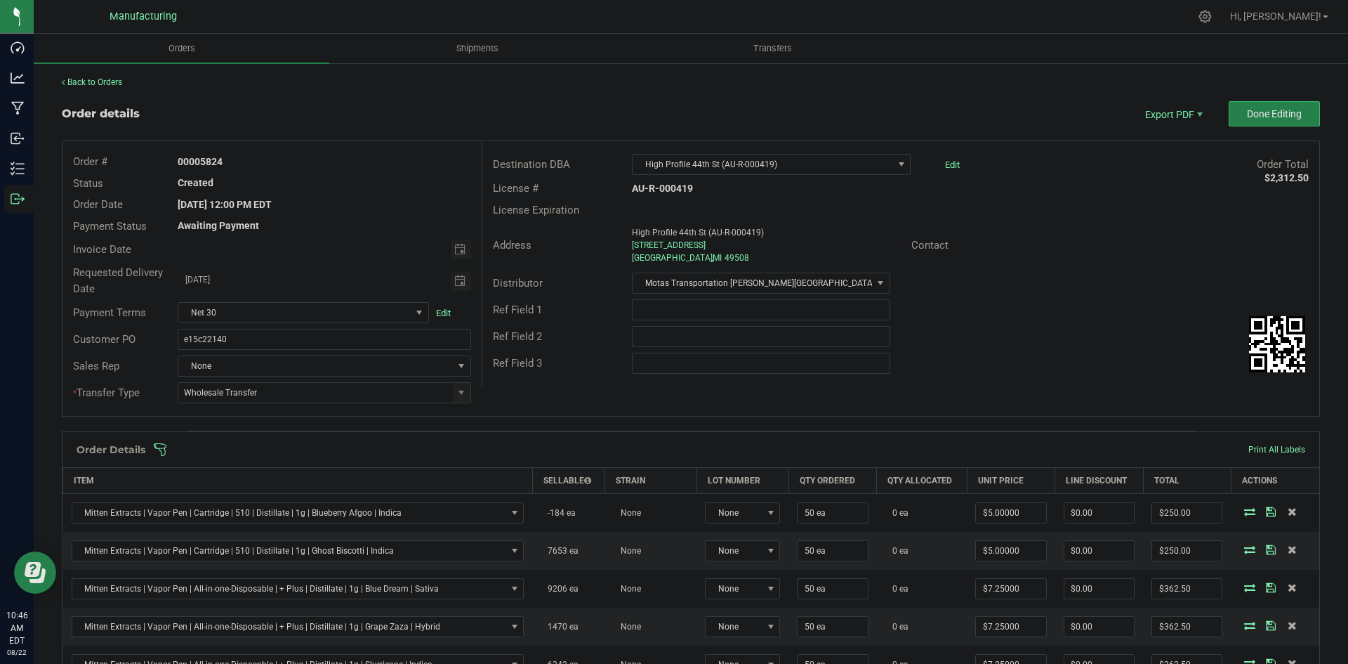
click at [530, 444] on span at bounding box center [782, 449] width 1258 height 14
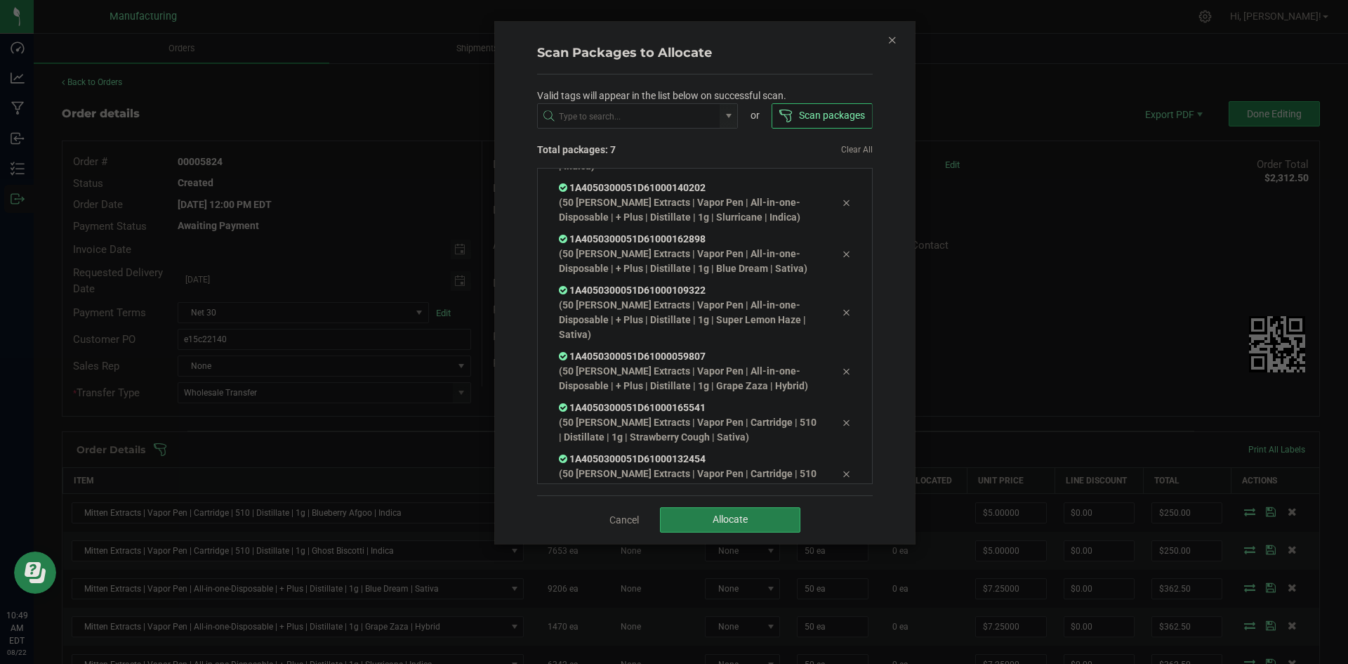
scroll to position [109, 0]
click at [692, 515] on button "Allocate" at bounding box center [730, 519] width 140 height 25
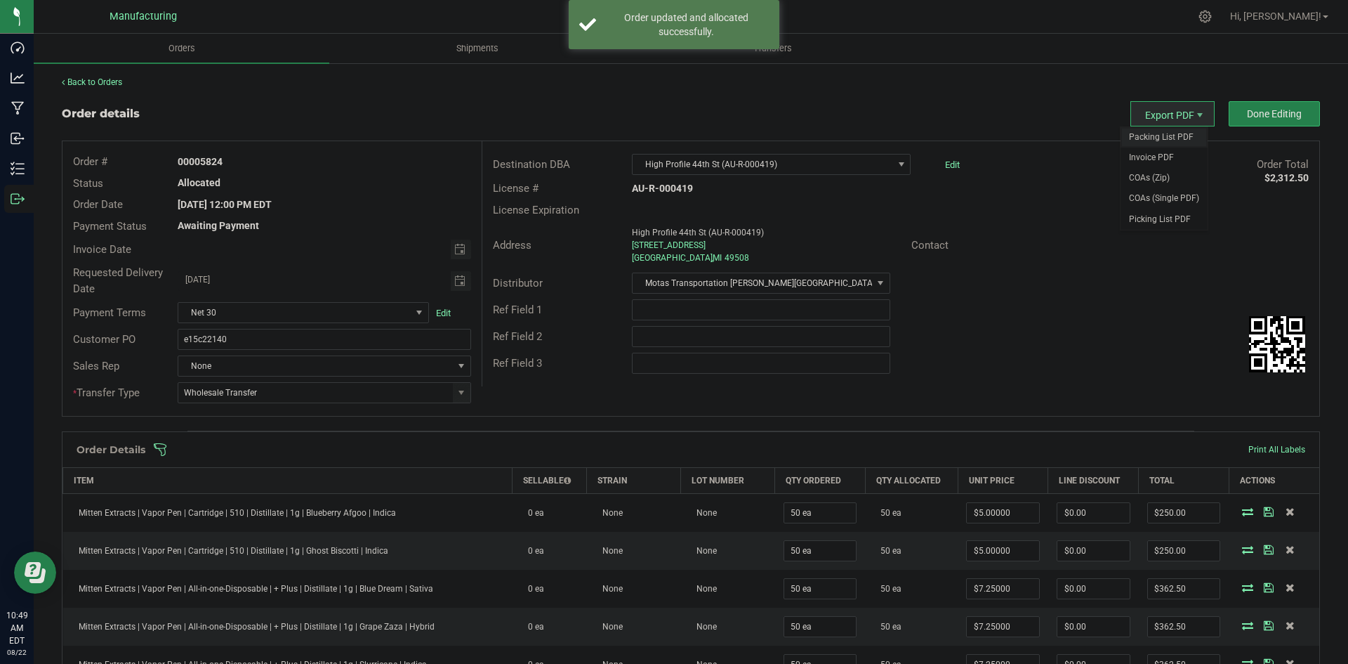
click at [1154, 134] on span "Packing List PDF" at bounding box center [1164, 137] width 87 height 20
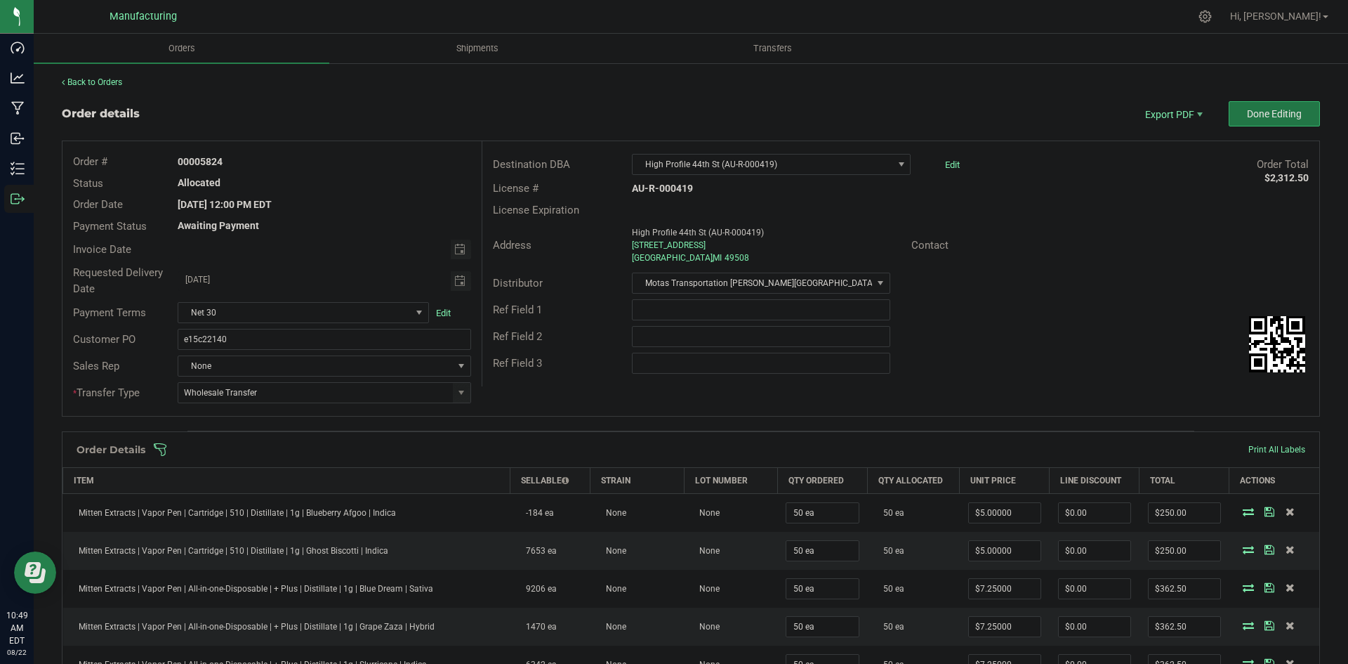
click at [1263, 113] on span "Done Editing" at bounding box center [1274, 113] width 55 height 11
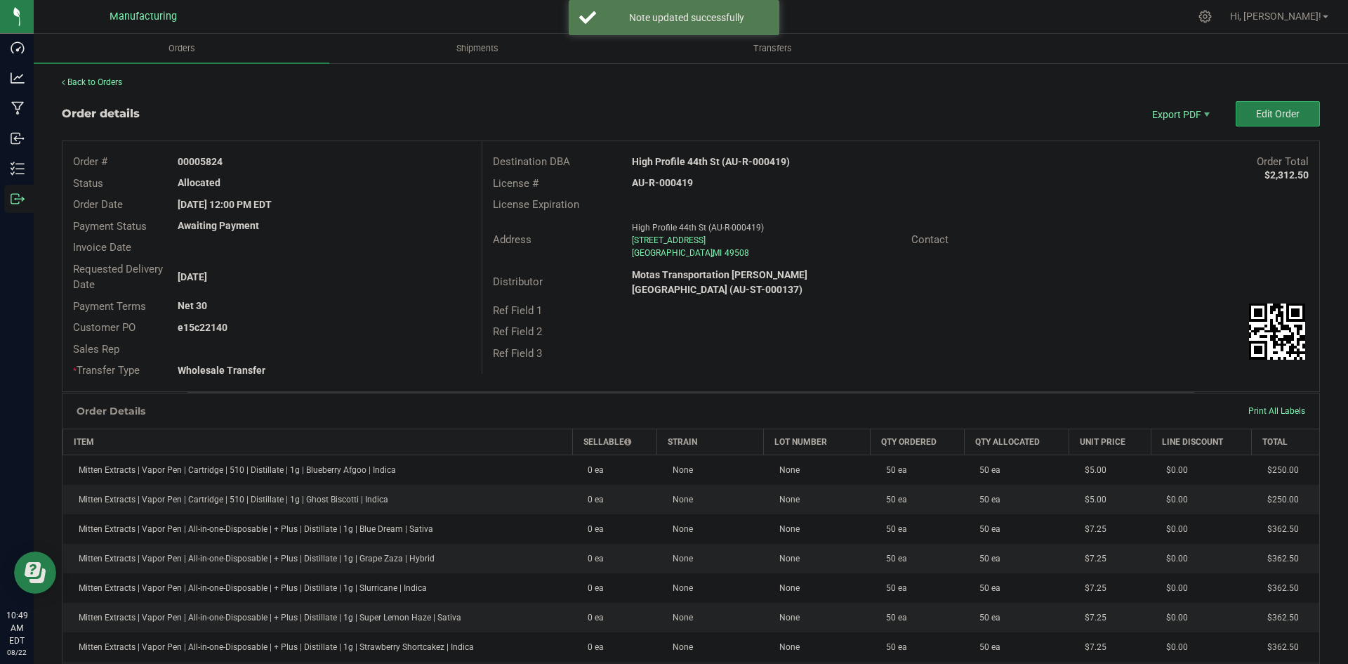
click at [697, 161] on strong "High Profile 44th St (AU-R-000419)" at bounding box center [711, 161] width 158 height 11
copy strong "High Profile 44th St (AU-R-000419)"
click at [682, 182] on strong "AU-R-000419" at bounding box center [662, 182] width 61 height 11
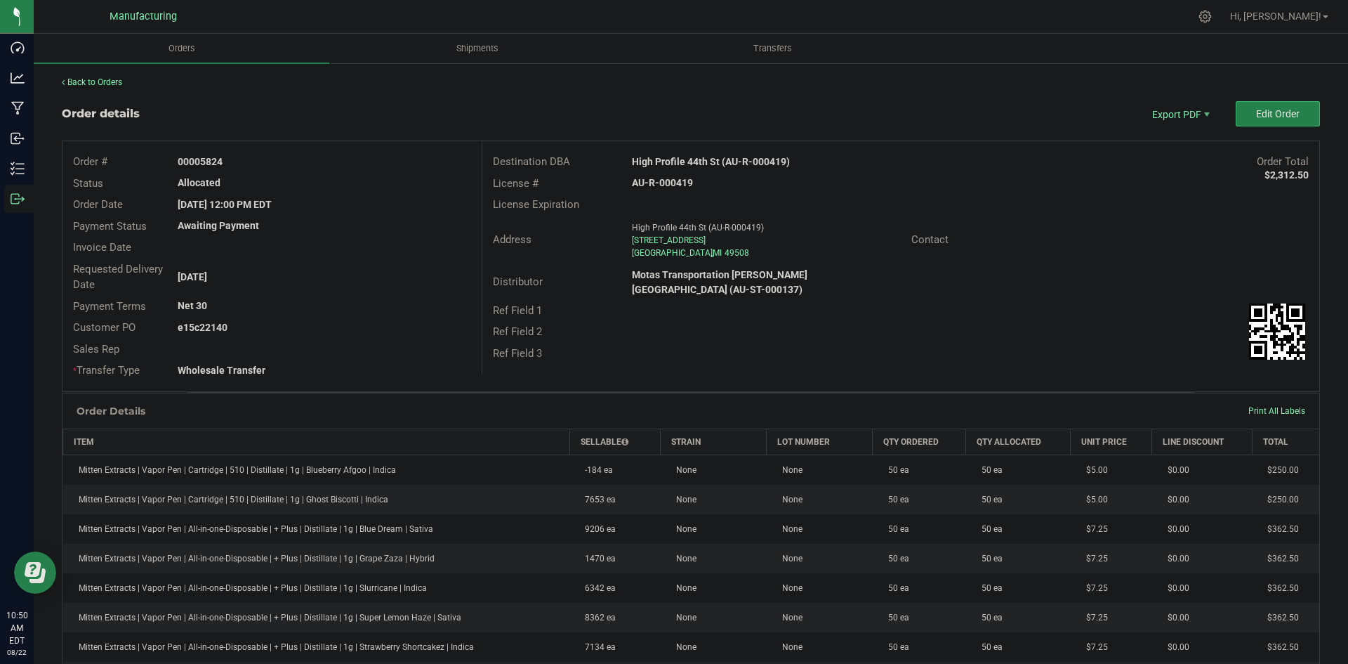
click at [682, 182] on strong "AU-R-000419" at bounding box center [662, 182] width 61 height 11
copy strong "AU-R-000419"
drag, startPoint x: 199, startPoint y: 161, endPoint x: 289, endPoint y: 160, distance: 89.9
click at [284, 160] on div "00005824" at bounding box center [324, 161] width 314 height 15
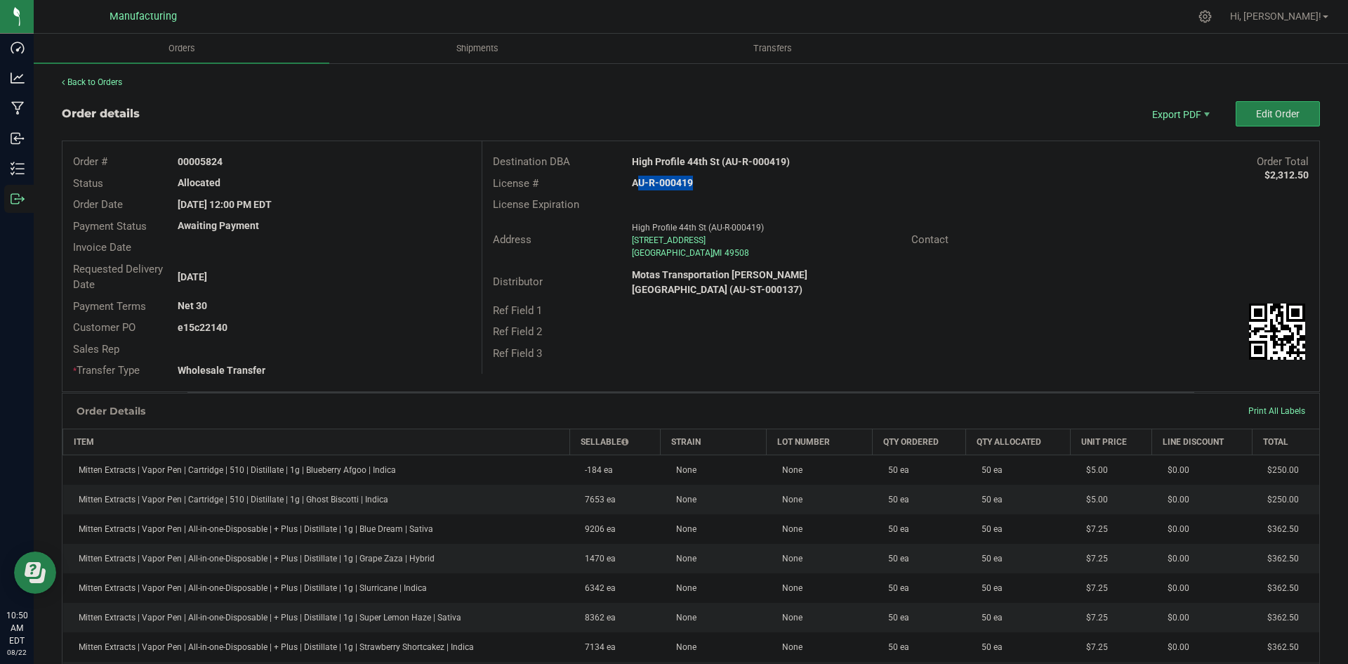
copy strong "5824"
drag, startPoint x: 199, startPoint y: 324, endPoint x: 333, endPoint y: 321, distance: 133.5
click at [323, 322] on div "e15c22140" at bounding box center [324, 327] width 314 height 15
copy strong "22140"
click at [1260, 119] on span "Edit Order" at bounding box center [1278, 113] width 44 height 11
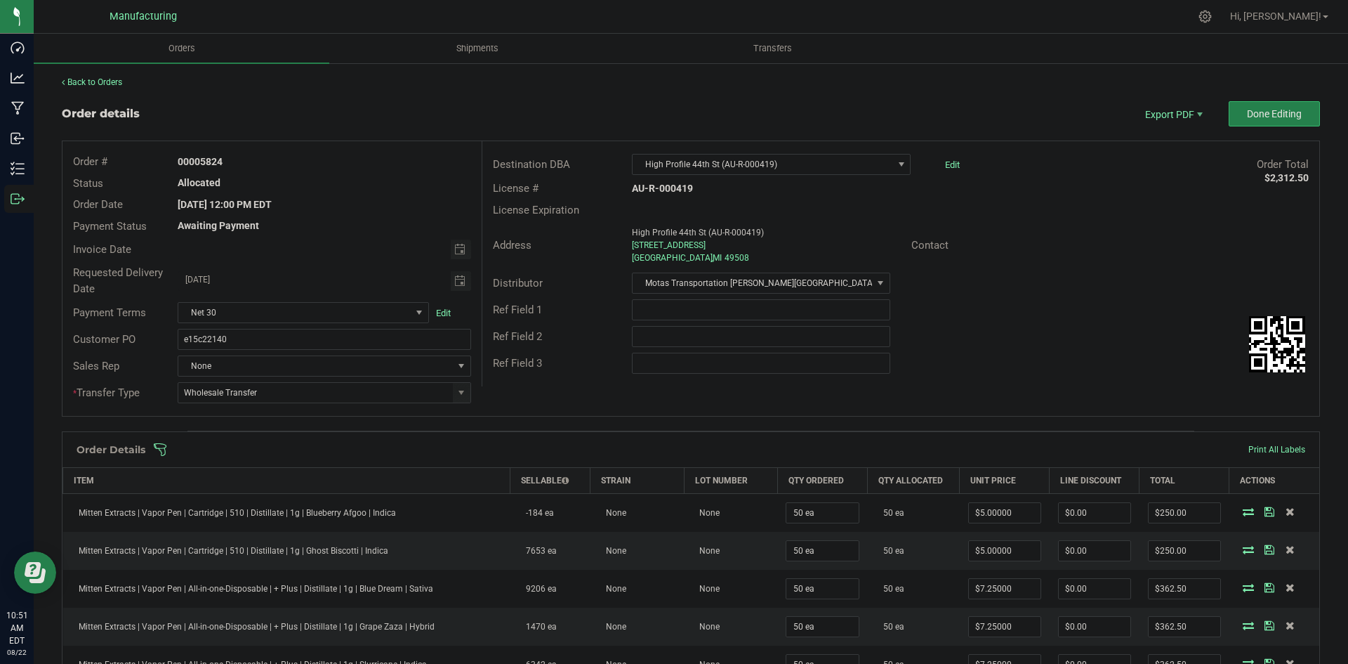
scroll to position [421, 0]
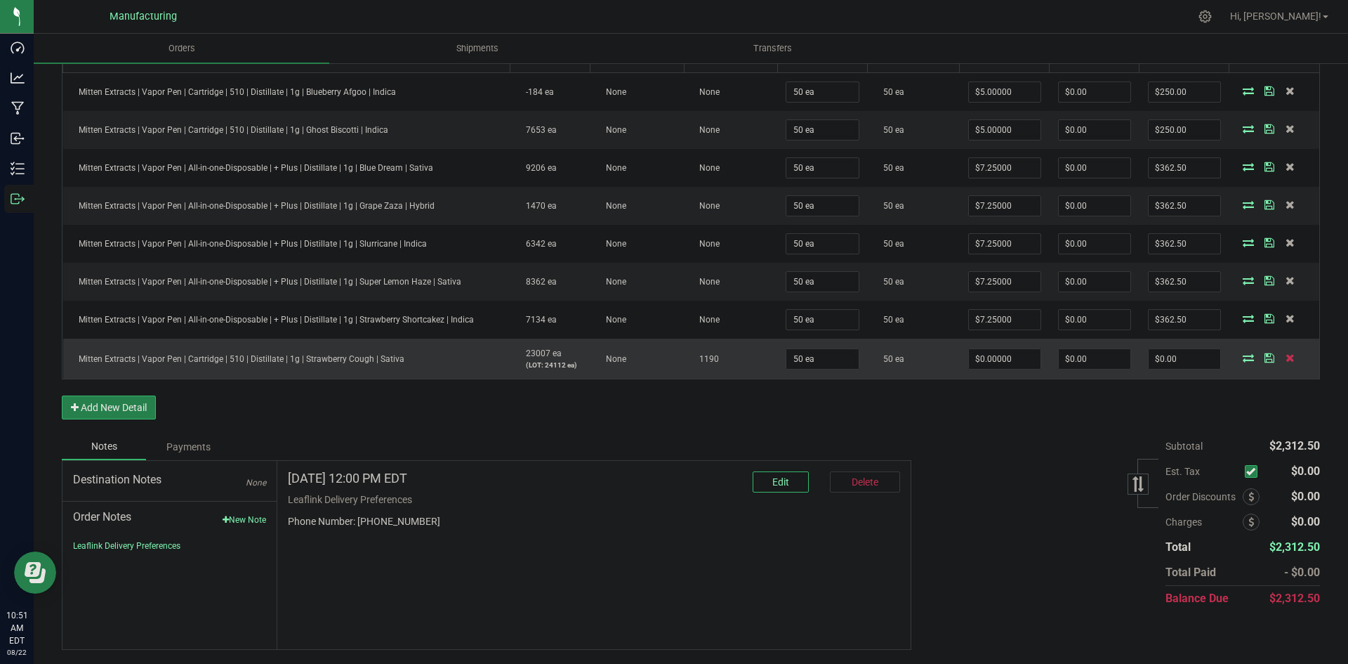
click at [1286, 358] on icon at bounding box center [1290, 357] width 9 height 8
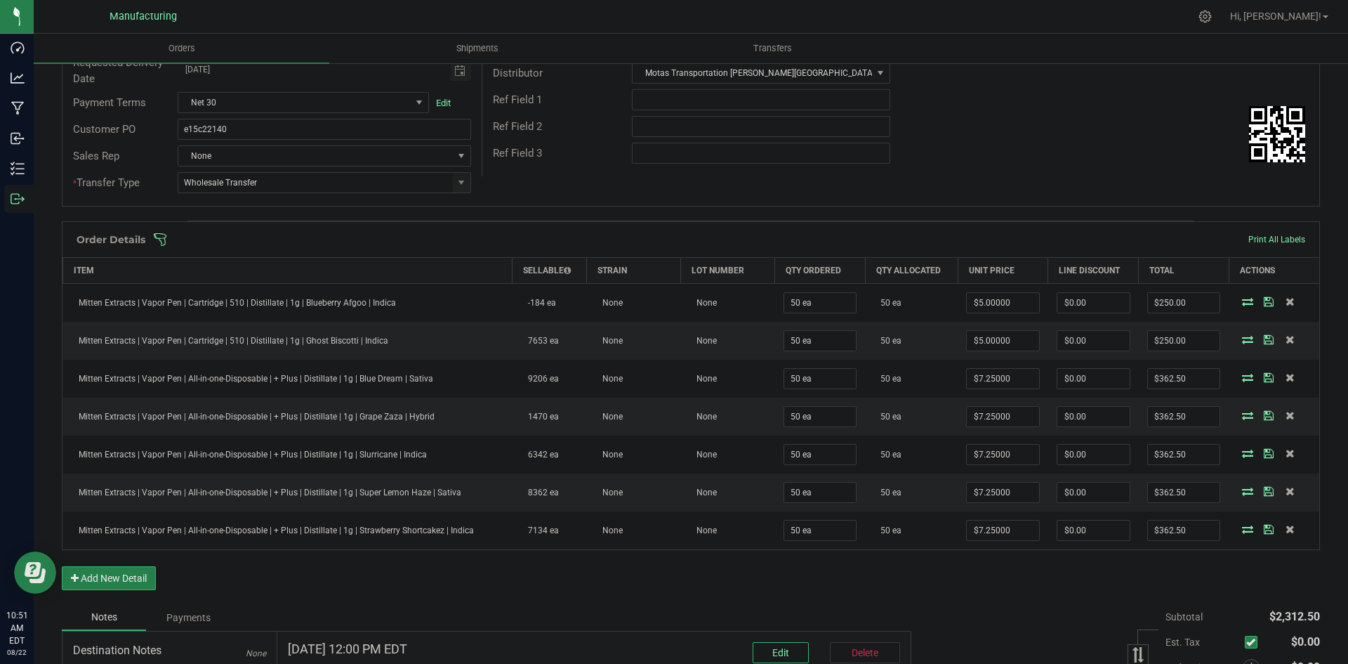
scroll to position [100, 0]
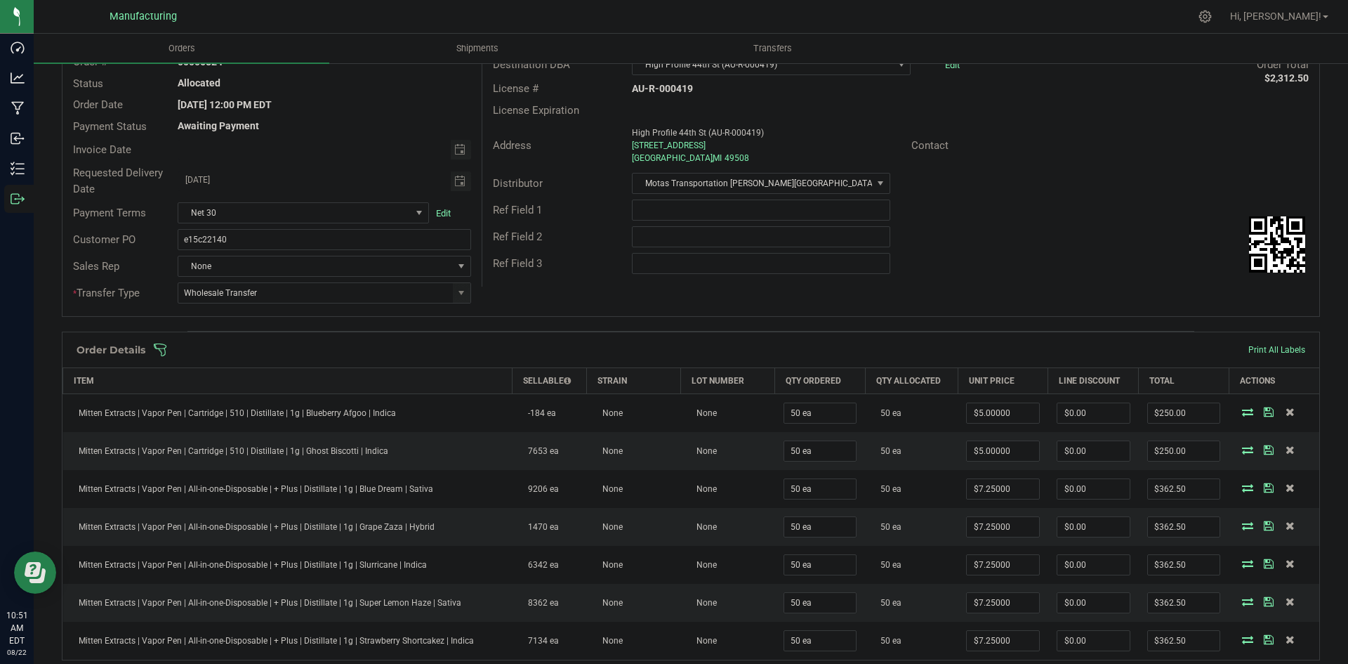
click at [993, 263] on div "Ref Field 3" at bounding box center [900, 263] width 837 height 27
